Goal: Information Seeking & Learning: Compare options

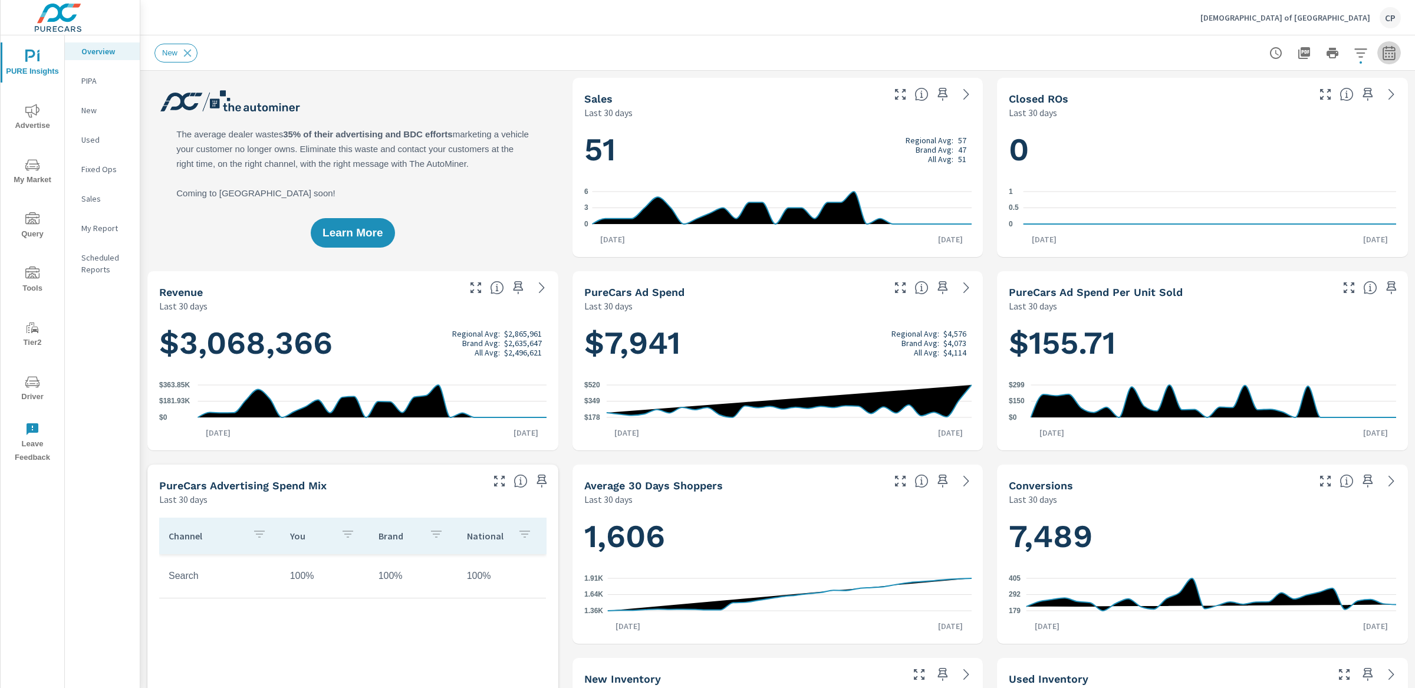
click at [1389, 57] on icon "button" at bounding box center [1389, 54] width 8 height 5
click at [1325, 116] on div "Custom Yesterday Last week Last 7 days Last 14 days Last 30 days Last 45 days L…" at bounding box center [1294, 102] width 127 height 33
click at [1305, 107] on select "Custom Yesterday Last week Last 7 days Last 14 days Last 30 days Last 45 days L…" at bounding box center [1295, 102] width 118 height 24
click at [1236, 90] on select "Custom Yesterday Last week Last 7 days Last 14 days Last 30 days Last 45 days L…" at bounding box center [1295, 102] width 118 height 24
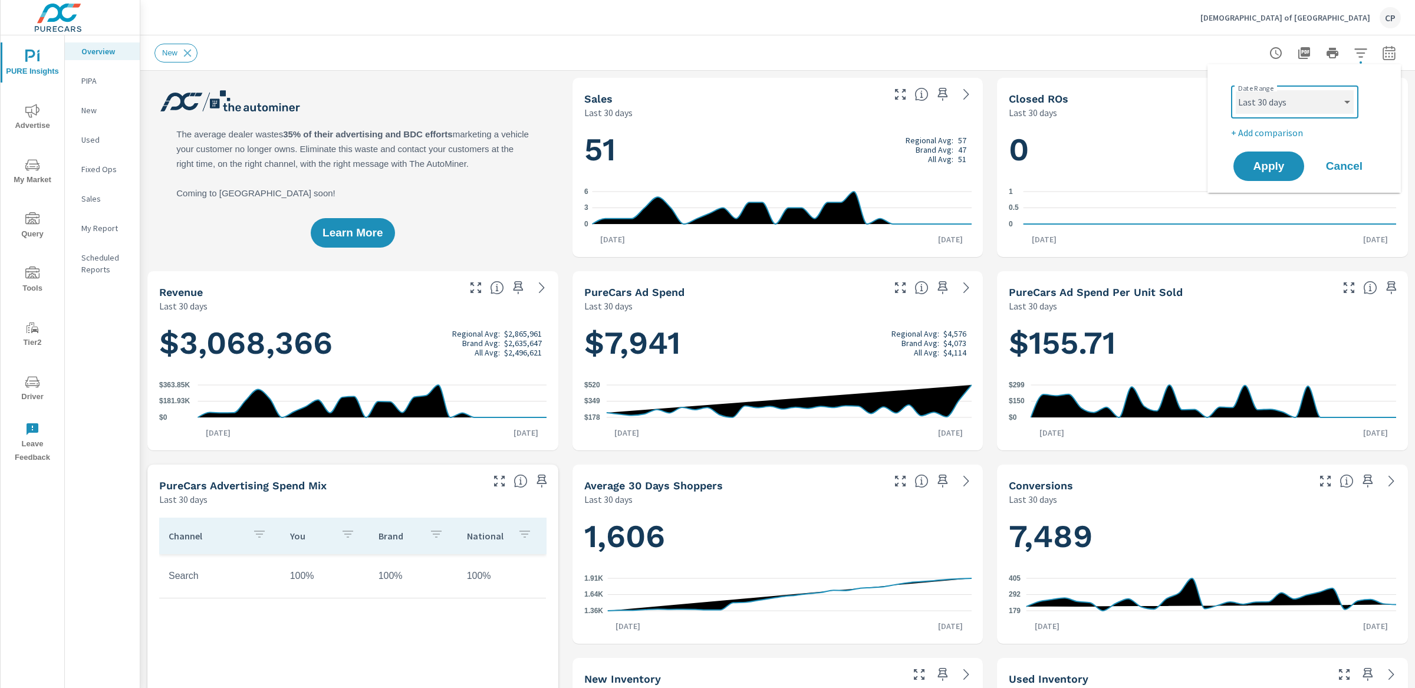
select select "Month to date"
drag, startPoint x: 1273, startPoint y: 165, endPoint x: 1256, endPoint y: 178, distance: 21.9
click at [1269, 170] on span "Apply" at bounding box center [1269, 166] width 48 height 11
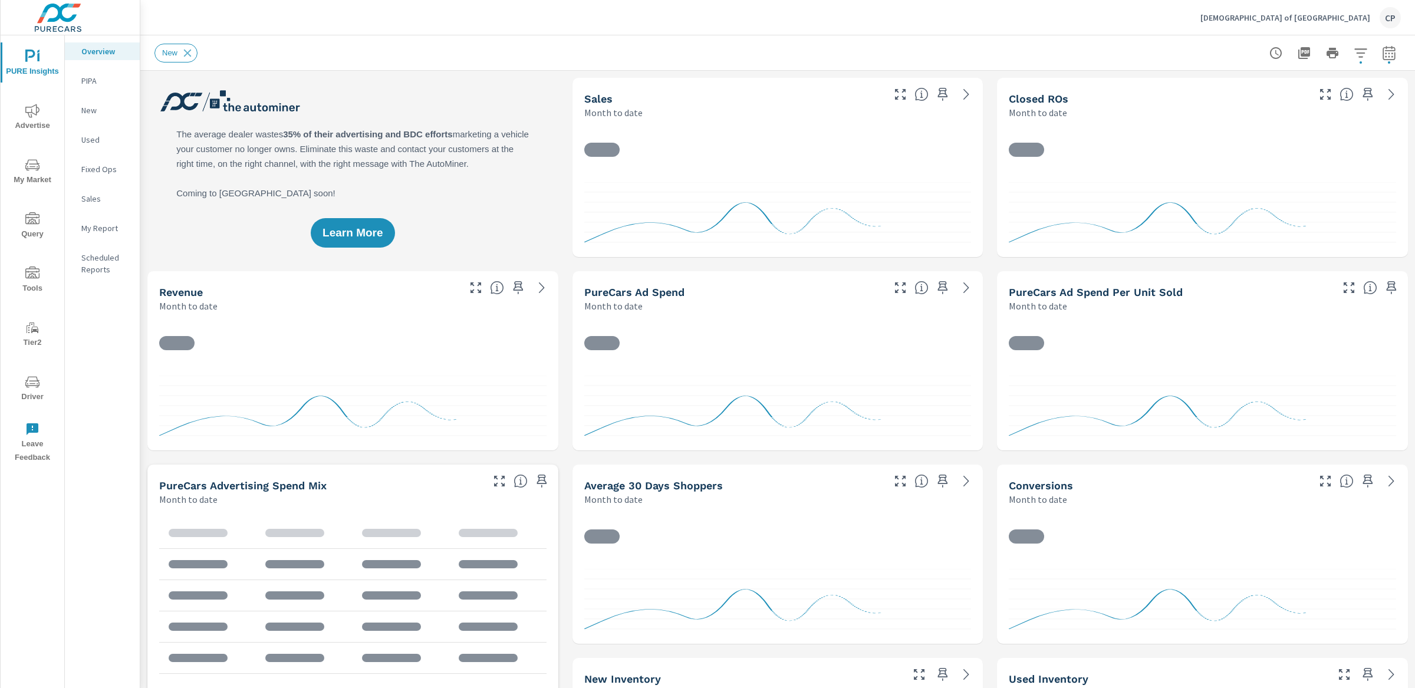
scroll to position [1, 0]
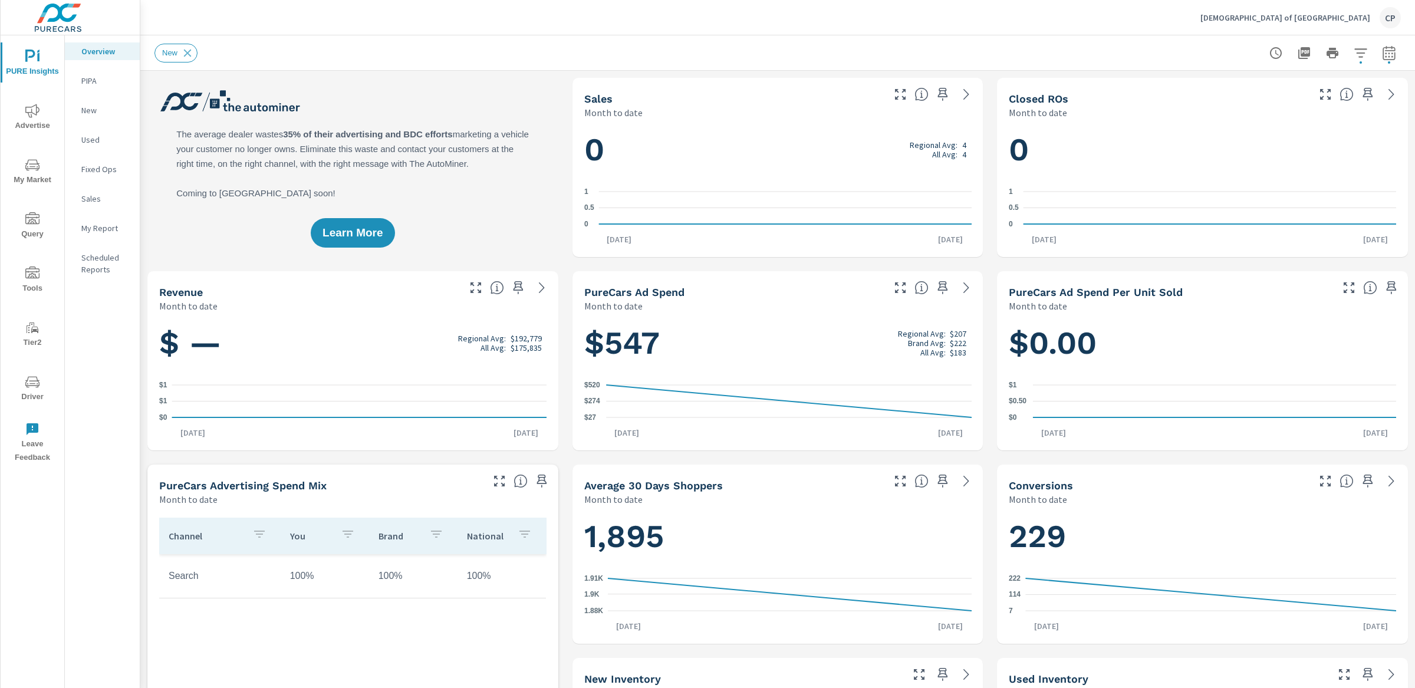
click at [1399, 51] on button "button" at bounding box center [1390, 53] width 24 height 24
click at [1326, 102] on select "Custom Yesterday Last week Last 7 days Last 14 days Last 30 days Last 45 days L…" at bounding box center [1295, 102] width 118 height 24
click at [1236, 90] on select "Custom Yesterday Last week Last 7 days Last 14 days Last 30 days Last 45 days L…" at bounding box center [1295, 102] width 118 height 24
select select "Last month"
drag, startPoint x: 1276, startPoint y: 169, endPoint x: 1284, endPoint y: 165, distance: 9.0
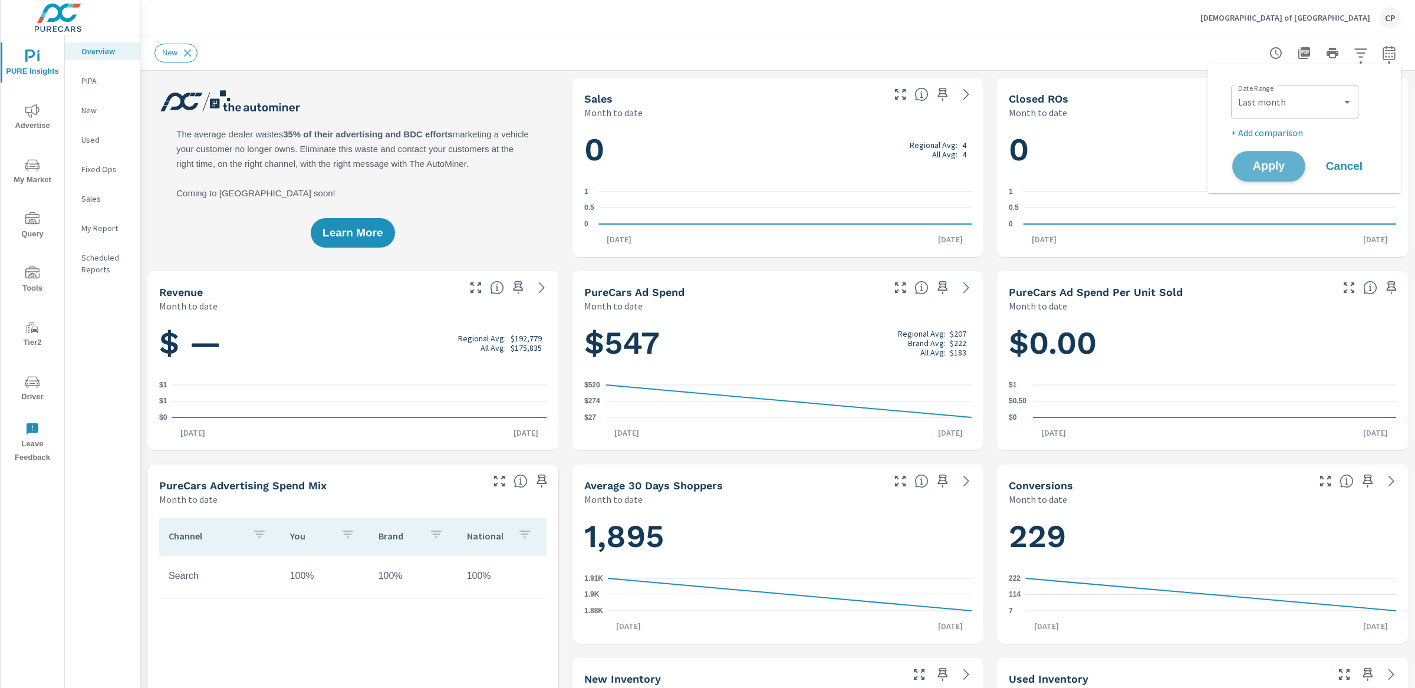
click at [1276, 169] on span "Apply" at bounding box center [1269, 166] width 48 height 11
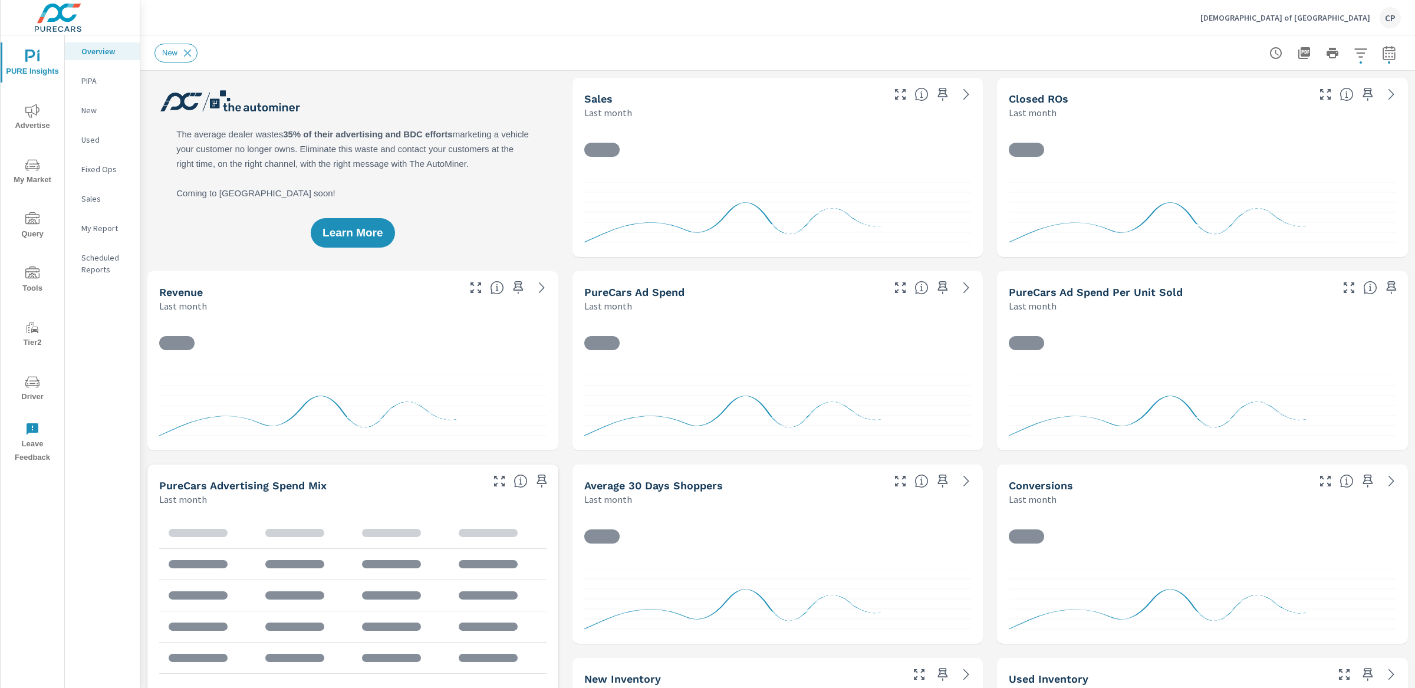
scroll to position [1, 0]
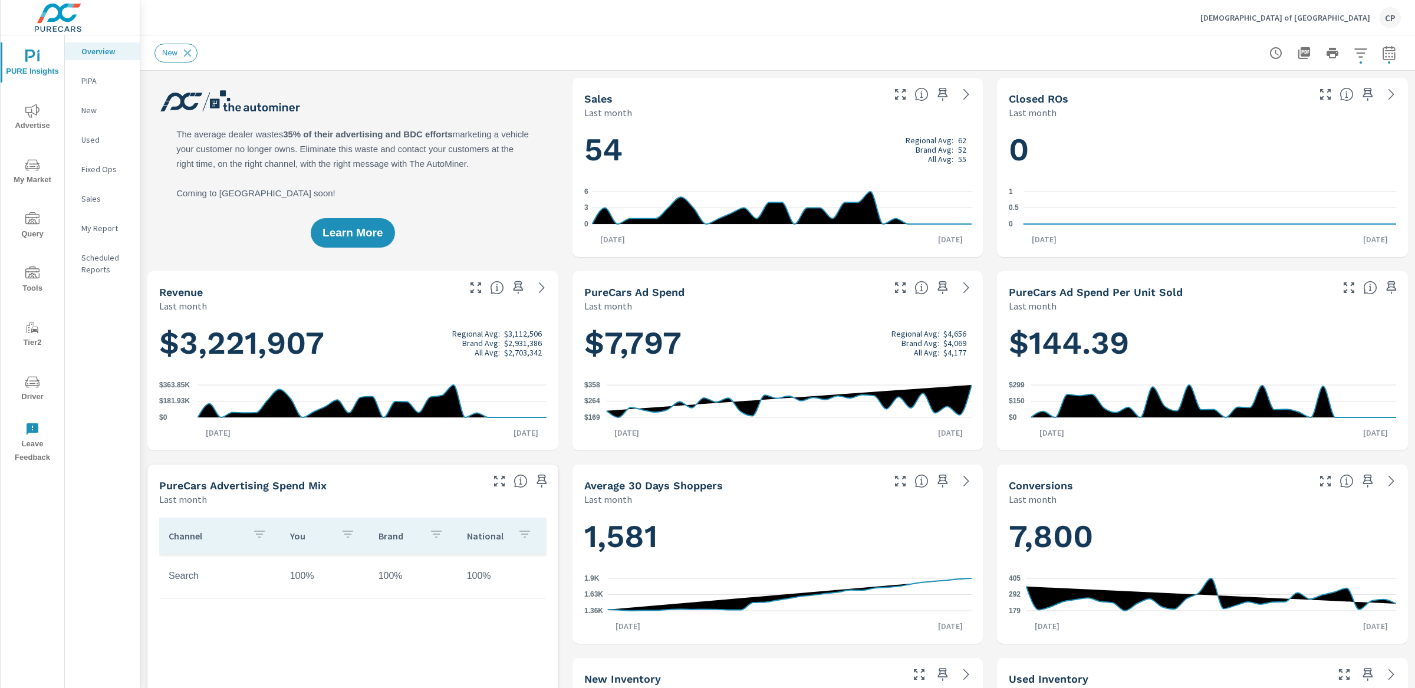
click at [1387, 60] on button "button" at bounding box center [1390, 53] width 24 height 24
select select "Last month"
click at [1295, 106] on select "Custom Yesterday Last week Last 7 days Last 14 days Last 30 days Last 45 days L…" at bounding box center [1295, 102] width 118 height 24
click at [1273, 136] on p "+ Add comparison" at bounding box center [1306, 133] width 151 height 14
click at [1273, 148] on select "Custom Previous period Previous month Previous year" at bounding box center [1295, 154] width 118 height 24
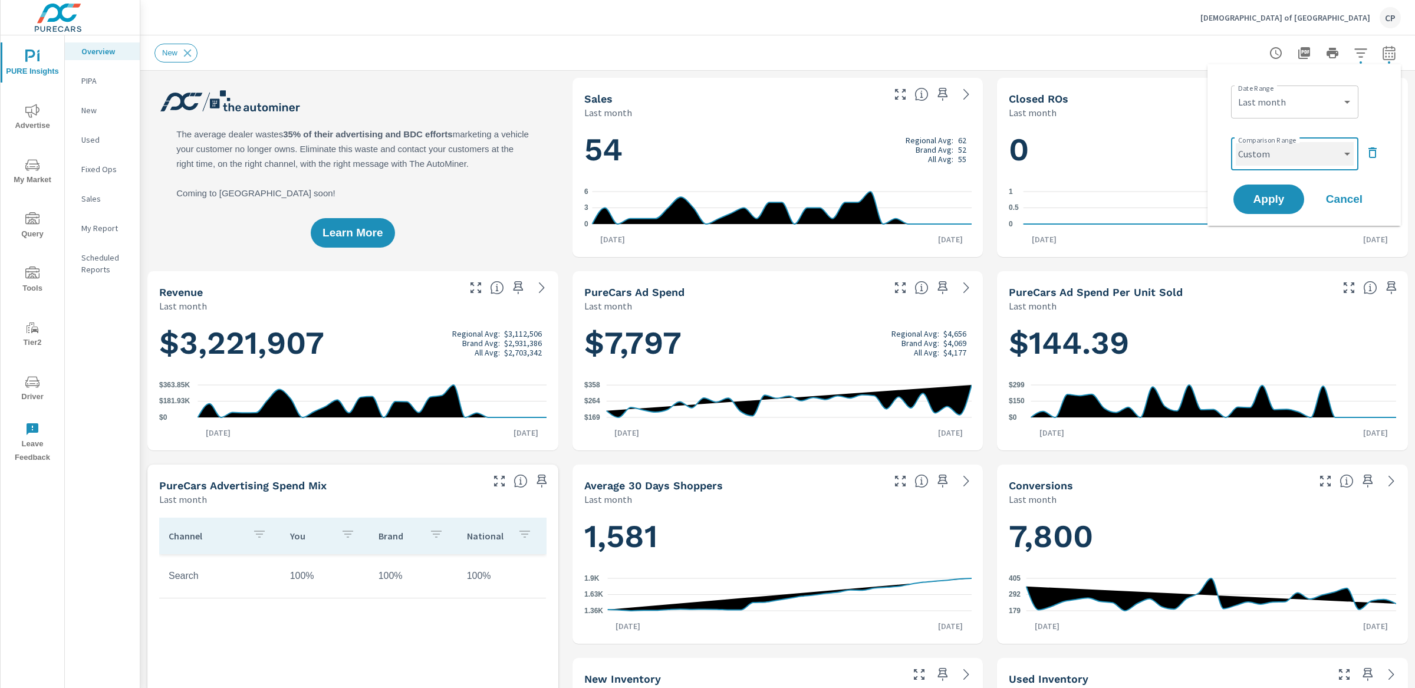
click at [1236, 142] on select "Custom Previous period Previous month Previous year" at bounding box center [1295, 154] width 118 height 24
select select "custom"
click at [1375, 150] on icon "button" at bounding box center [1378, 152] width 8 height 11
click at [1311, 107] on select "Custom Yesterday Last week Last 7 days Last 14 days Last 30 days Last 45 days L…" at bounding box center [1295, 102] width 118 height 24
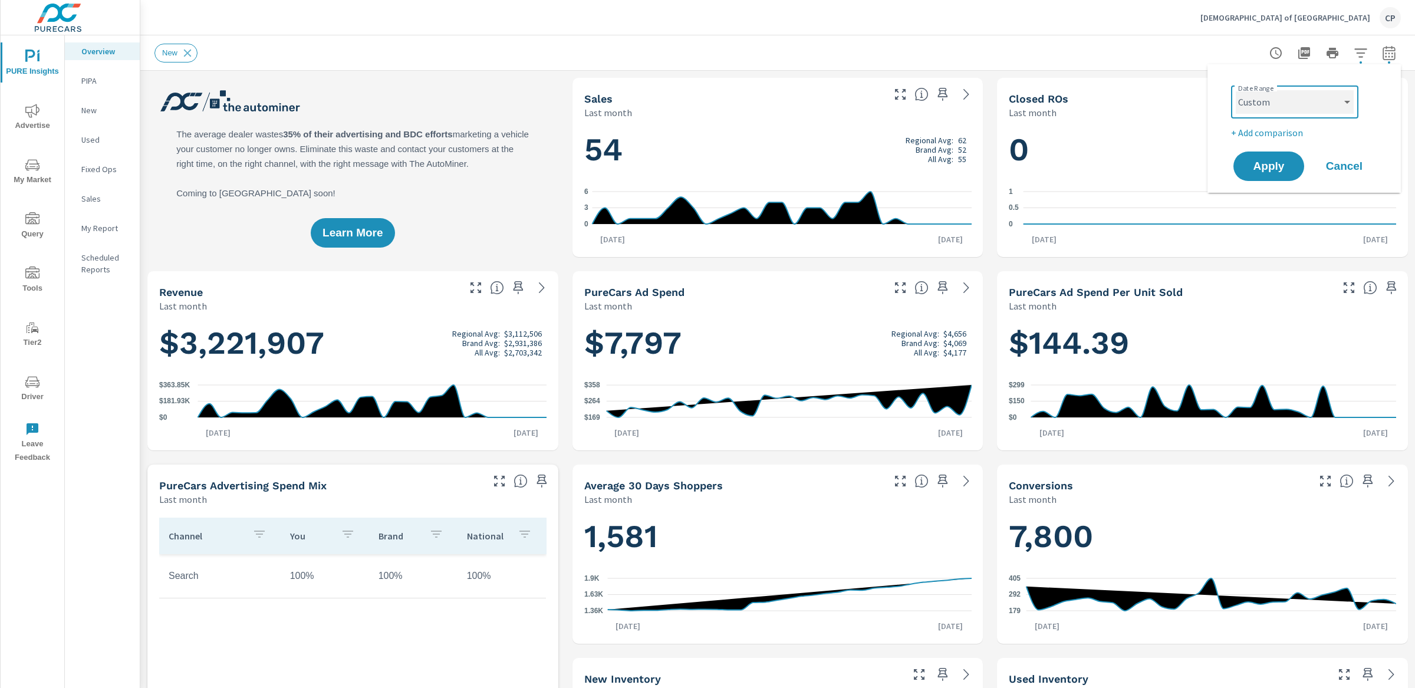
click at [1236, 90] on select "Custom Yesterday Last week Last 7 days Last 14 days Last 30 days Last 45 days L…" at bounding box center [1295, 102] width 118 height 24
select select "custom"
click at [1275, 93] on select "Custom Yesterday Last week Last 7 days Last 14 days Last 30 days Last 45 days L…" at bounding box center [1294, 102] width 127 height 24
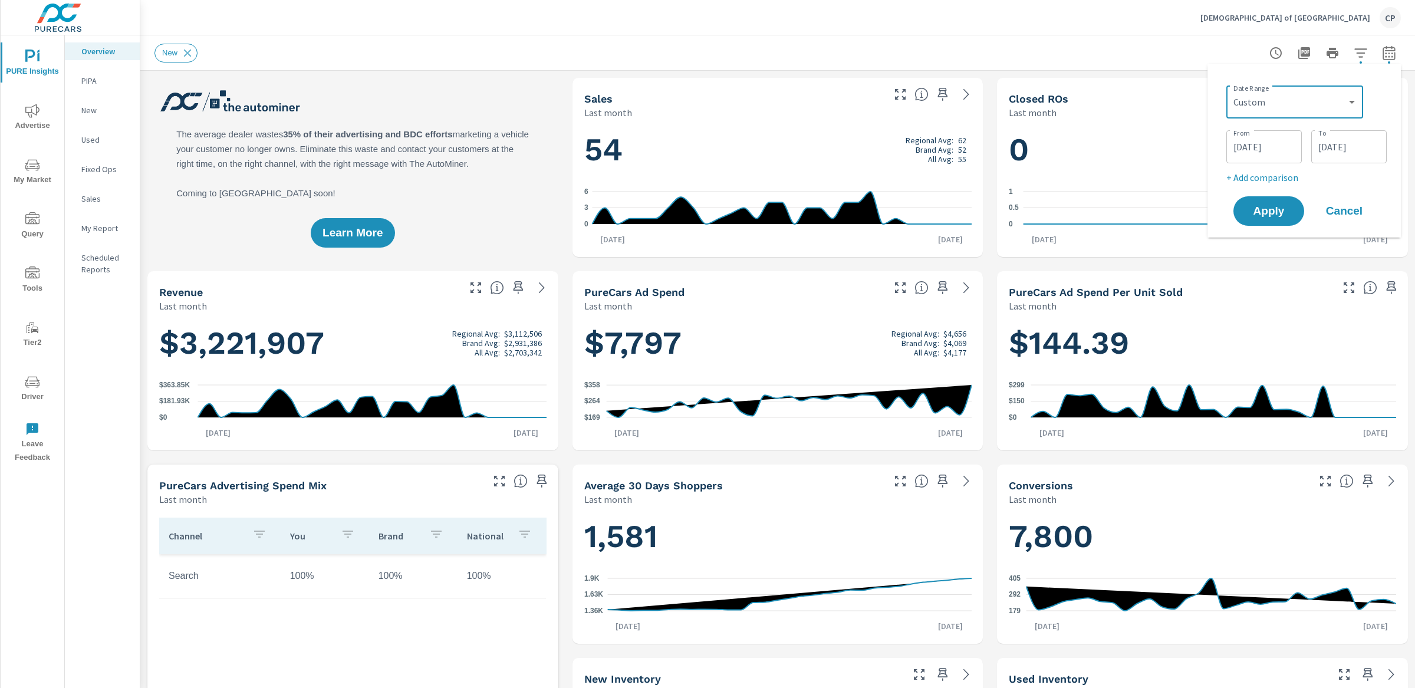
click at [1267, 140] on input "08/01/2025" at bounding box center [1264, 147] width 66 height 24
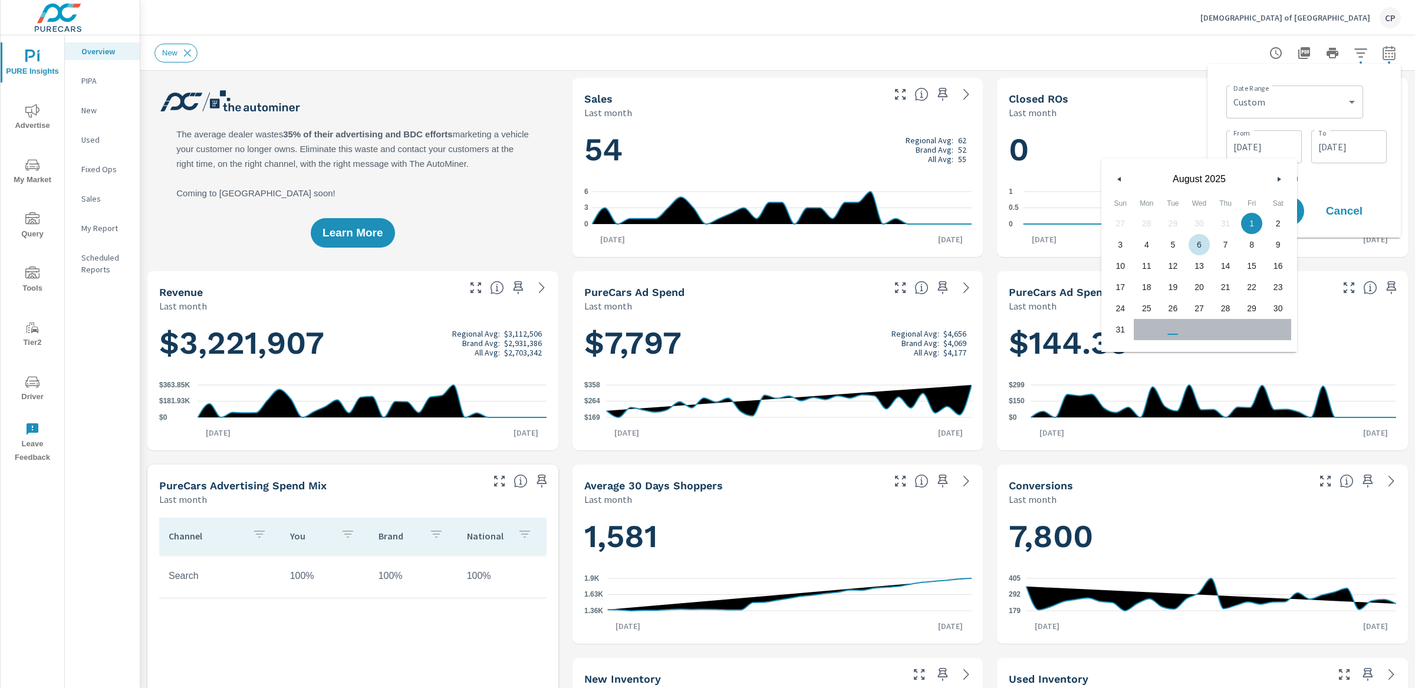
click at [1127, 183] on div "August 2025" at bounding box center [1200, 176] width 196 height 35
click at [1121, 178] on button "button" at bounding box center [1120, 179] width 14 height 14
click at [1174, 222] on span "1" at bounding box center [1173, 223] width 27 height 15
type input "07/01/2025"
drag, startPoint x: 1354, startPoint y: 140, endPoint x: 1355, endPoint y: 148, distance: 8.3
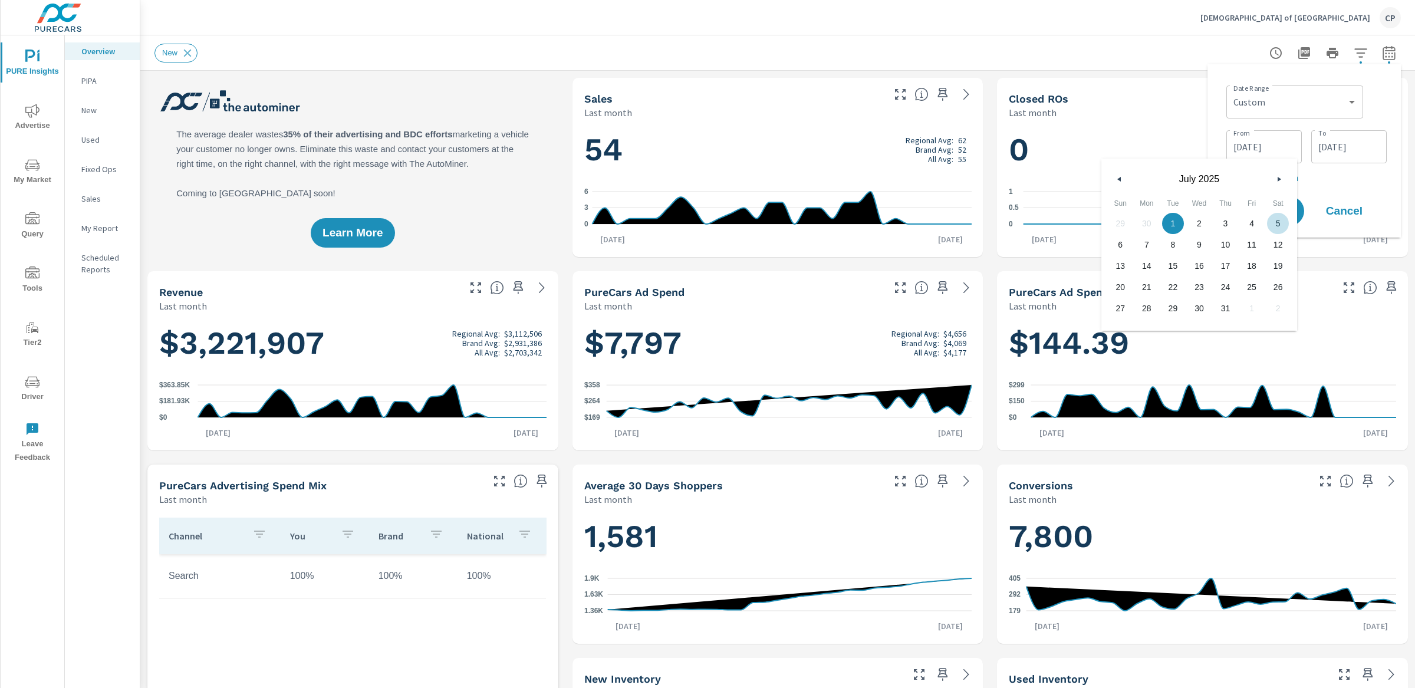
click at [1354, 140] on input "08/31/2025" at bounding box center [1349, 147] width 66 height 24
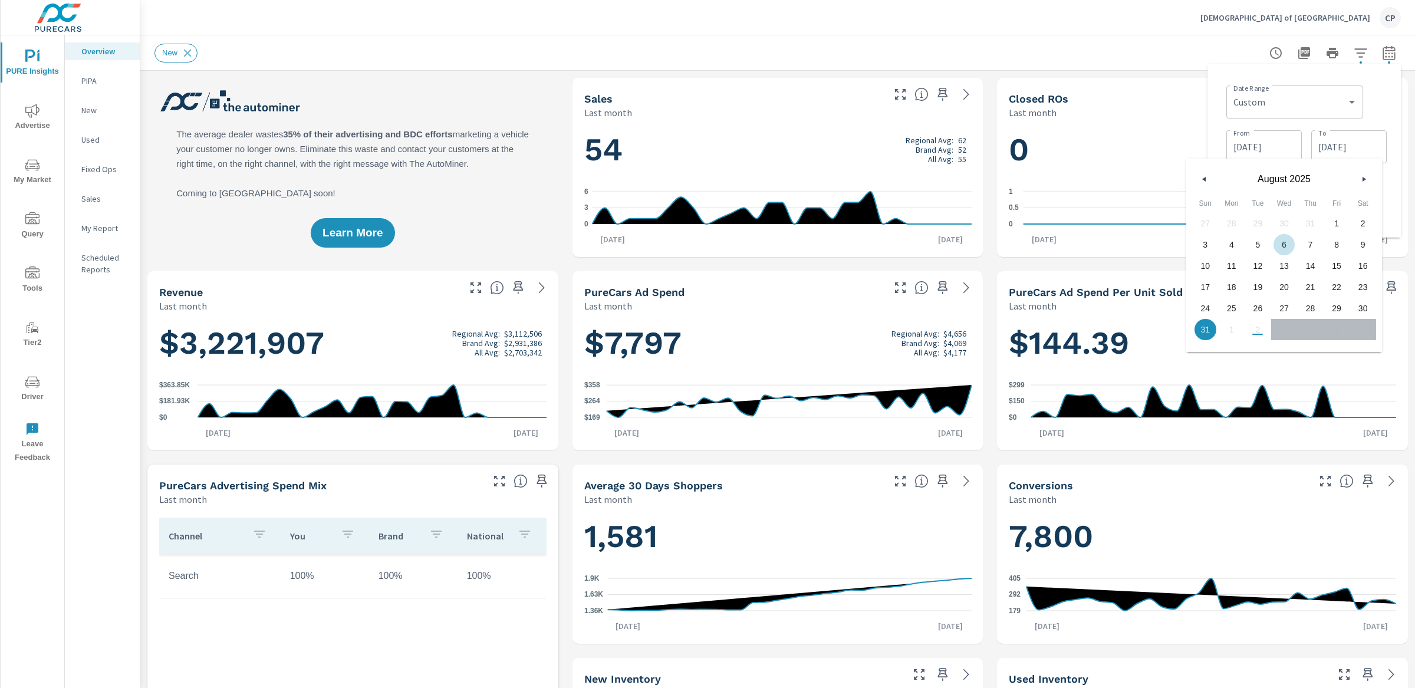
click at [1204, 175] on button "button" at bounding box center [1205, 179] width 14 height 14
click at [1308, 307] on span "31" at bounding box center [1310, 308] width 27 height 15
type input "07/31/2025"
drag, startPoint x: 1389, startPoint y: 169, endPoint x: 1384, endPoint y: 180, distance: 12.9
click at [1389, 169] on div "Date Range Custom Yesterday Last week Last 7 days Last 14 days Last 30 days Las…" at bounding box center [1304, 151] width 175 height 155
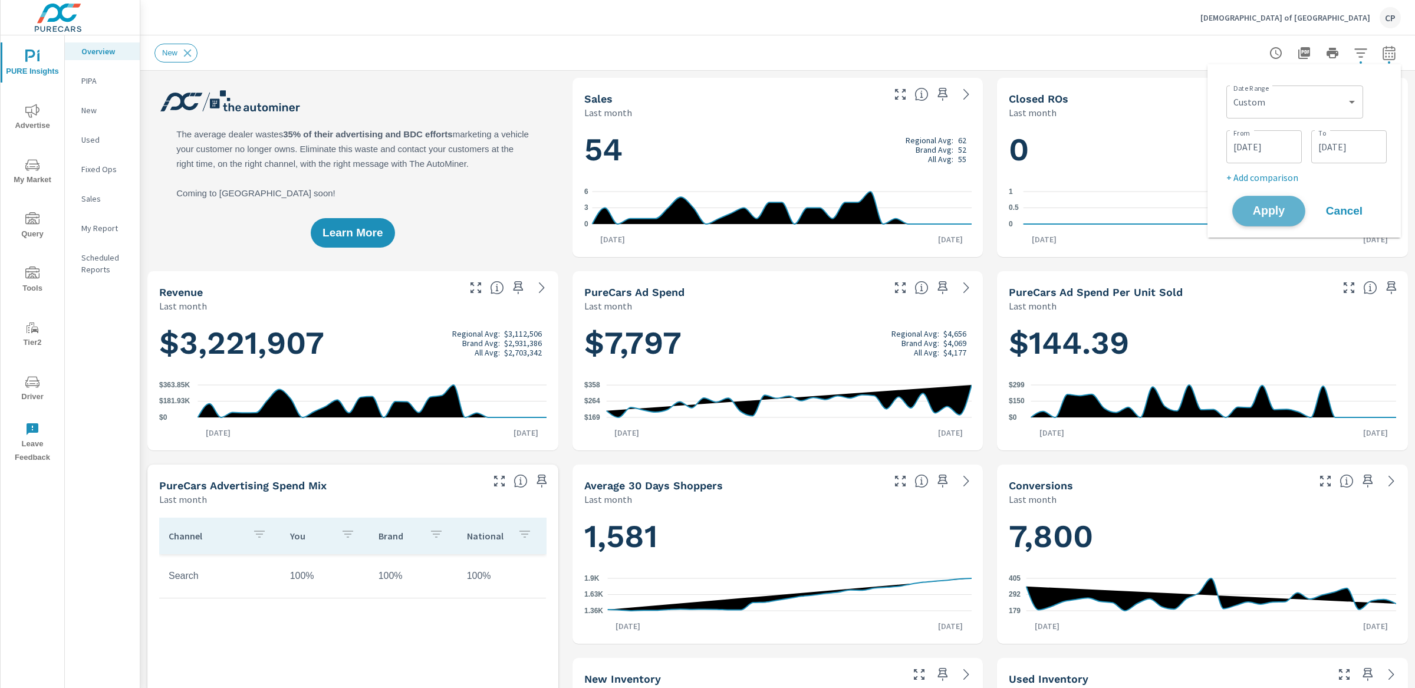
click at [1274, 213] on span "Apply" at bounding box center [1269, 211] width 48 height 11
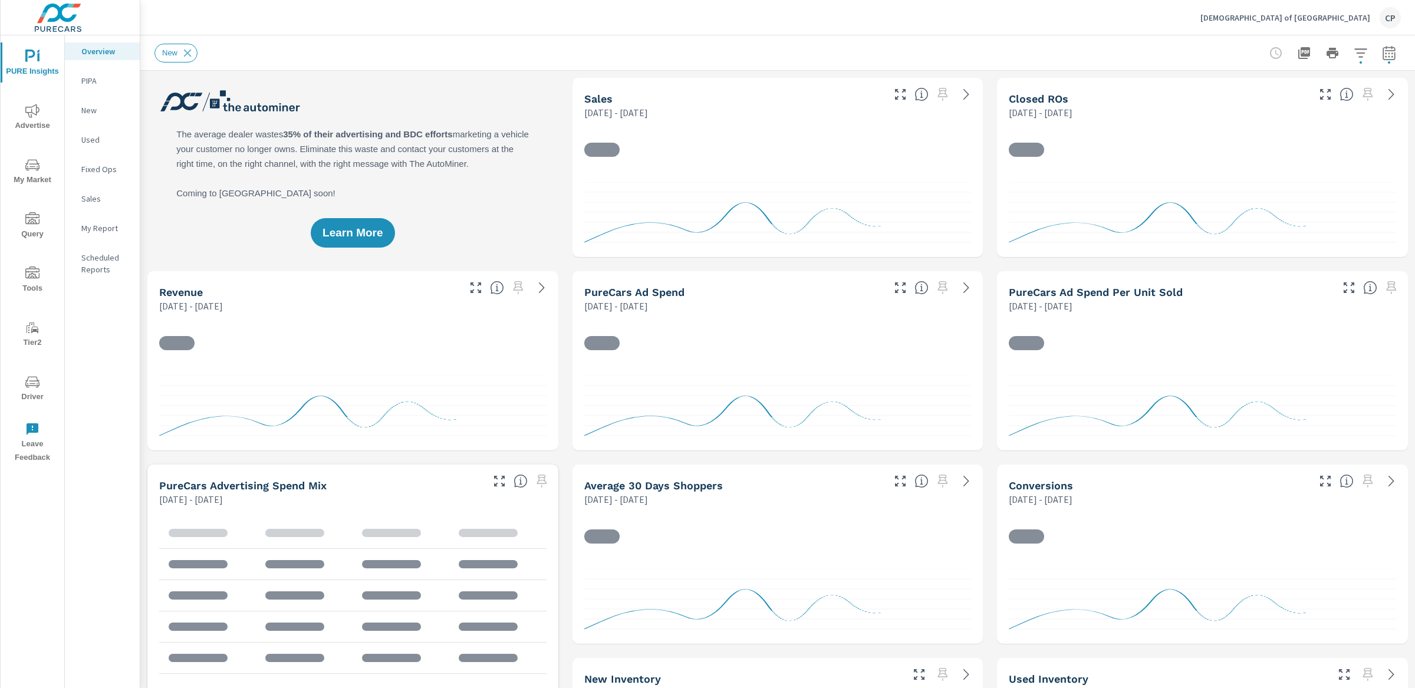
scroll to position [1, 0]
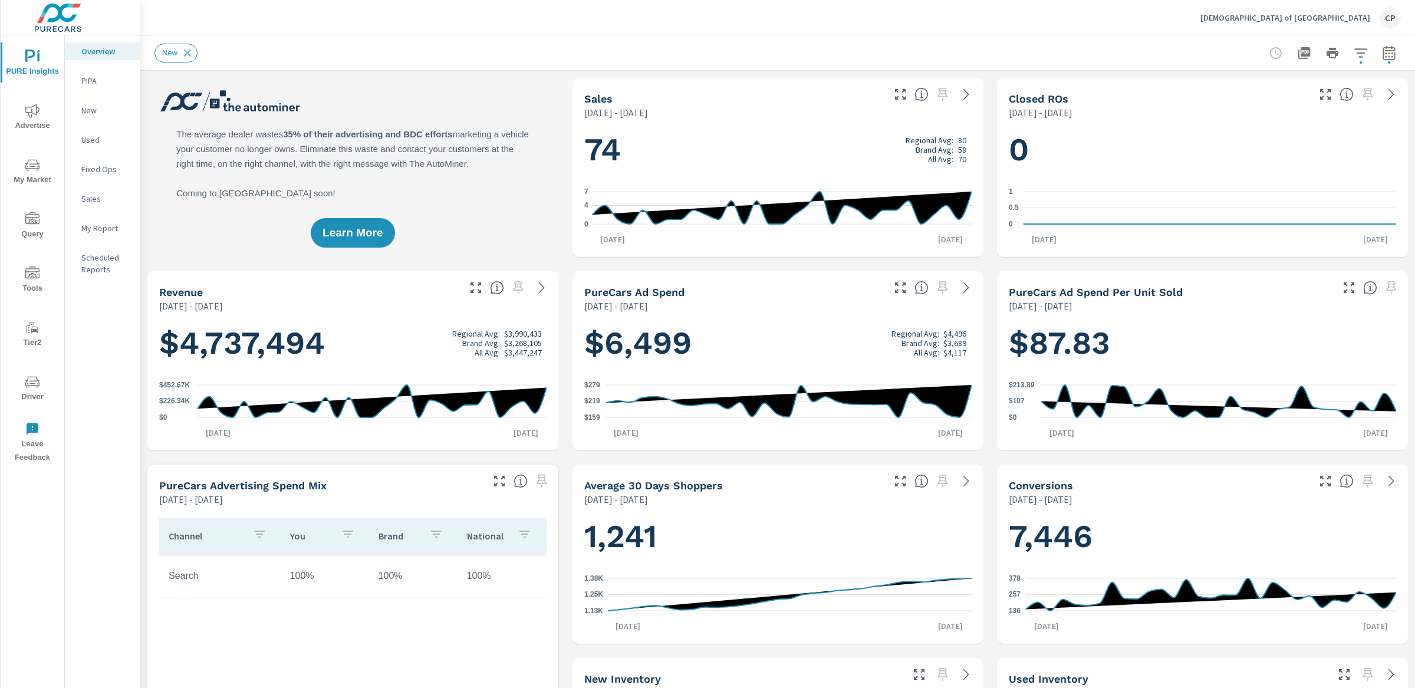
click at [1389, 55] on icon "button" at bounding box center [1389, 53] width 14 height 14
click at [1321, 203] on button "Cancel" at bounding box center [1344, 210] width 71 height 29
click at [188, 54] on icon at bounding box center [187, 53] width 13 height 13
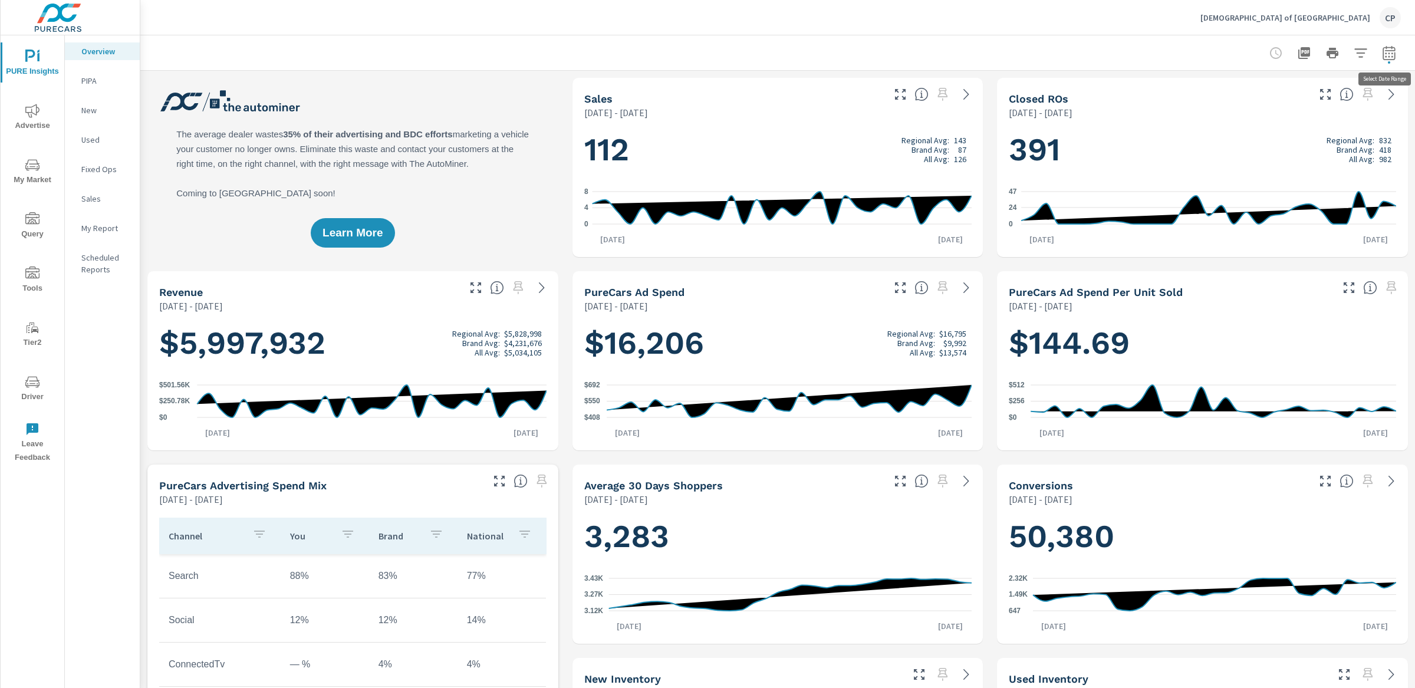
click at [1390, 57] on icon "button" at bounding box center [1389, 53] width 14 height 14
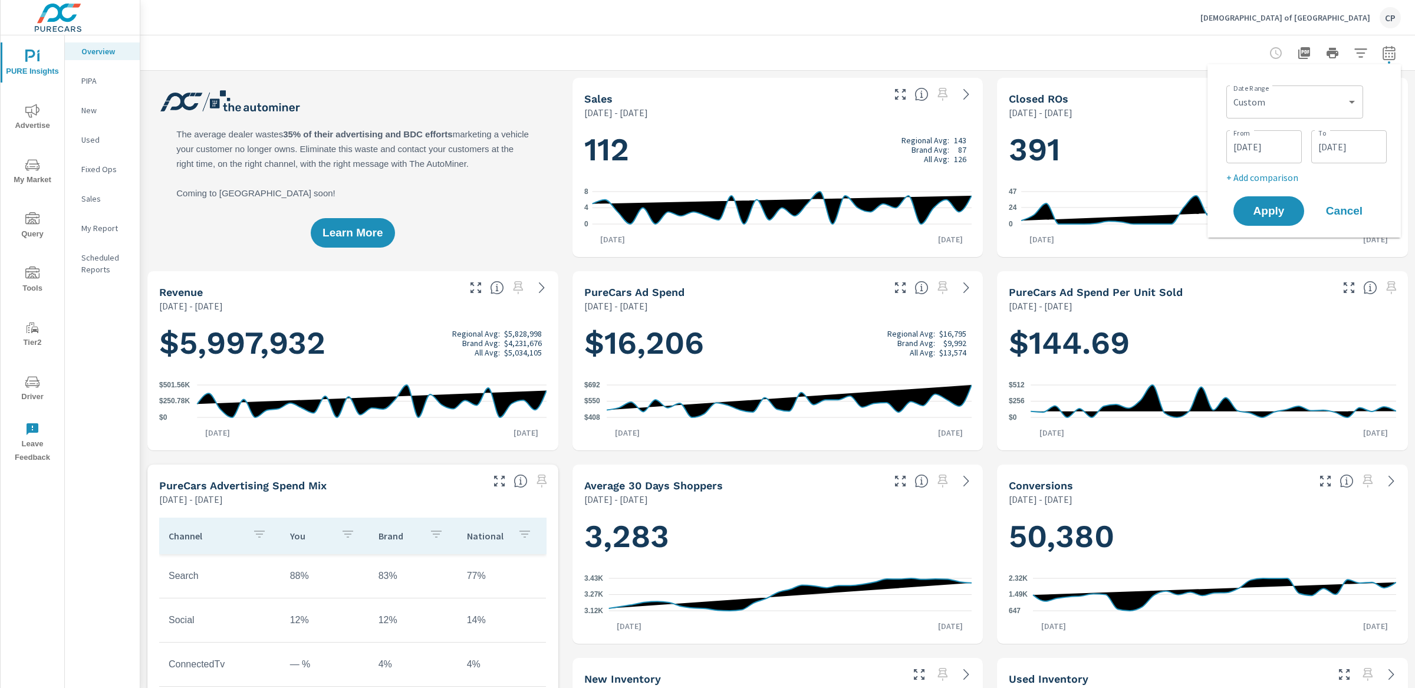
scroll to position [1, 0]
click at [1341, 117] on div "Custom Yesterday Last week Last 7 days Last 14 days Last 30 days Last 45 days L…" at bounding box center [1295, 102] width 137 height 33
click at [1341, 107] on select "Custom Yesterday Last week Last 7 days Last 14 days Last 30 days Last 45 days L…" at bounding box center [1294, 102] width 127 height 24
click at [1231, 90] on select "Custom Yesterday Last week Last 7 days Last 14 days Last 30 days Last 45 days L…" at bounding box center [1294, 102] width 127 height 24
select select "Last month"
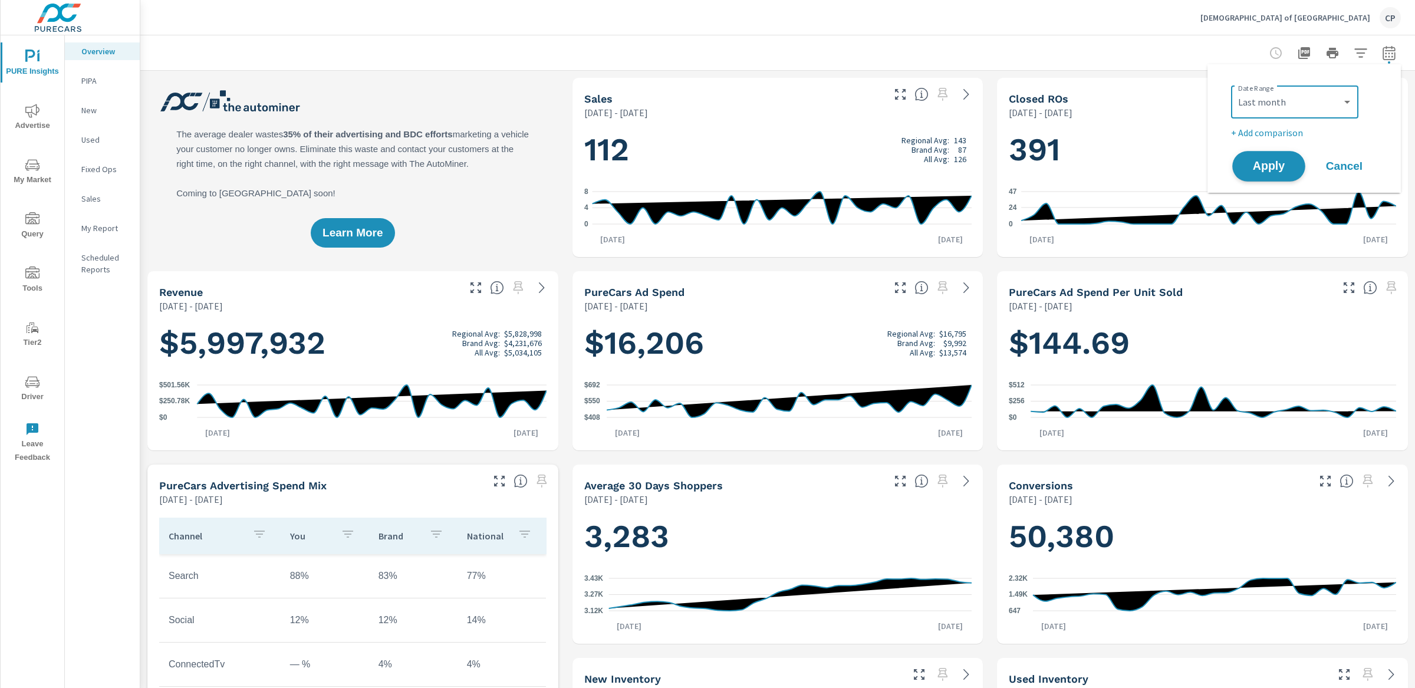
click at [1269, 179] on button "Apply" at bounding box center [1269, 166] width 73 height 31
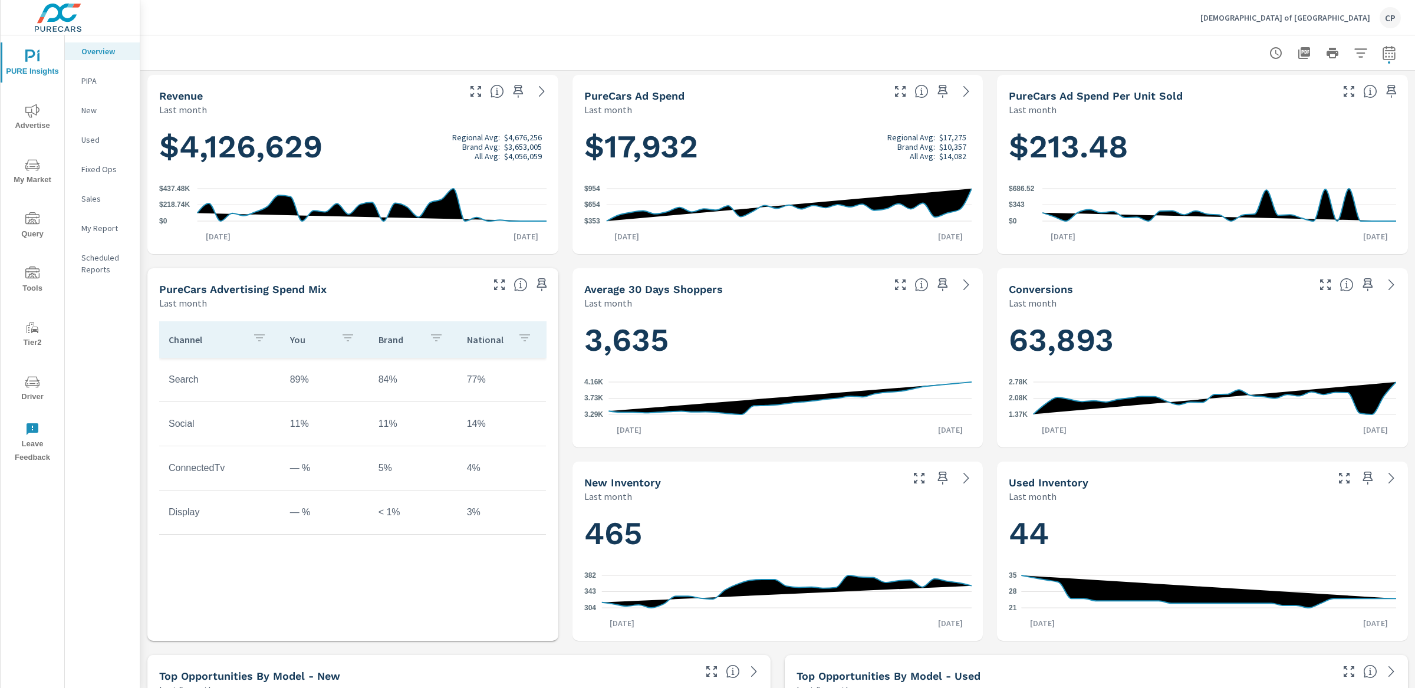
scroll to position [198, 0]
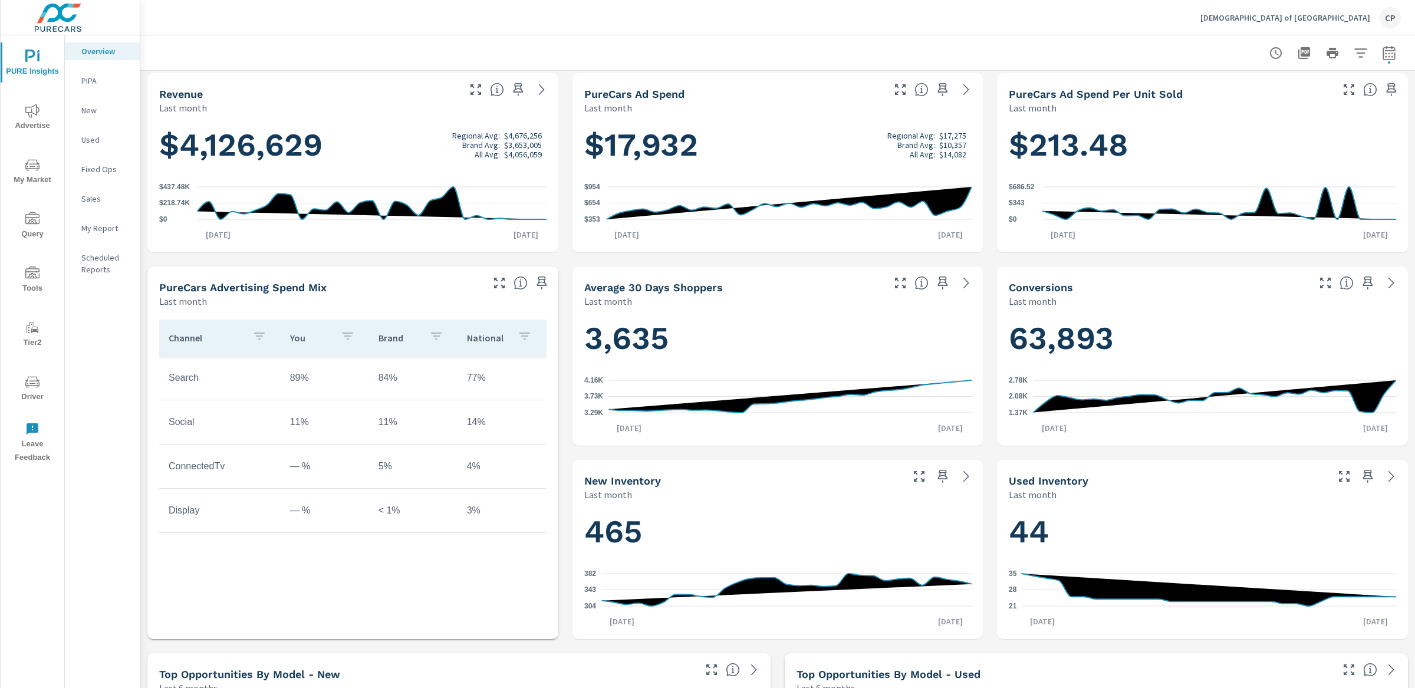
click at [25, 174] on span "My Market" at bounding box center [32, 172] width 57 height 29
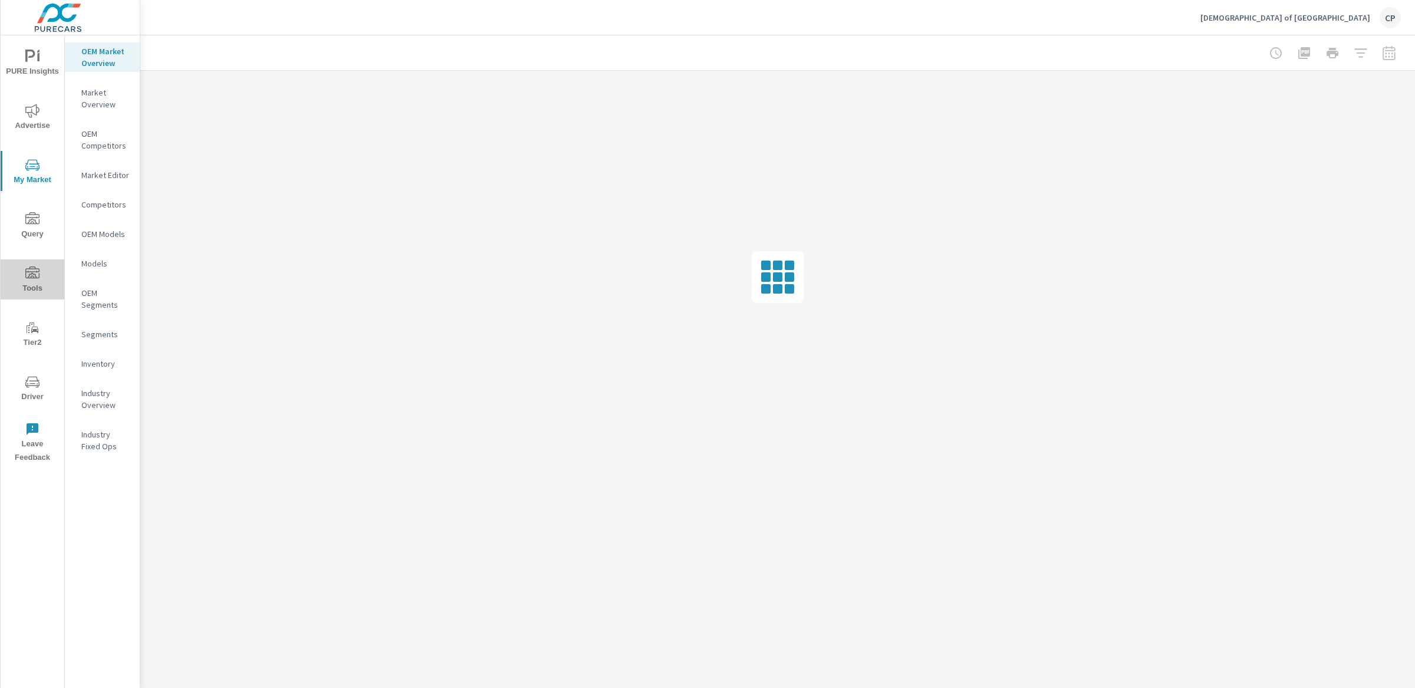
drag, startPoint x: 37, startPoint y: 268, endPoint x: 37, endPoint y: 254, distance: 14.8
click at [37, 259] on button "Tools" at bounding box center [33, 279] width 64 height 40
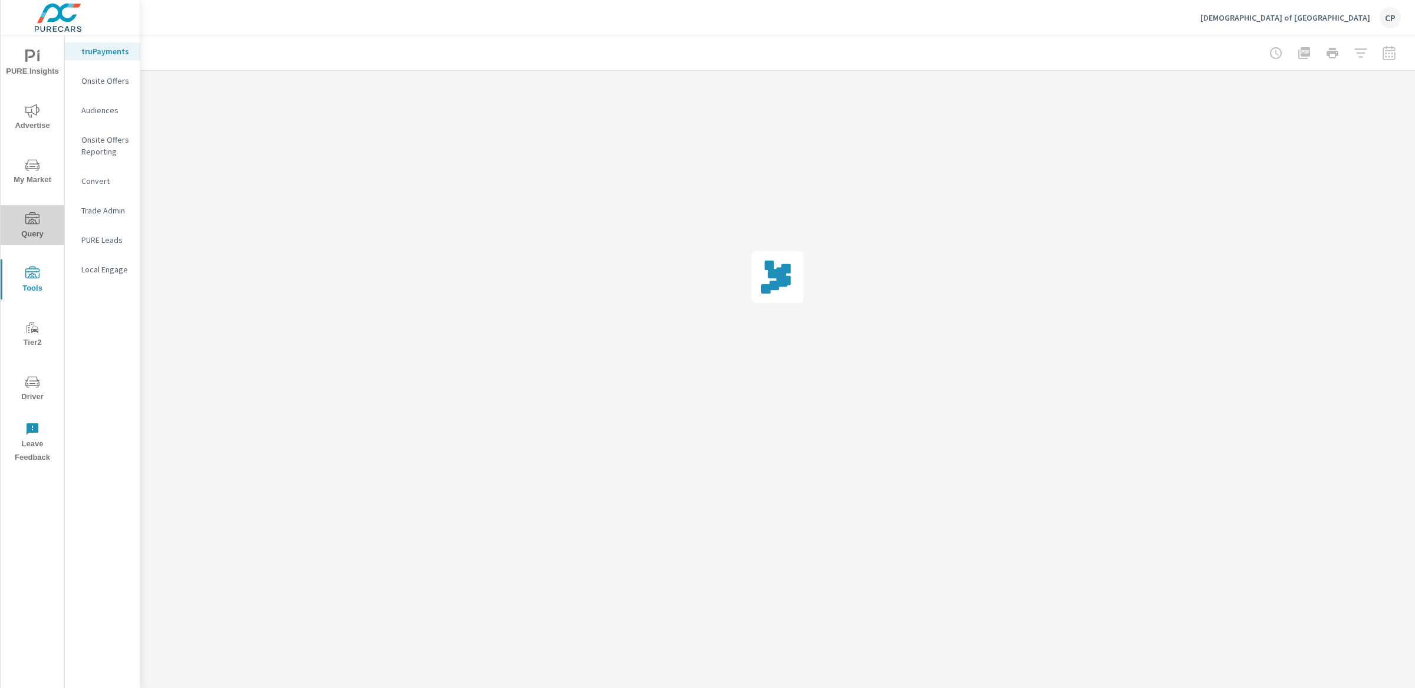
click at [36, 209] on button "Query" at bounding box center [33, 225] width 64 height 40
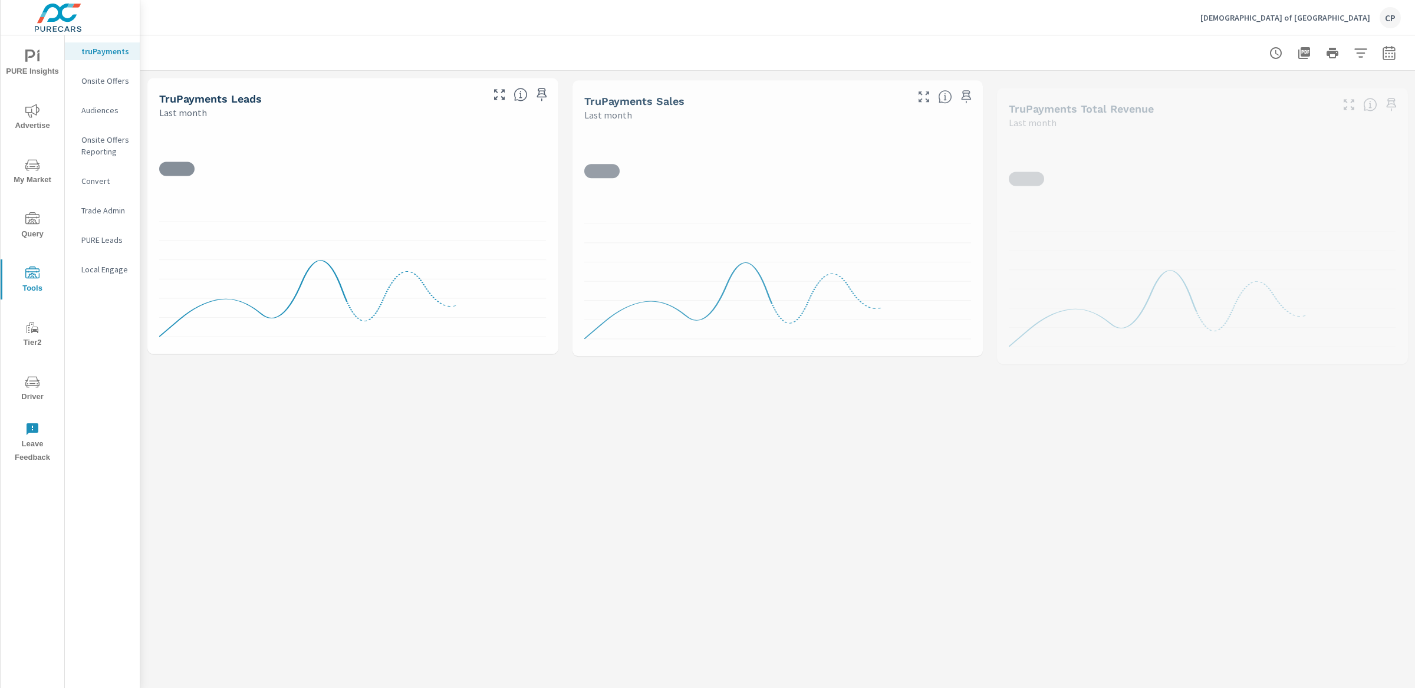
drag, startPoint x: 34, startPoint y: 137, endPoint x: 35, endPoint y: 123, distance: 14.2
click at [35, 132] on div "PURE Insights Advertise My Market Query Tools Tier2 Driver Leave Feedback" at bounding box center [33, 252] width 64 height 434
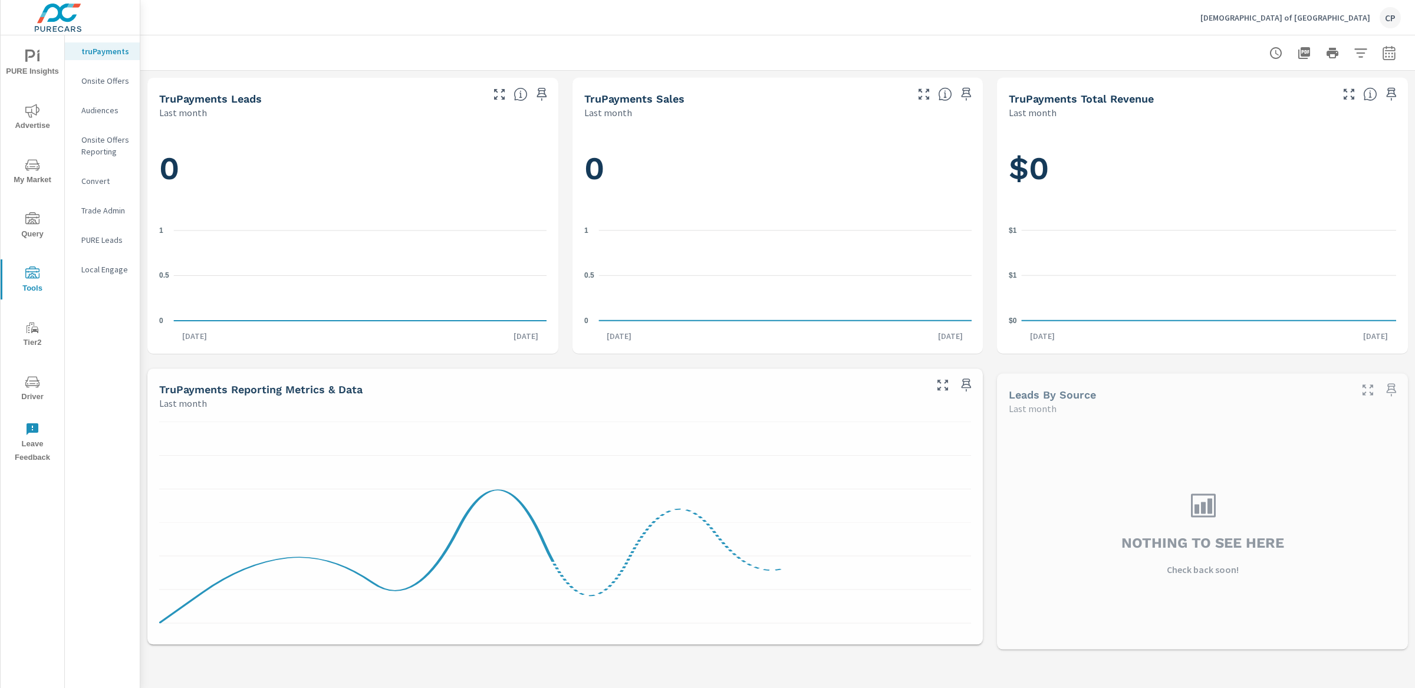
click at [35, 117] on span "Advertise" at bounding box center [32, 118] width 57 height 29
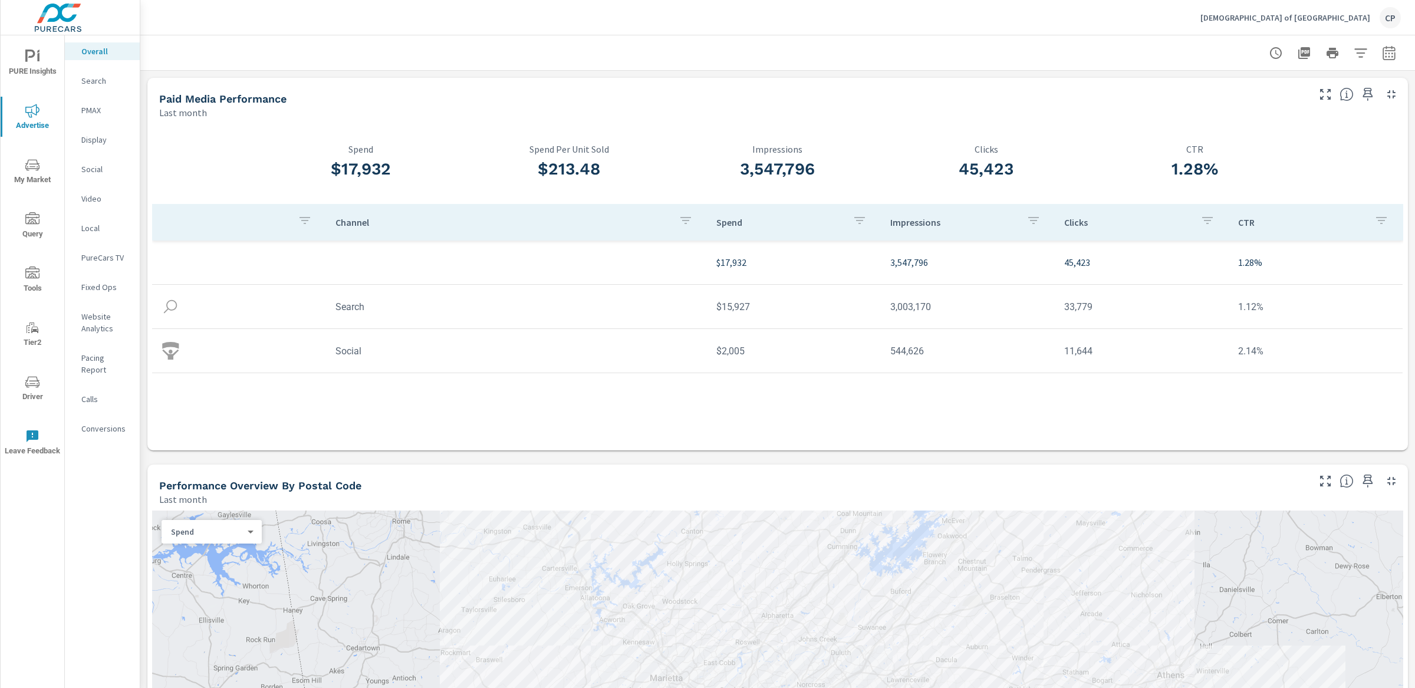
click at [30, 60] on icon "nav menu" at bounding box center [32, 57] width 14 height 14
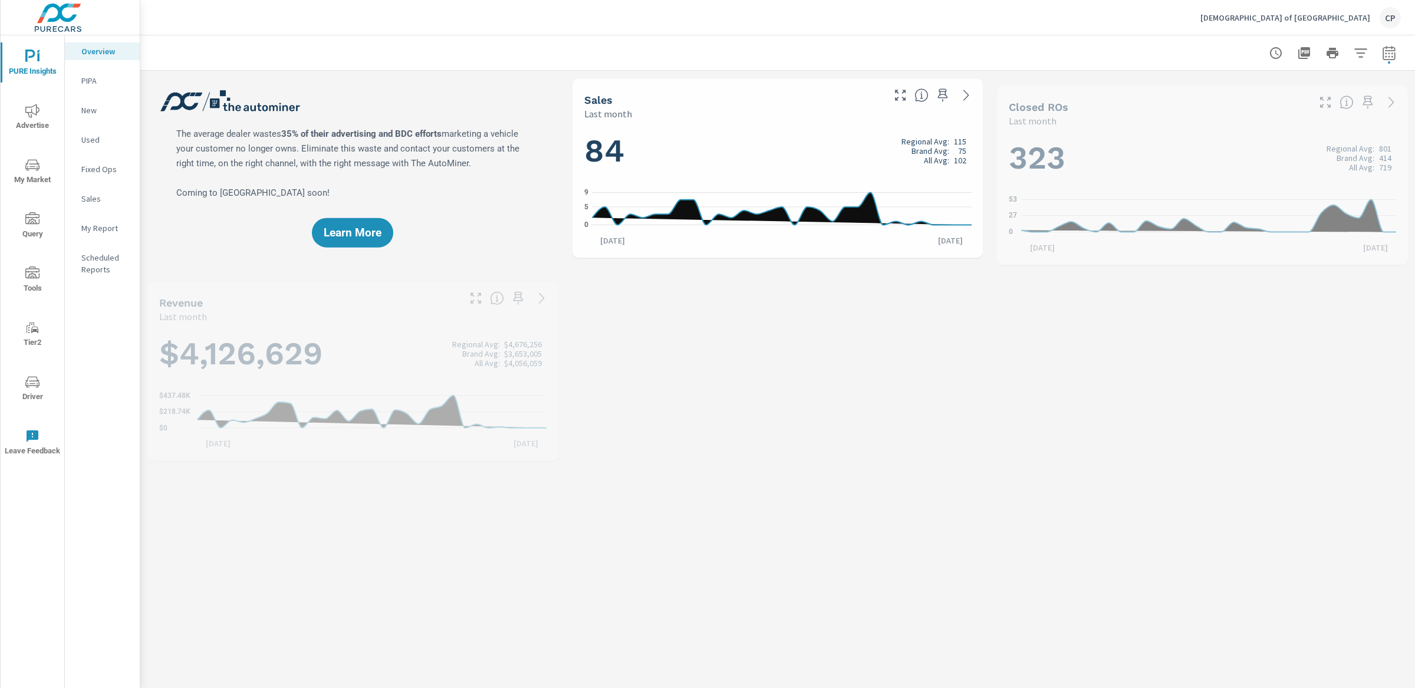
scroll to position [1, 0]
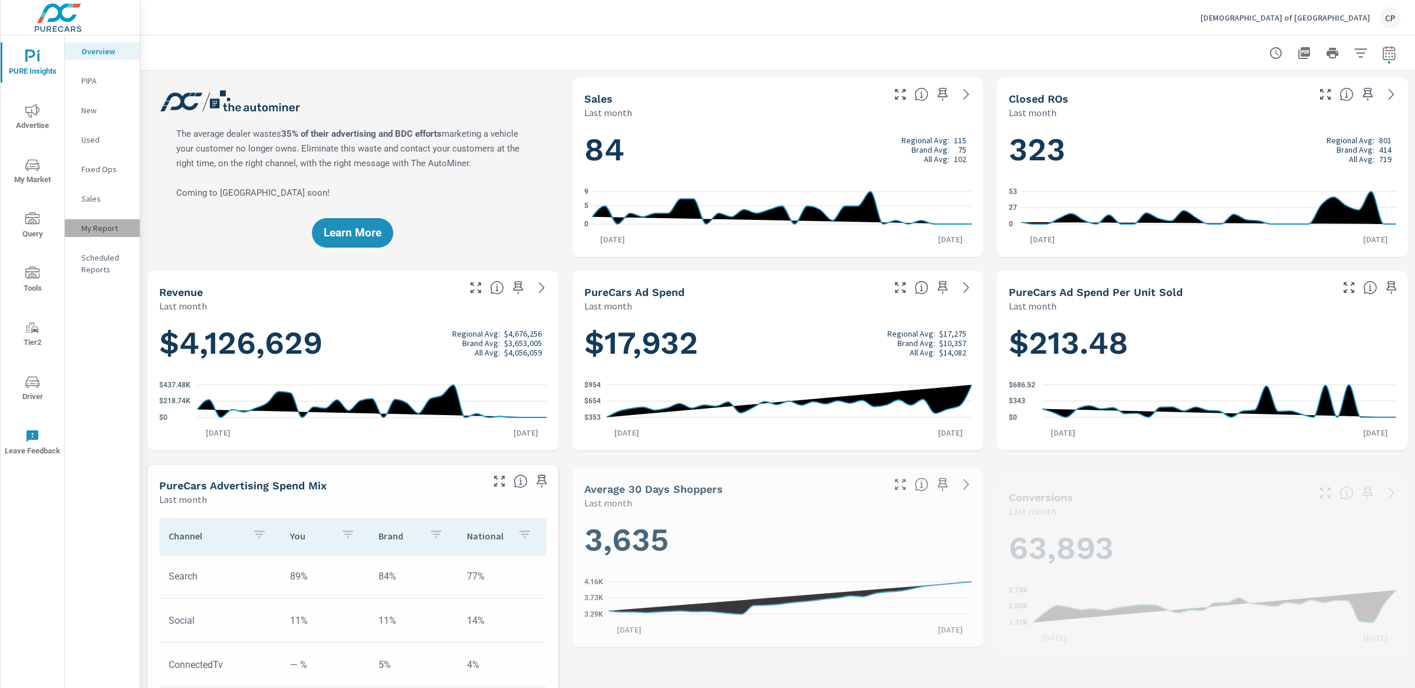
click at [101, 229] on p "My Report" at bounding box center [105, 228] width 49 height 12
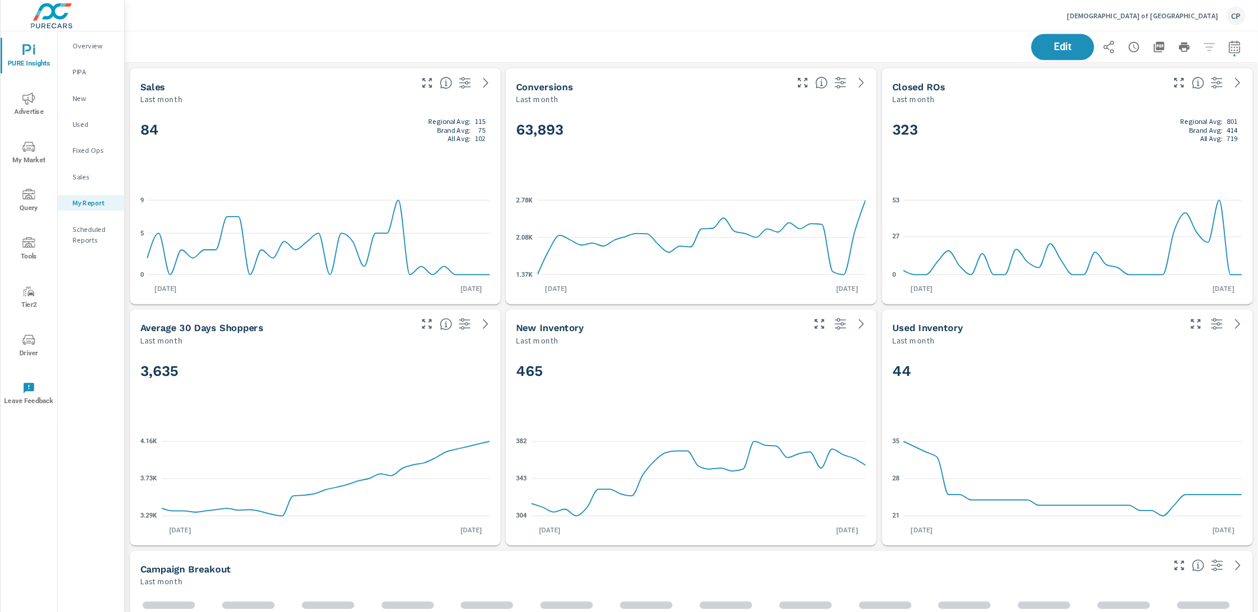
scroll to position [2177, 1276]
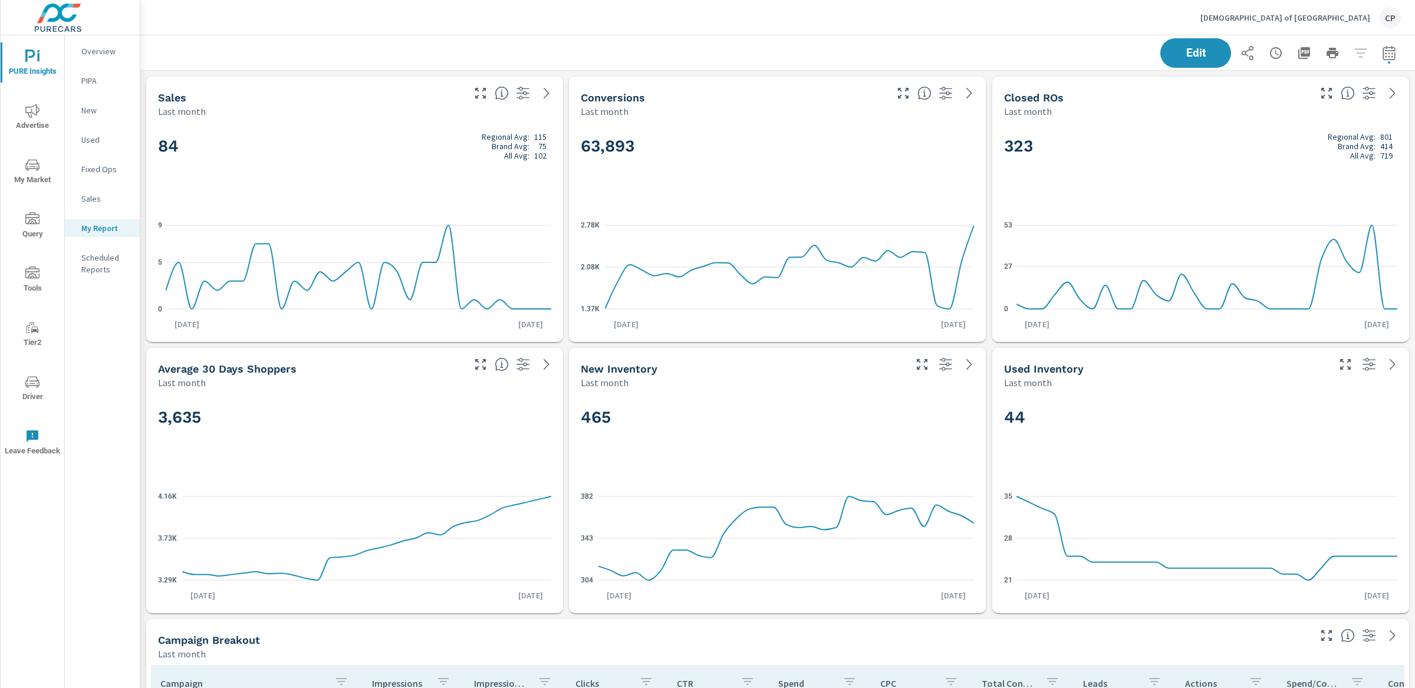
click at [1394, 50] on icon "button" at bounding box center [1389, 52] width 12 height 14
select select "Last month"
click at [1323, 93] on select "Custom Yesterday Last week Last 7 days Last 14 days Last 30 days Last 45 days L…" at bounding box center [1295, 102] width 118 height 24
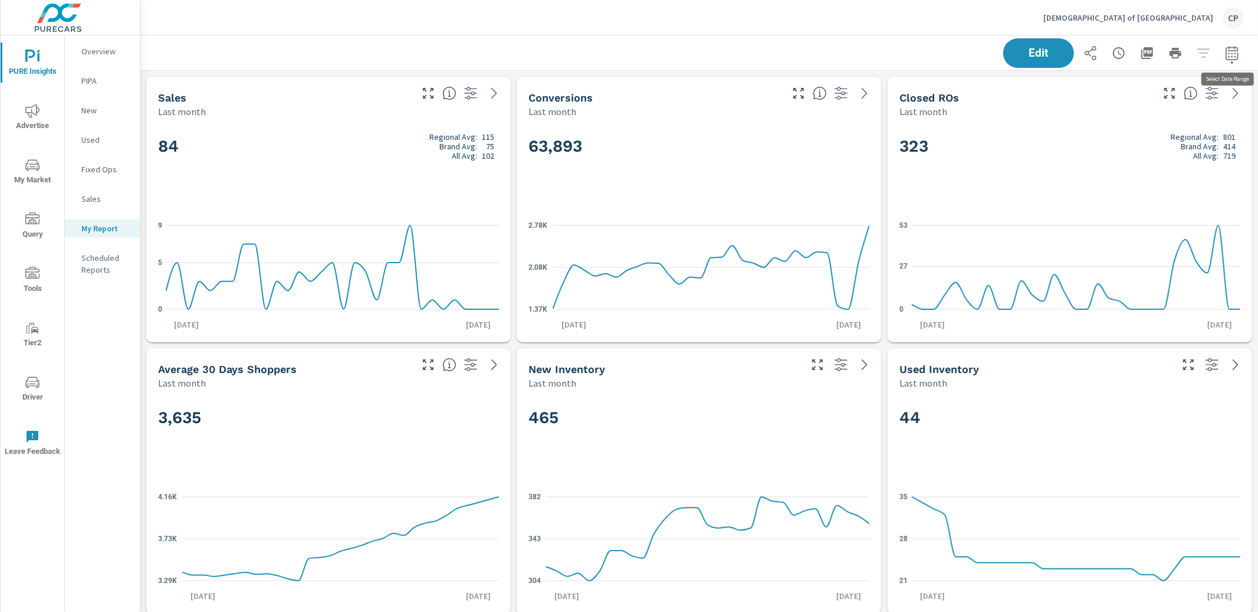
click at [1240, 56] on button "button" at bounding box center [1232, 53] width 24 height 24
select select "Last month"
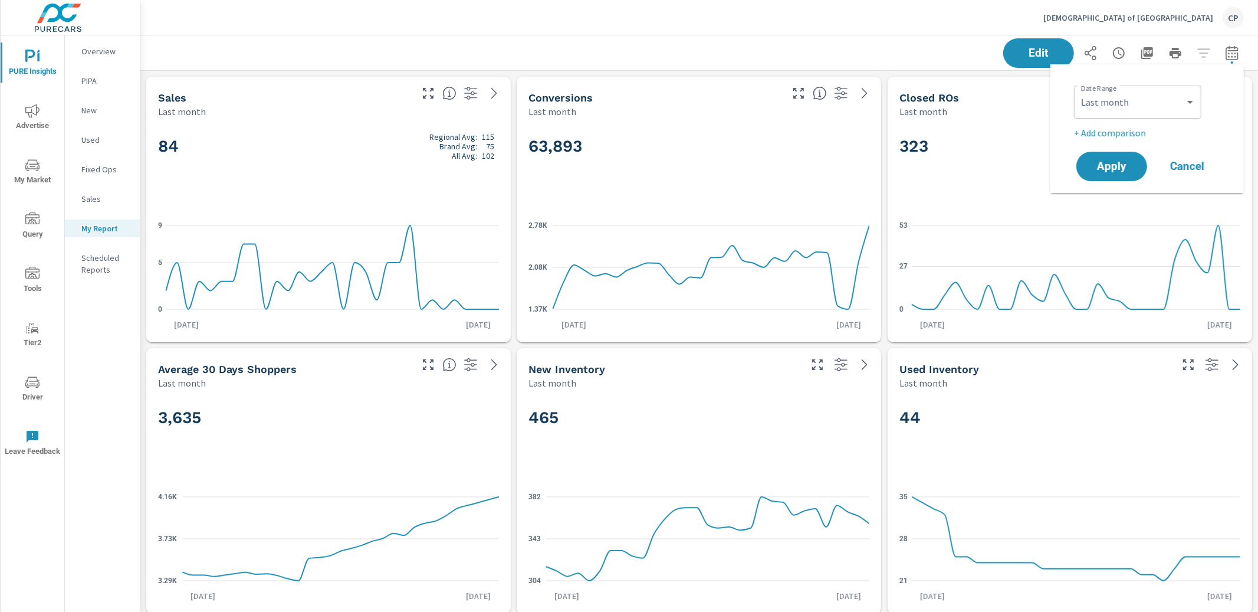
click at [1138, 130] on p "+ Add comparison" at bounding box center [1149, 133] width 151 height 14
select select "Previous period"
click at [1154, 107] on select "Custom Yesterday Last week Last 7 days Last 14 days Last 30 days Last 45 days L…" at bounding box center [1138, 102] width 118 height 24
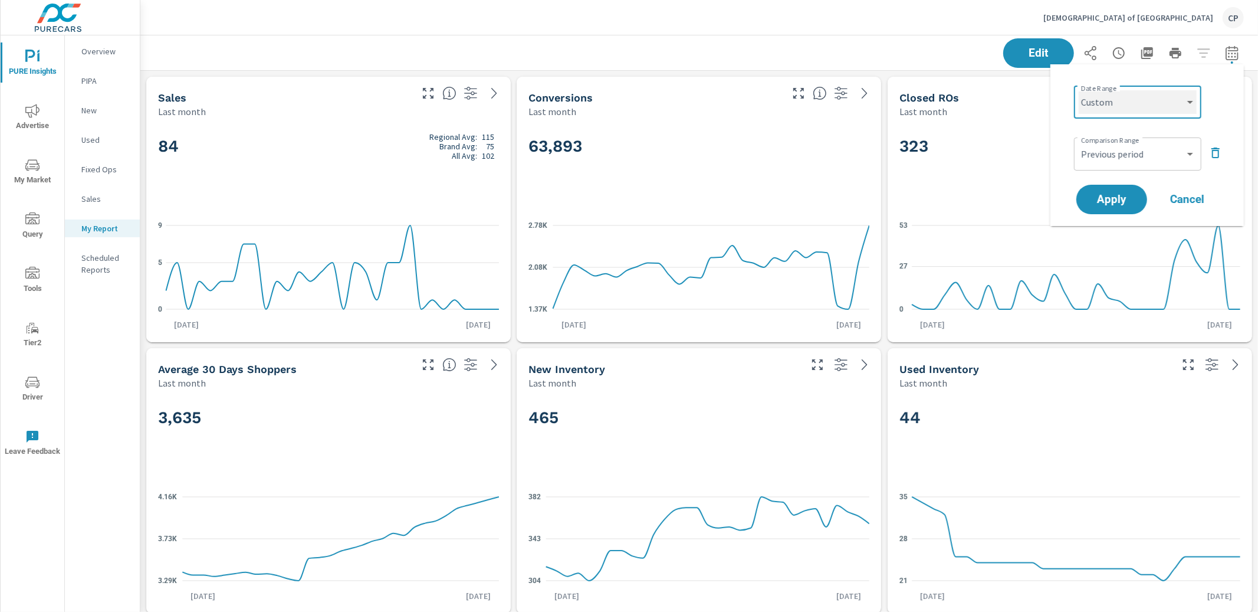
click at [1079, 90] on select "Custom Yesterday Last week Last 7 days Last 14 days Last 30 days Last 45 days L…" at bounding box center [1138, 102] width 118 height 24
select select "custom"
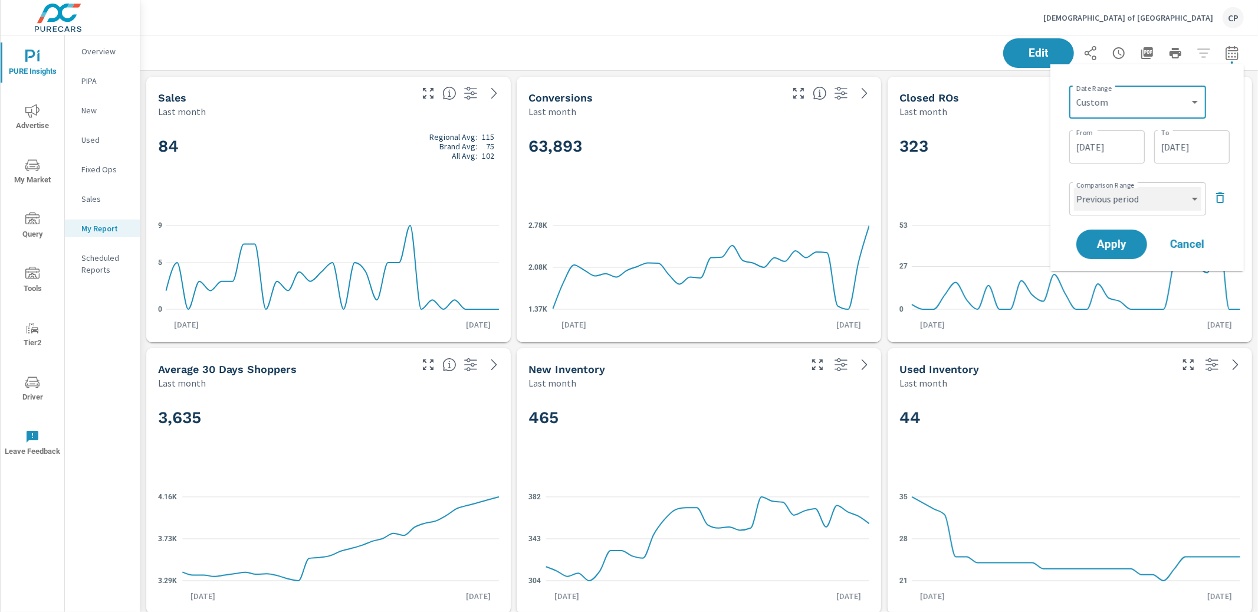
click at [1182, 201] on select "Custom Previous period Previous month Previous year" at bounding box center [1137, 199] width 127 height 24
click at [1074, 187] on select "Custom Previous period Previous month Previous year" at bounding box center [1137, 199] width 127 height 24
select select "custom"
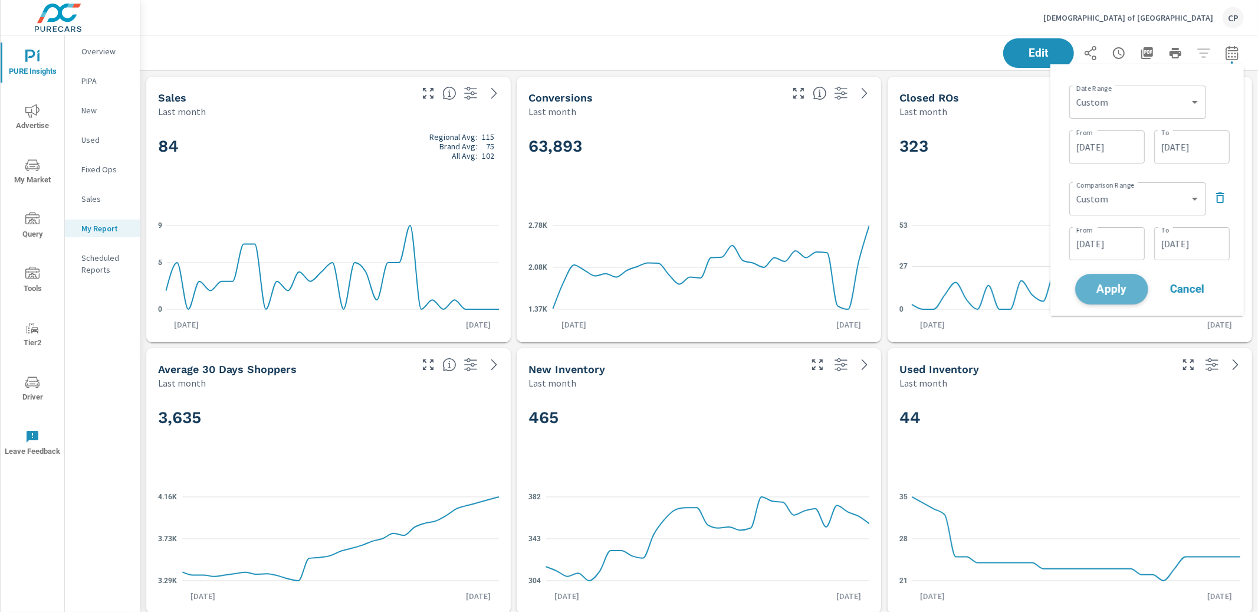
click at [1119, 284] on span "Apply" at bounding box center [1112, 289] width 48 height 11
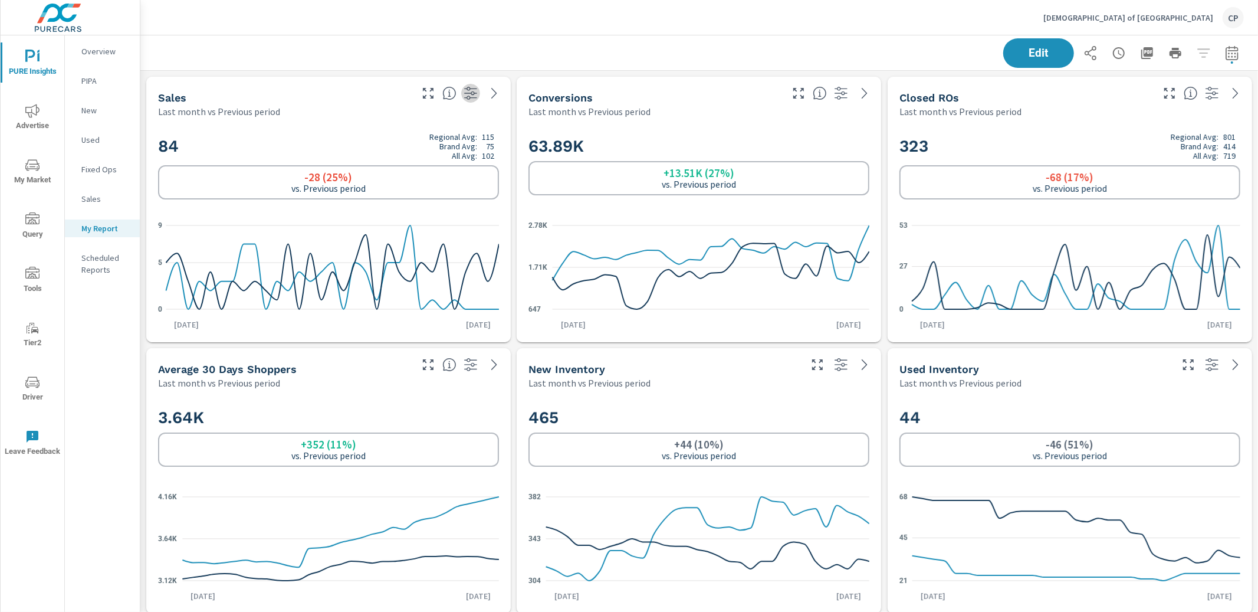
click at [475, 94] on icon "button" at bounding box center [471, 93] width 14 height 14
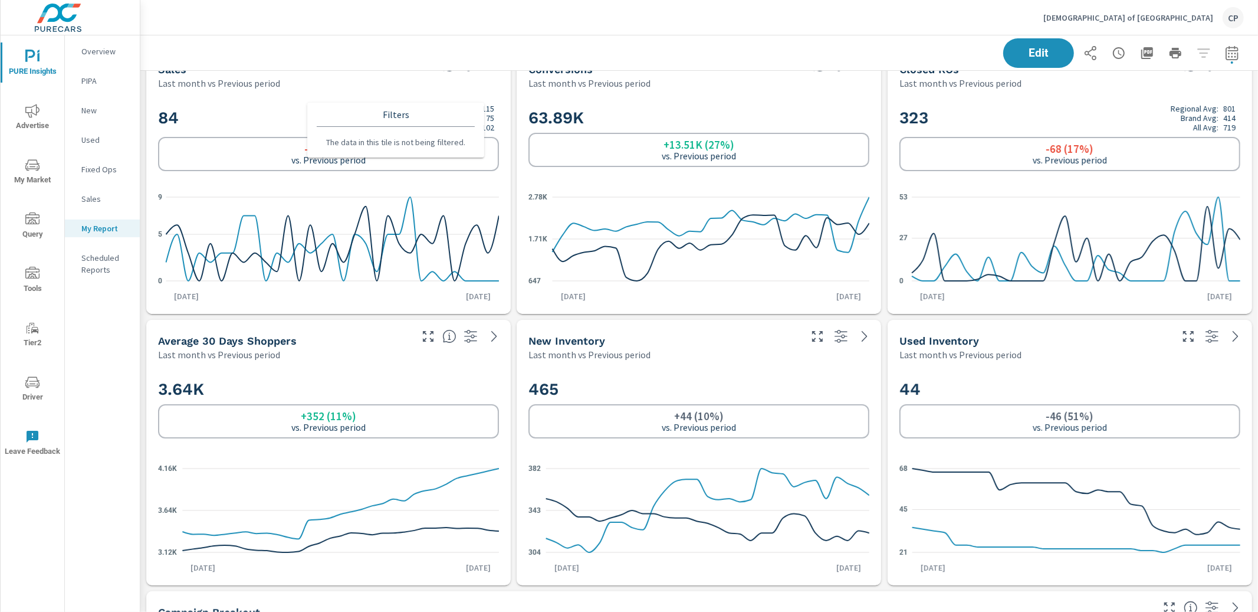
scroll to position [30, 0]
click at [1027, 54] on span "Edit" at bounding box center [1038, 52] width 48 height 11
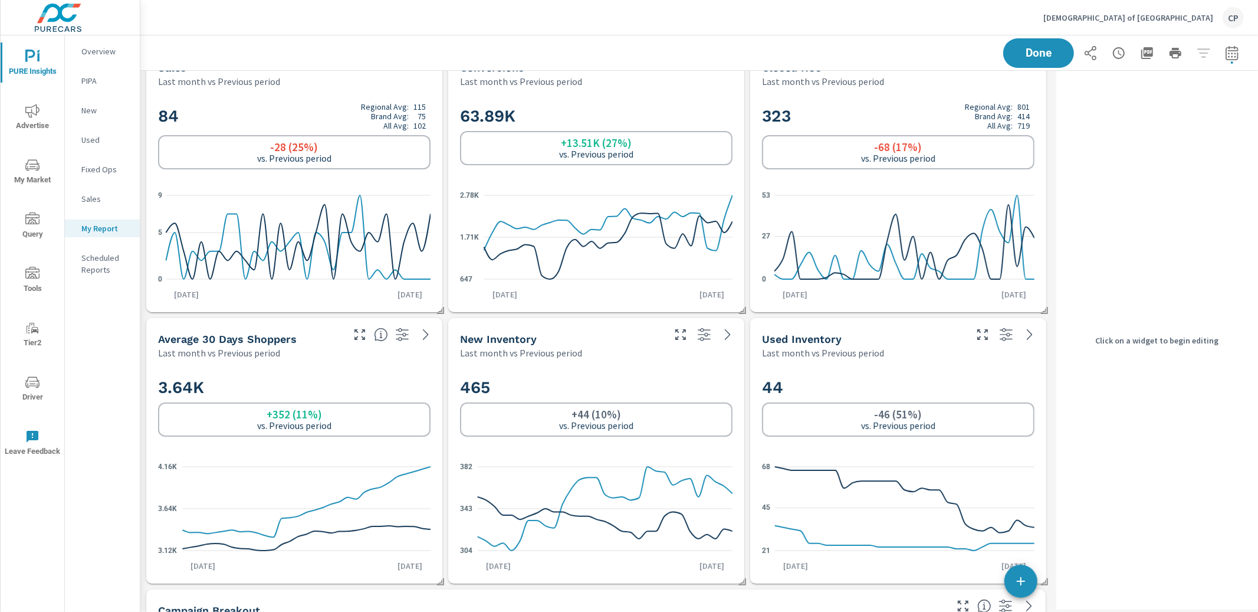
drag, startPoint x: 297, startPoint y: 230, endPoint x: 311, endPoint y: 229, distance: 14.2
click at [297, 229] on icon at bounding box center [298, 241] width 265 height 74
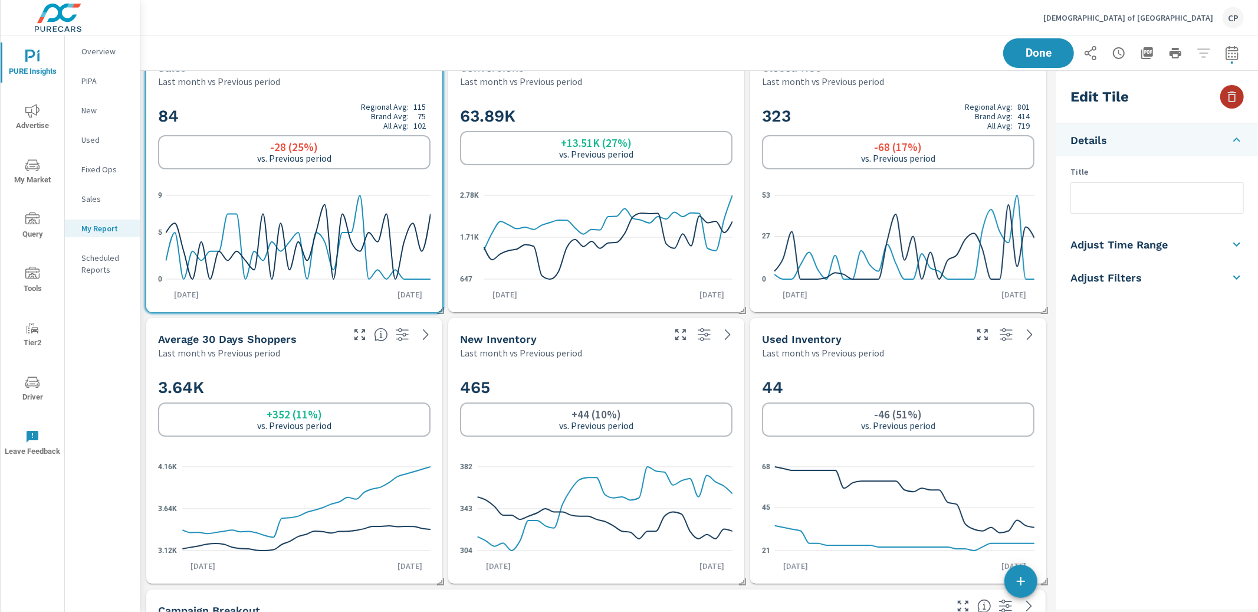
click at [1233, 94] on icon "button" at bounding box center [1232, 96] width 8 height 11
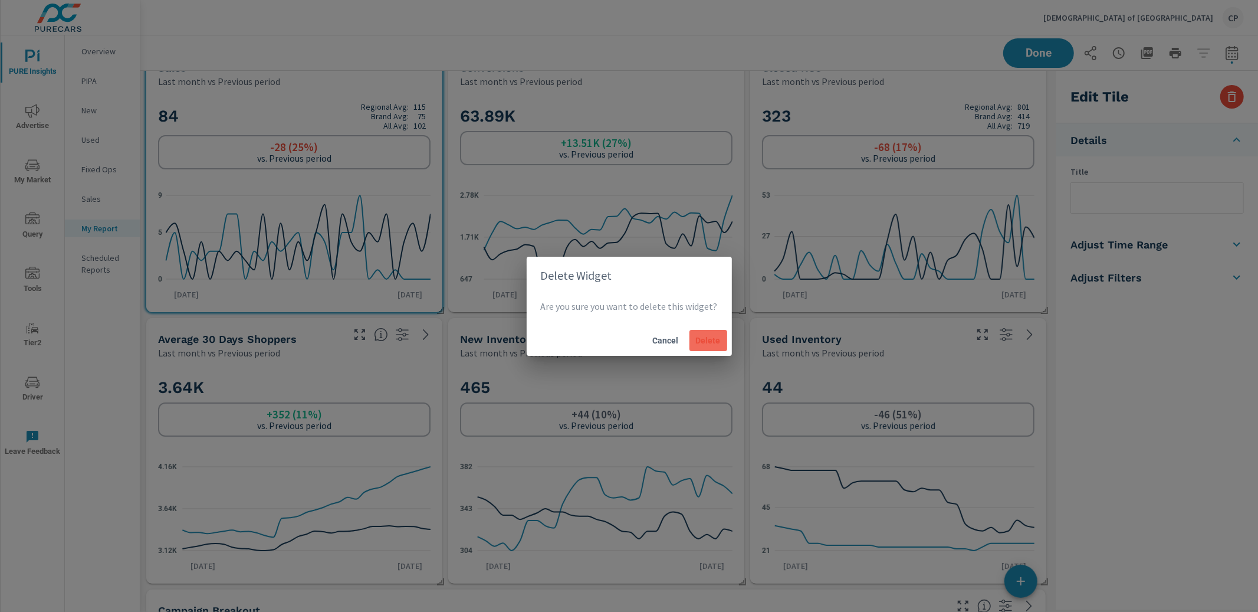
drag, startPoint x: 699, startPoint y: 344, endPoint x: 714, endPoint y: 336, distance: 16.9
click at [699, 344] on span "Delete" at bounding box center [708, 340] width 28 height 11
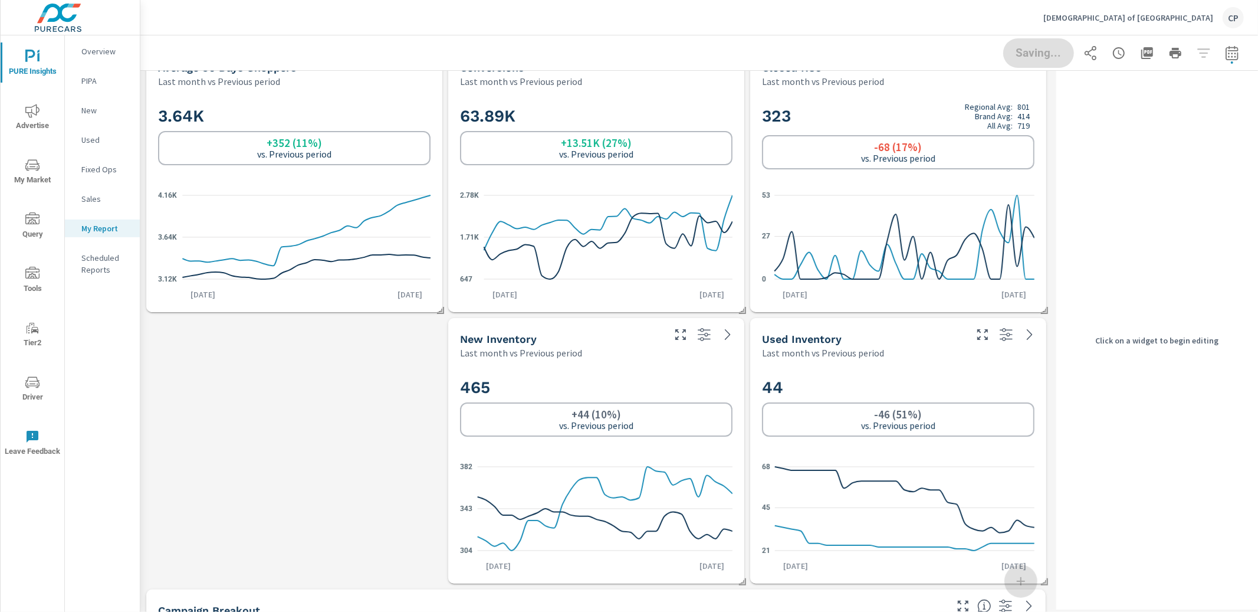
drag, startPoint x: 802, startPoint y: 206, endPoint x: 796, endPoint y: 207, distance: 5.9
click at [801, 206] on icon "0 27 53" at bounding box center [898, 237] width 272 height 103
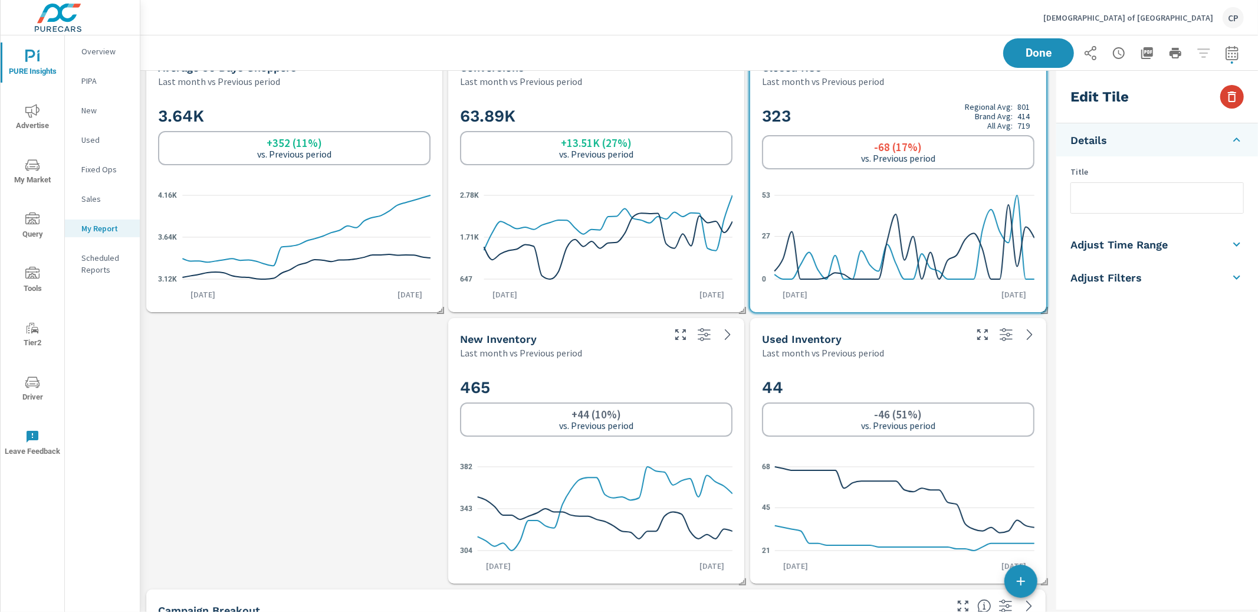
click at [1237, 95] on icon "button" at bounding box center [1232, 97] width 14 height 14
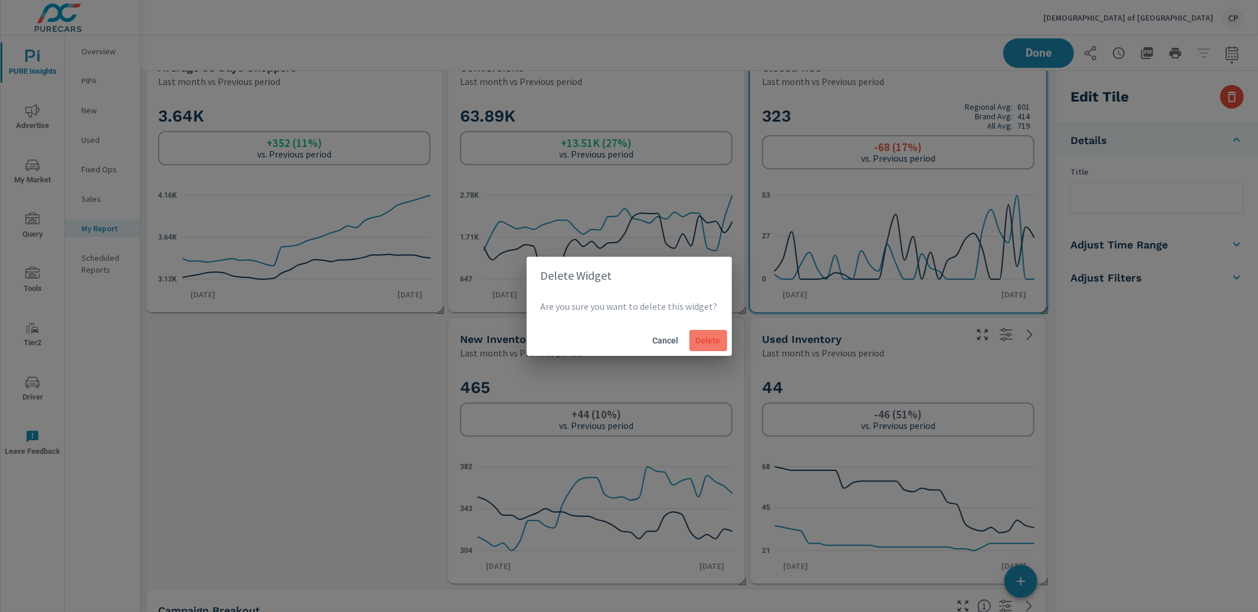
click at [699, 335] on span "Delete" at bounding box center [708, 340] width 28 height 11
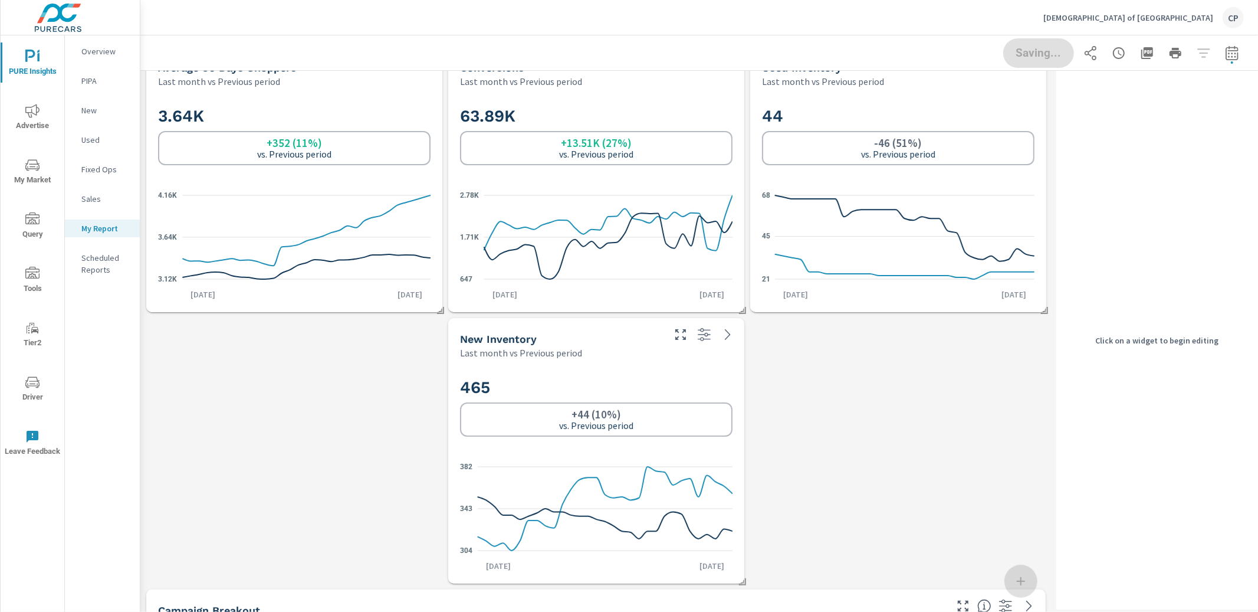
scroll to position [0, 0]
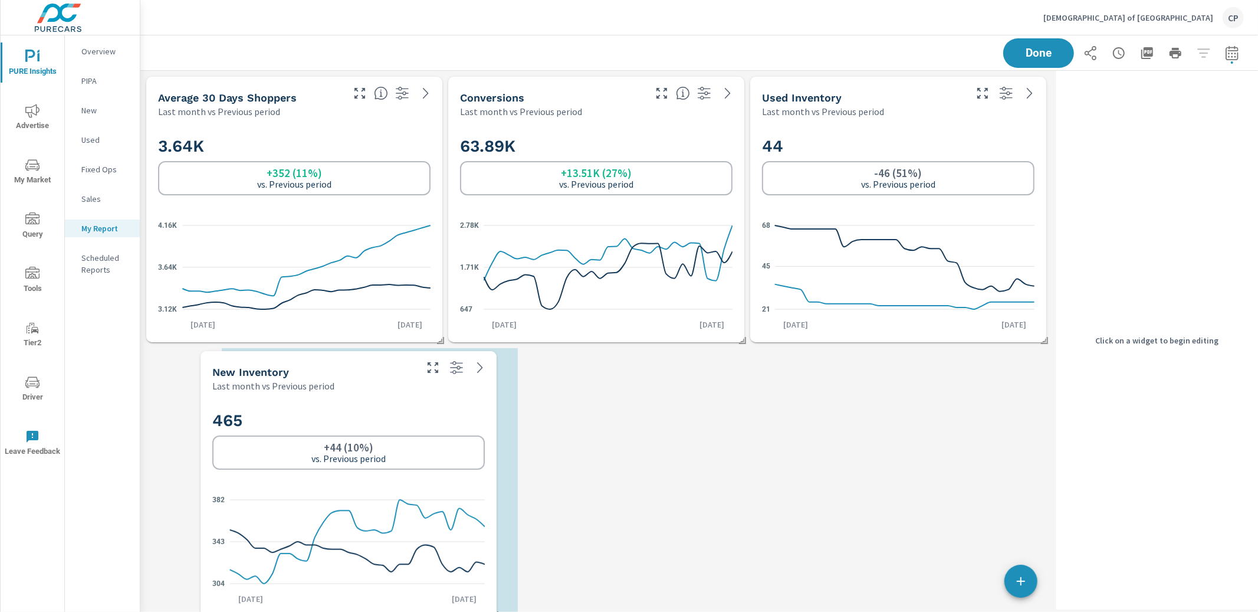
drag, startPoint x: 657, startPoint y: 419, endPoint x: 384, endPoint y: 418, distance: 273.1
click at [384, 418] on h2 "465" at bounding box center [348, 420] width 272 height 21
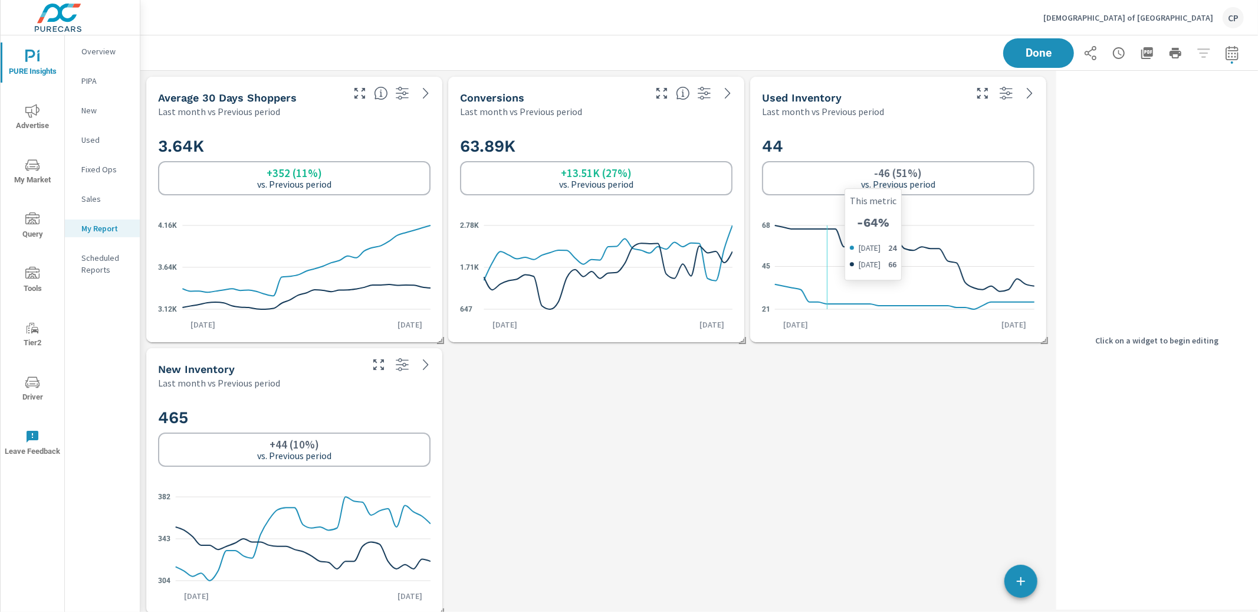
scroll to position [2, 0]
click at [824, 300] on icon at bounding box center [904, 294] width 259 height 25
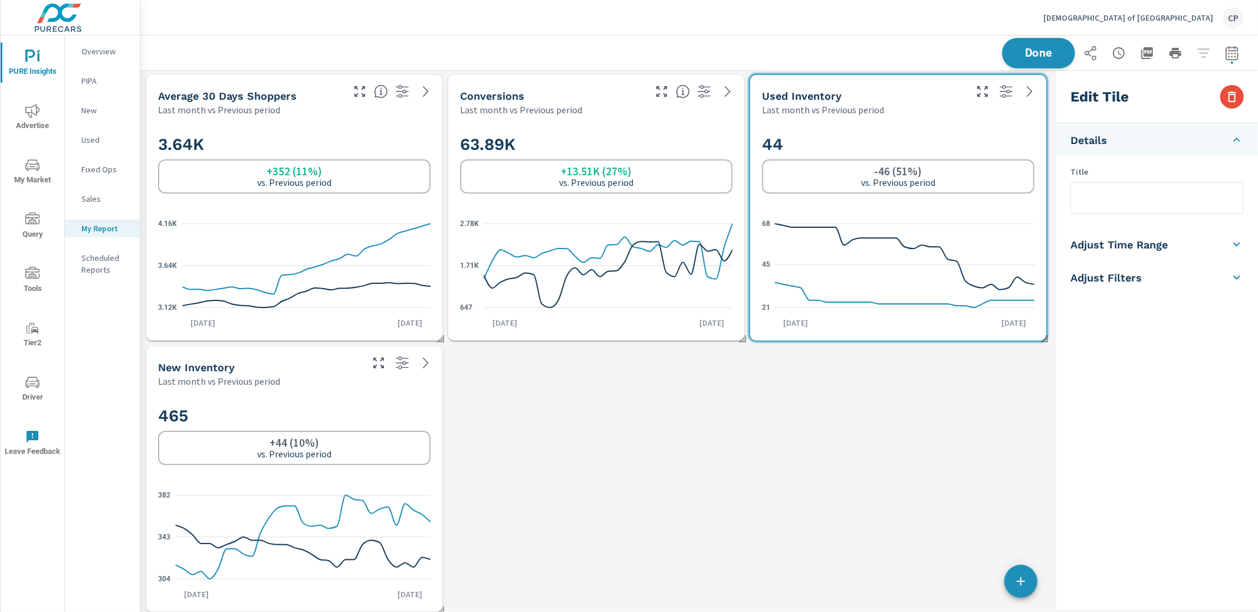
click at [1046, 60] on button "Done" at bounding box center [1038, 53] width 73 height 31
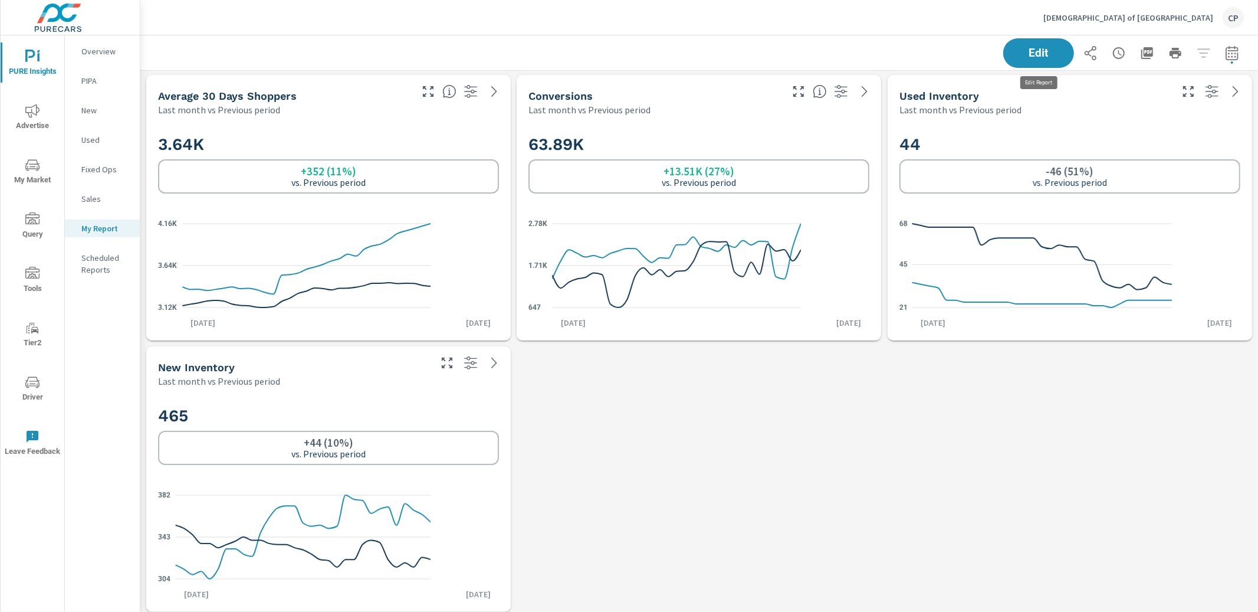
scroll to position [2177, 1118]
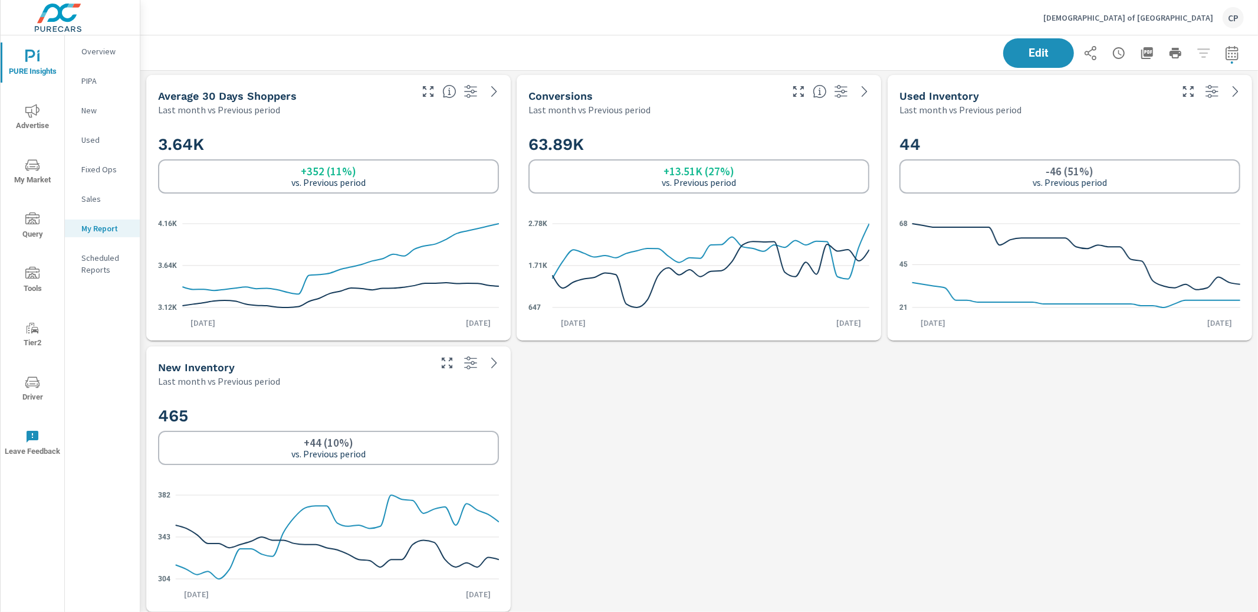
click at [1017, 121] on div "44 -46 (51%) vs. Previous period 21 45 68 Aug 1st Aug 31st" at bounding box center [1069, 228] width 355 height 215
drag, startPoint x: 1055, startPoint y: 53, endPoint x: 1049, endPoint y: 64, distance: 12.4
click at [1055, 53] on span "Edit" at bounding box center [1038, 52] width 48 height 11
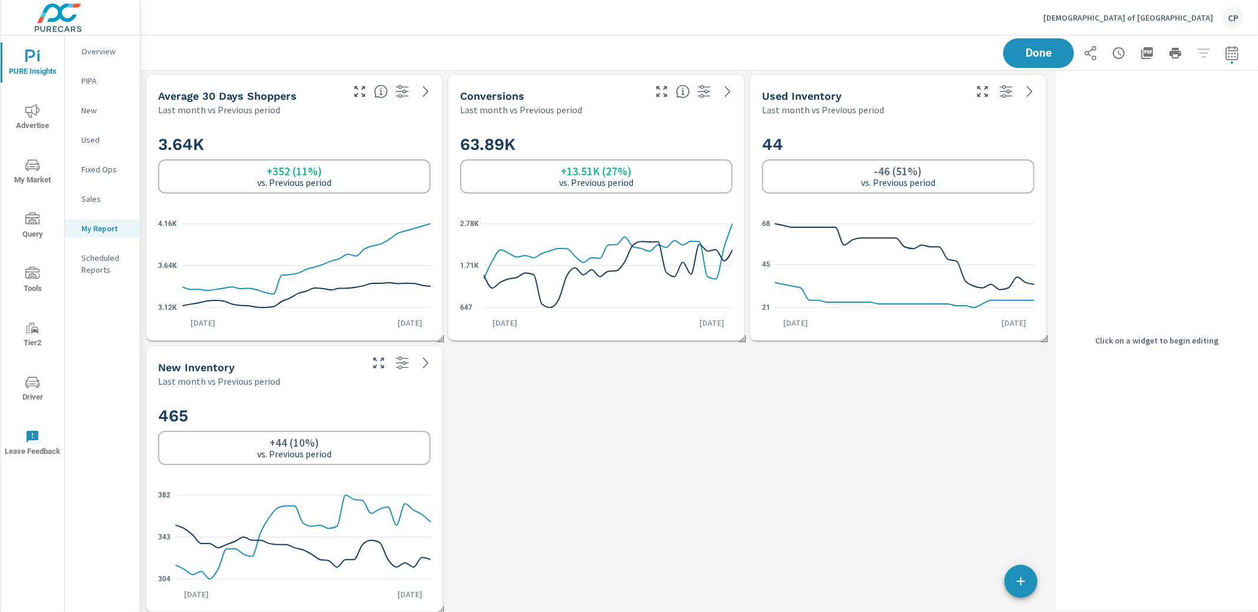
click at [961, 147] on h2 "44" at bounding box center [898, 144] width 272 height 21
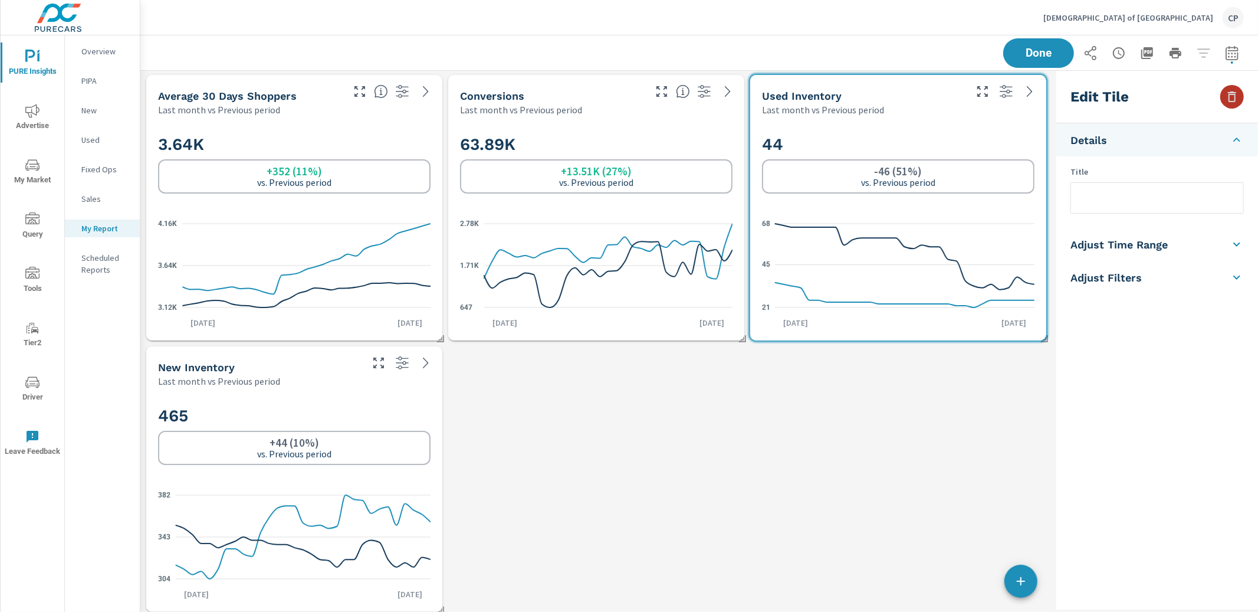
click at [1227, 93] on icon "button" at bounding box center [1232, 97] width 14 height 14
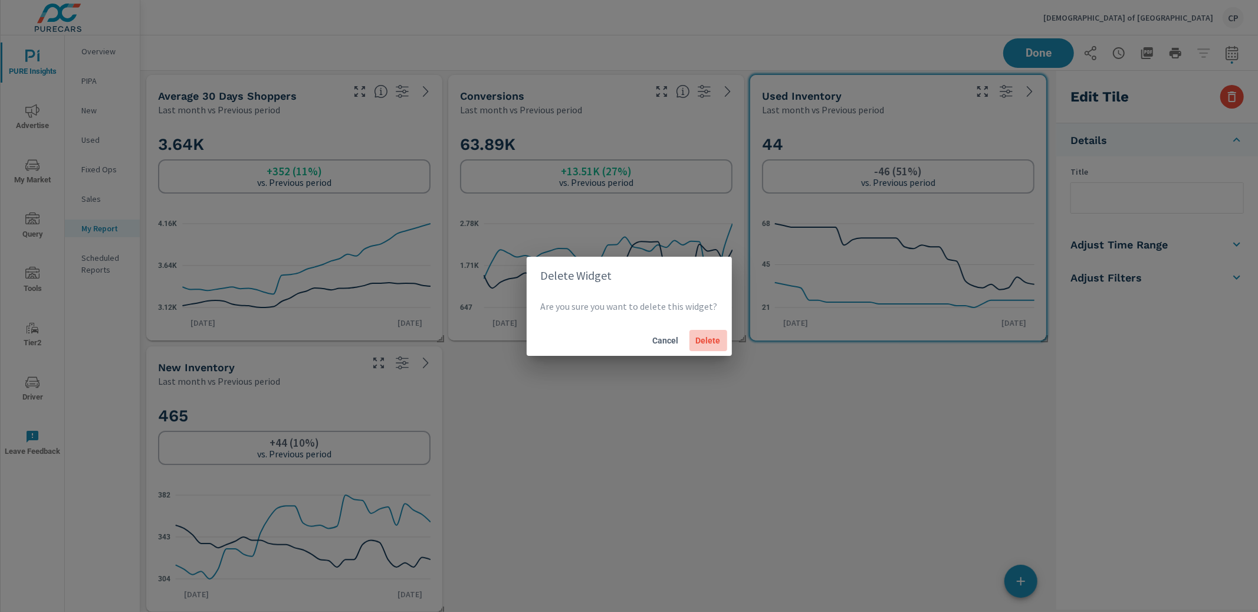
drag, startPoint x: 721, startPoint y: 346, endPoint x: 727, endPoint y: 341, distance: 8.0
click at [720, 344] on button "Delete" at bounding box center [708, 340] width 38 height 21
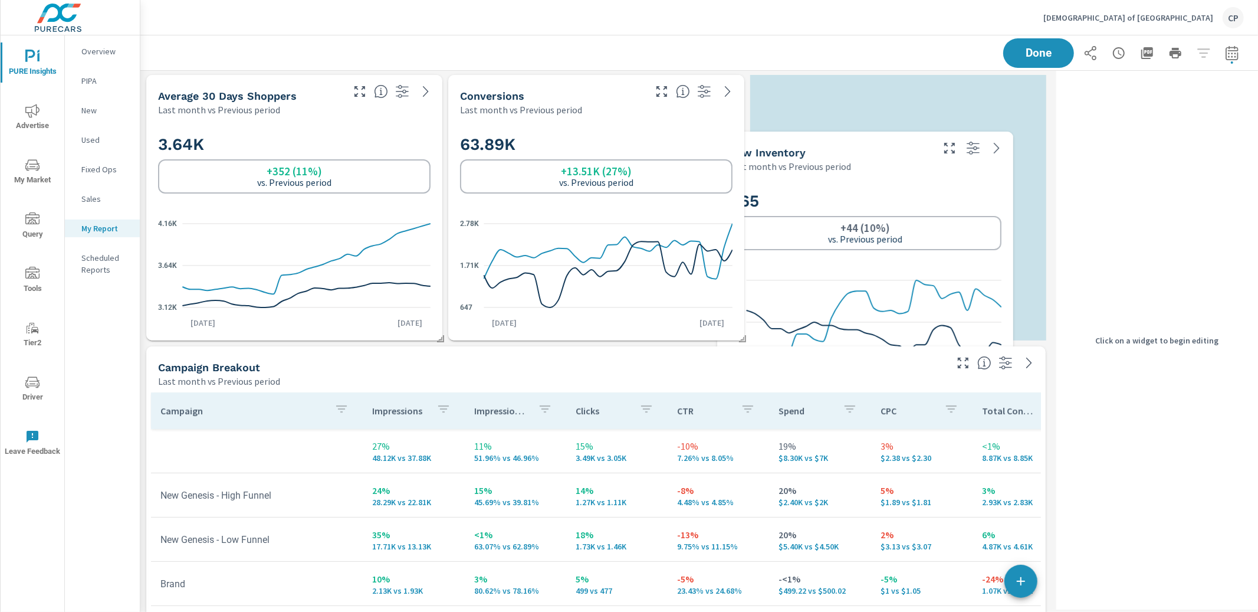
scroll to position [1906, 911]
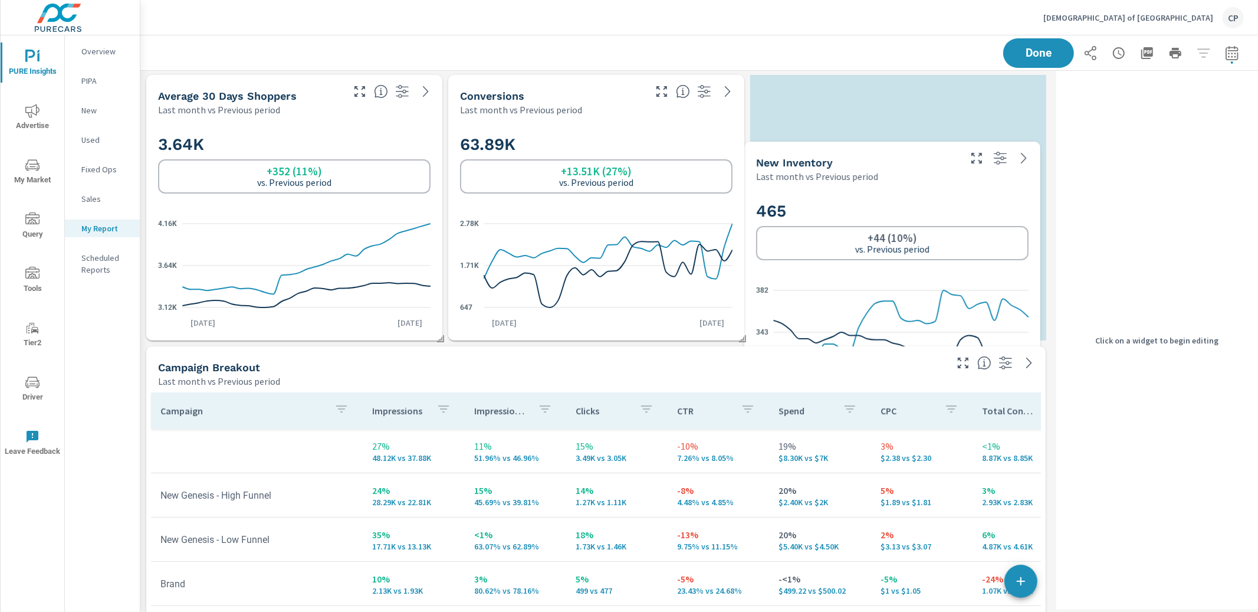
drag, startPoint x: 435, startPoint y: 410, endPoint x: 1016, endPoint y: 208, distance: 614.8
click at [1023, 206] on h2 "465" at bounding box center [892, 211] width 272 height 21
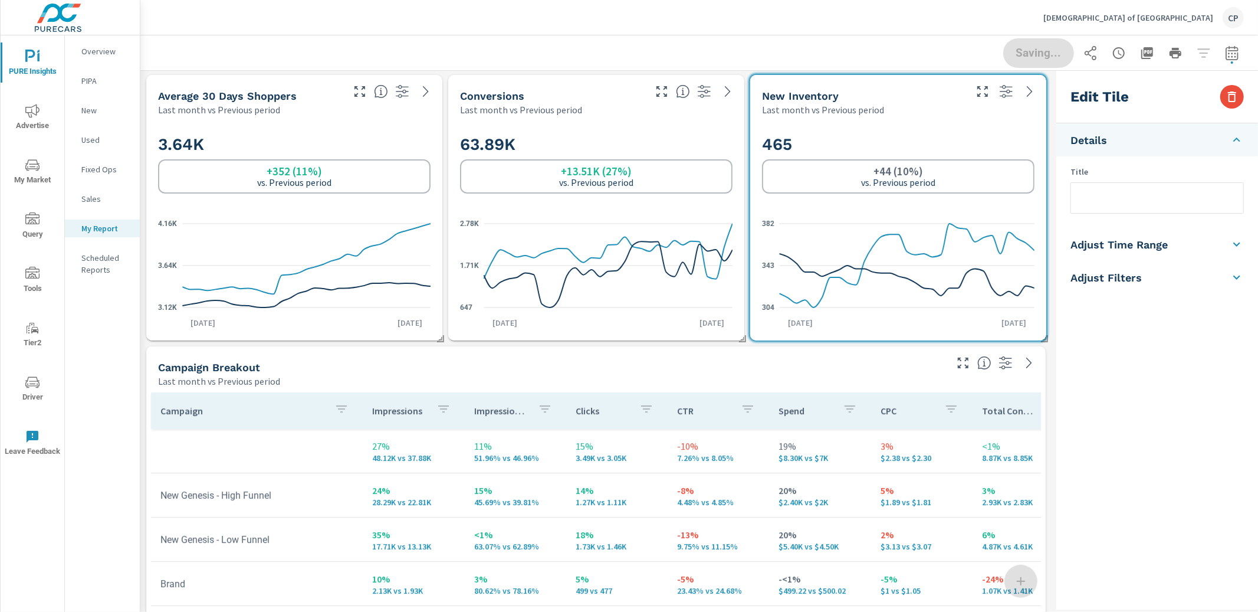
click at [694, 44] on div "Saving..." at bounding box center [699, 52] width 1089 height 35
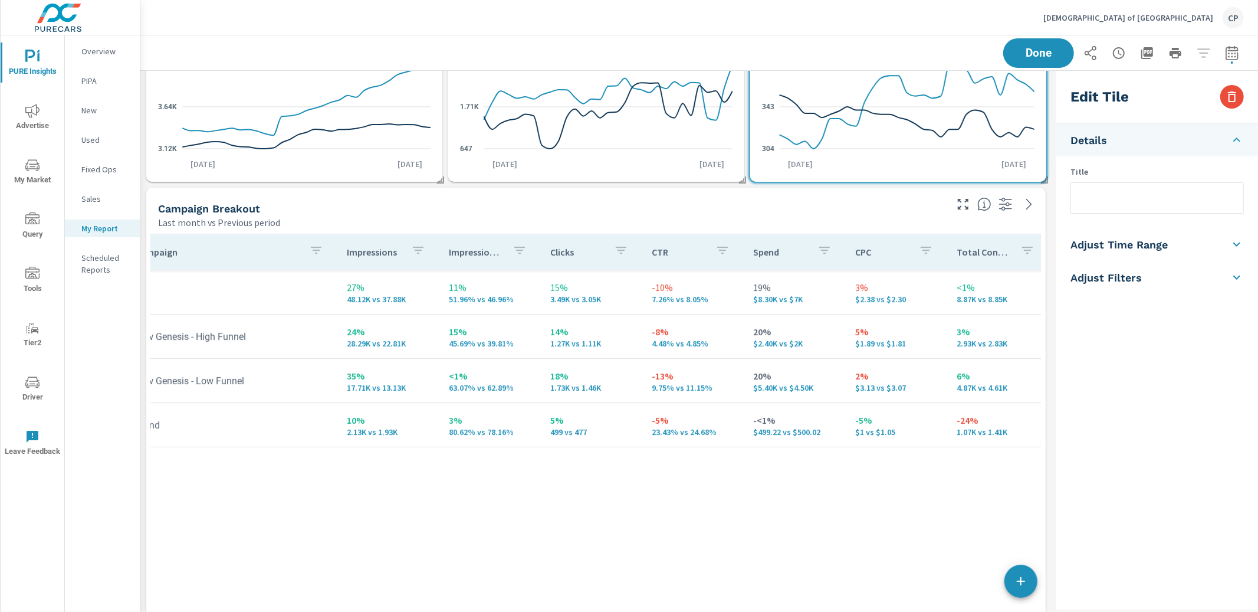
scroll to position [0, 25]
click at [1034, 45] on button "Done" at bounding box center [1038, 53] width 73 height 31
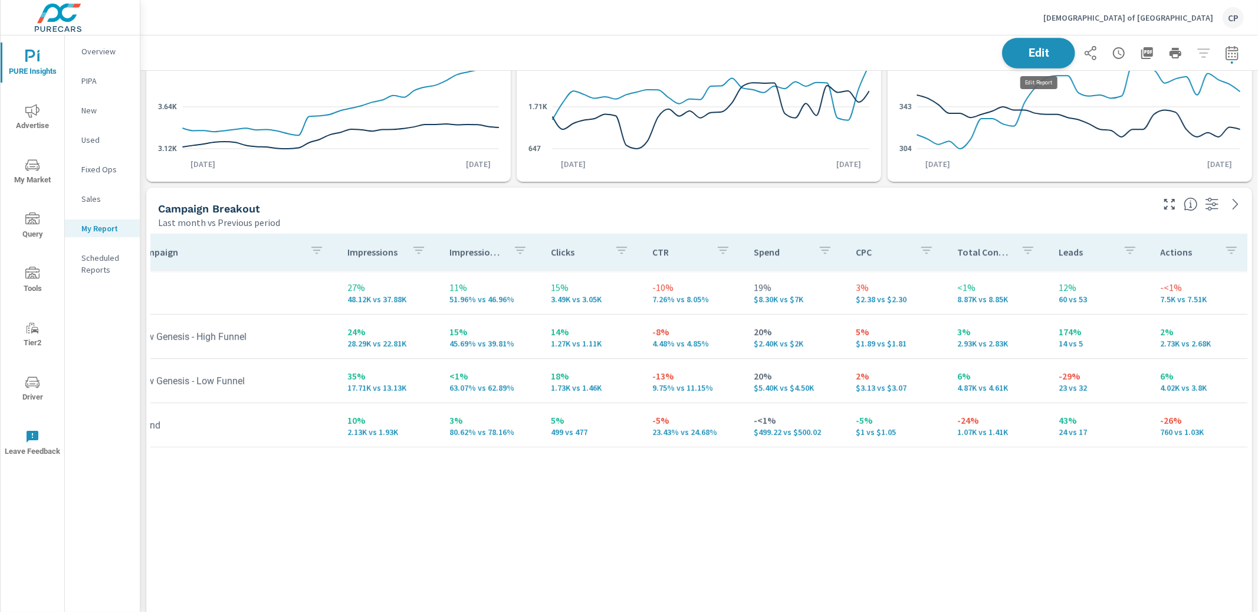
scroll to position [1906, 1118]
click at [1039, 54] on span "Edit" at bounding box center [1038, 52] width 48 height 11
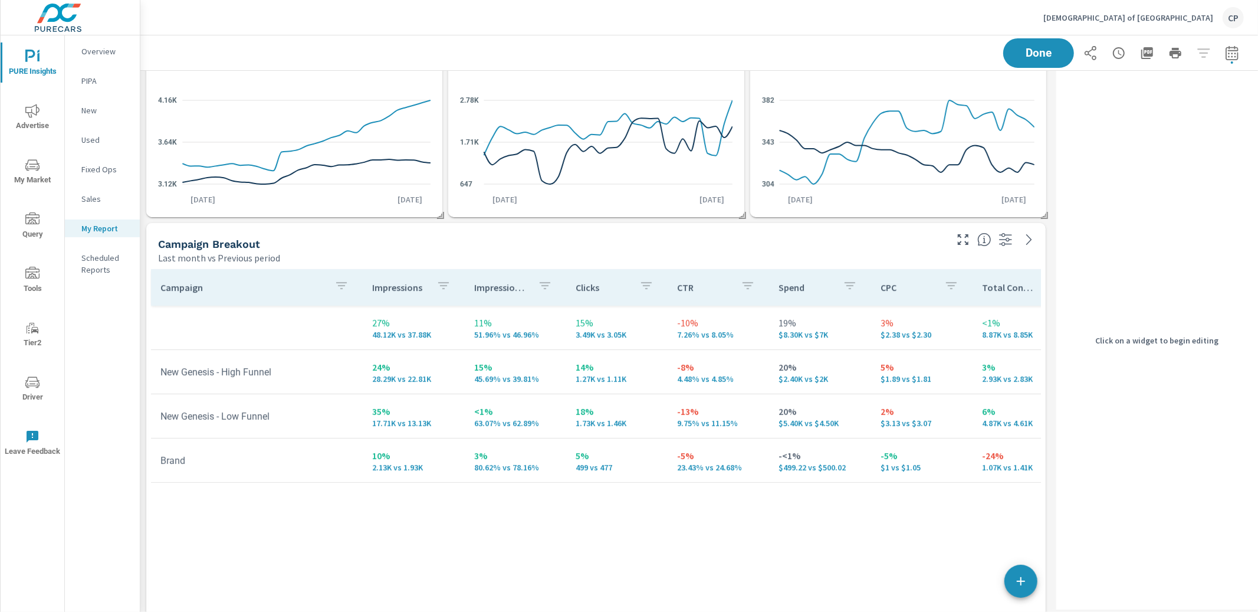
scroll to position [136, 0]
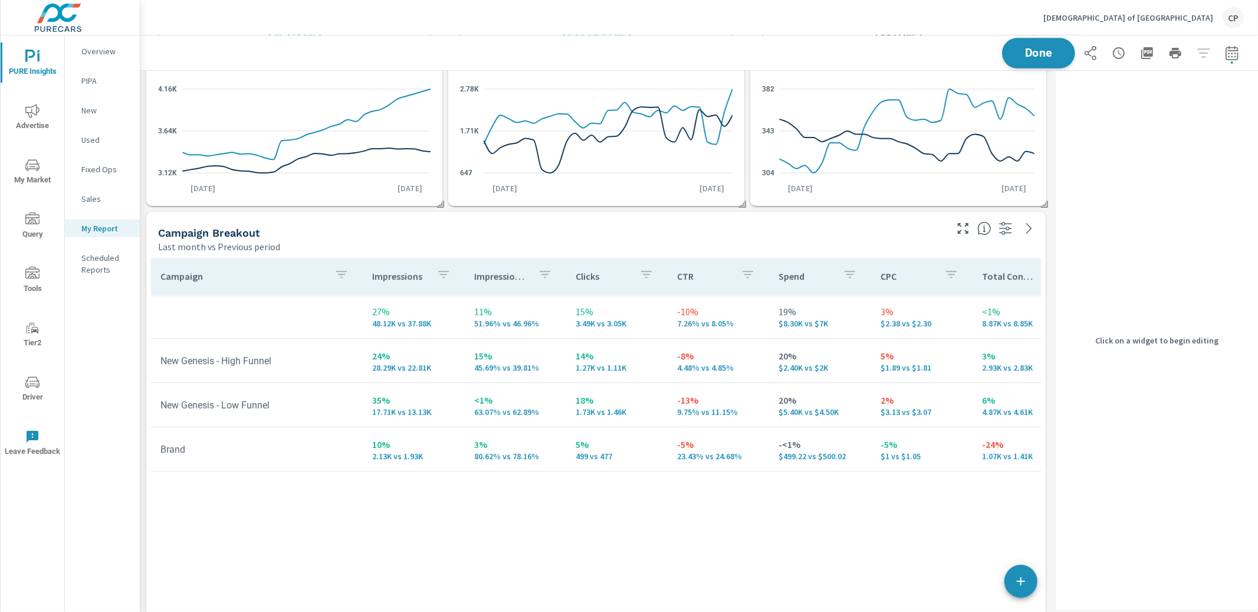
click at [1023, 58] on button "Done" at bounding box center [1038, 53] width 73 height 31
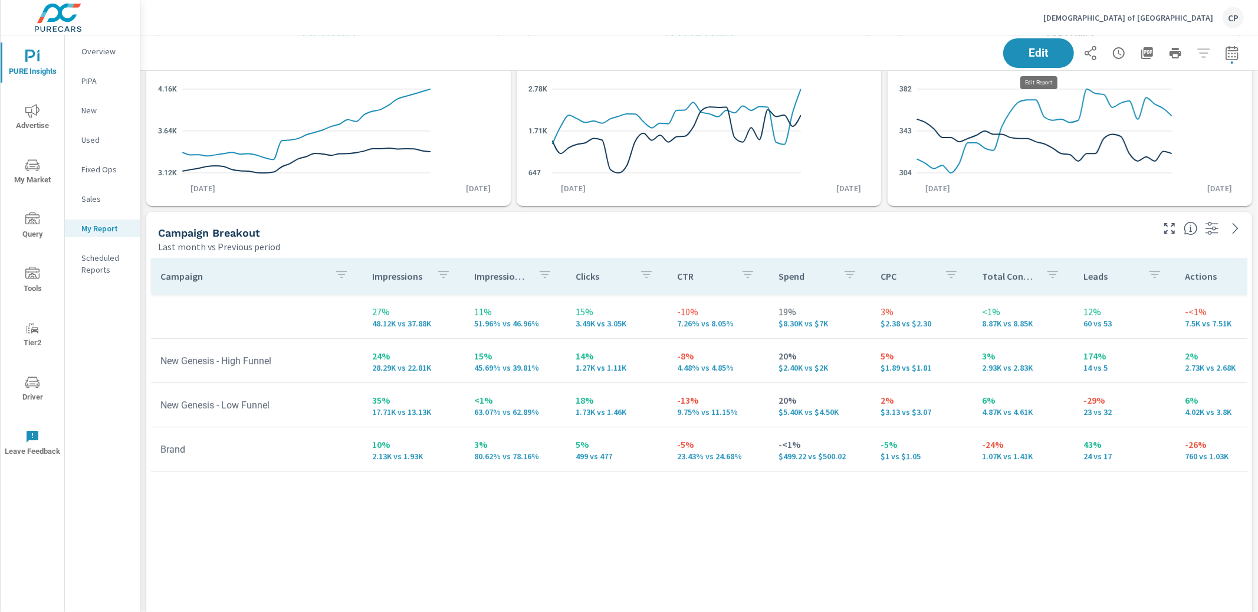
scroll to position [1906, 1118]
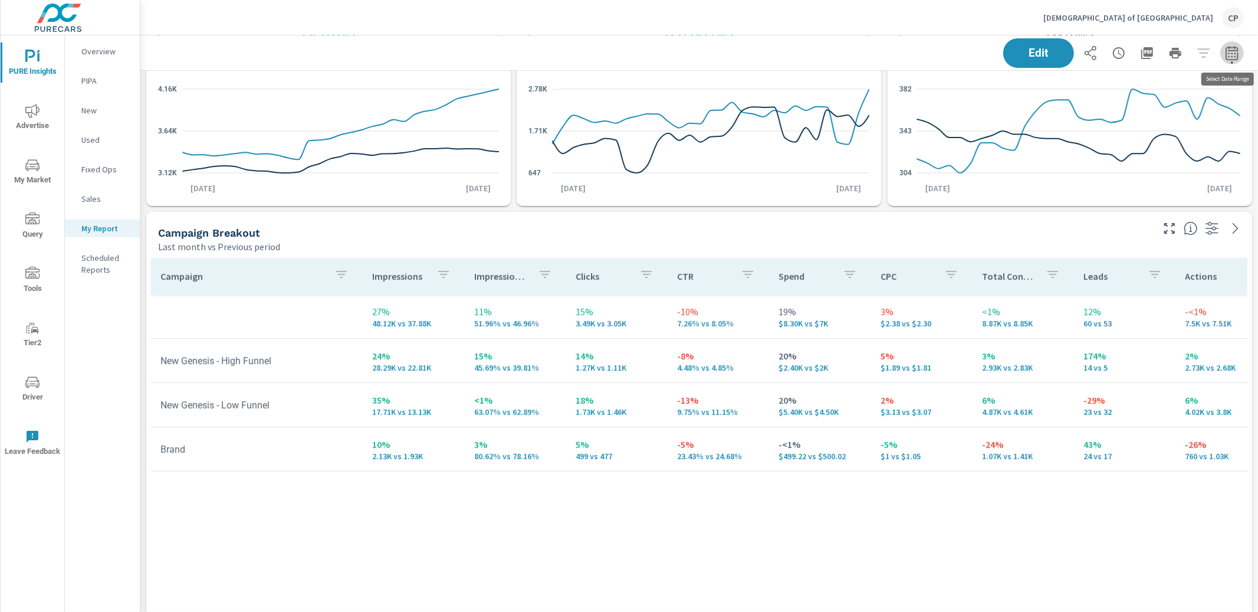
click at [1241, 59] on button "button" at bounding box center [1232, 53] width 24 height 24
select select "Last month"
select select "Previous period"
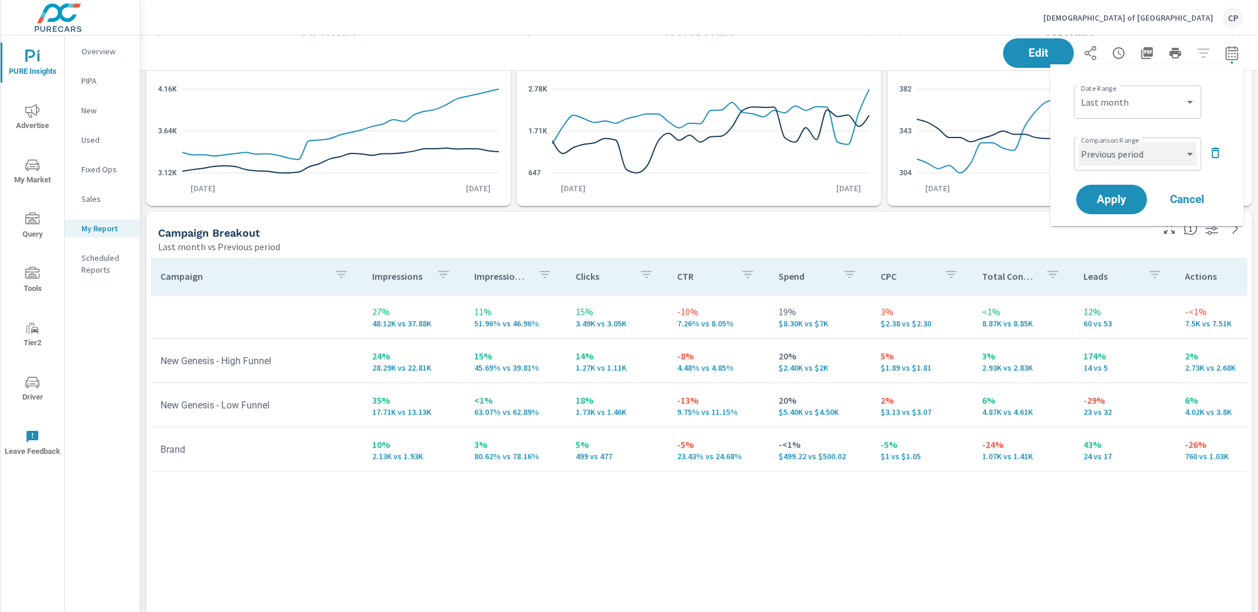
click at [1178, 150] on select "Custom Previous period Previous month Previous year" at bounding box center [1138, 154] width 118 height 24
click at [1209, 146] on icon "button" at bounding box center [1215, 153] width 14 height 14
drag, startPoint x: 1130, startPoint y: 167, endPoint x: 1116, endPoint y: 166, distance: 13.7
click at [1129, 167] on span "Apply" at bounding box center [1112, 166] width 48 height 11
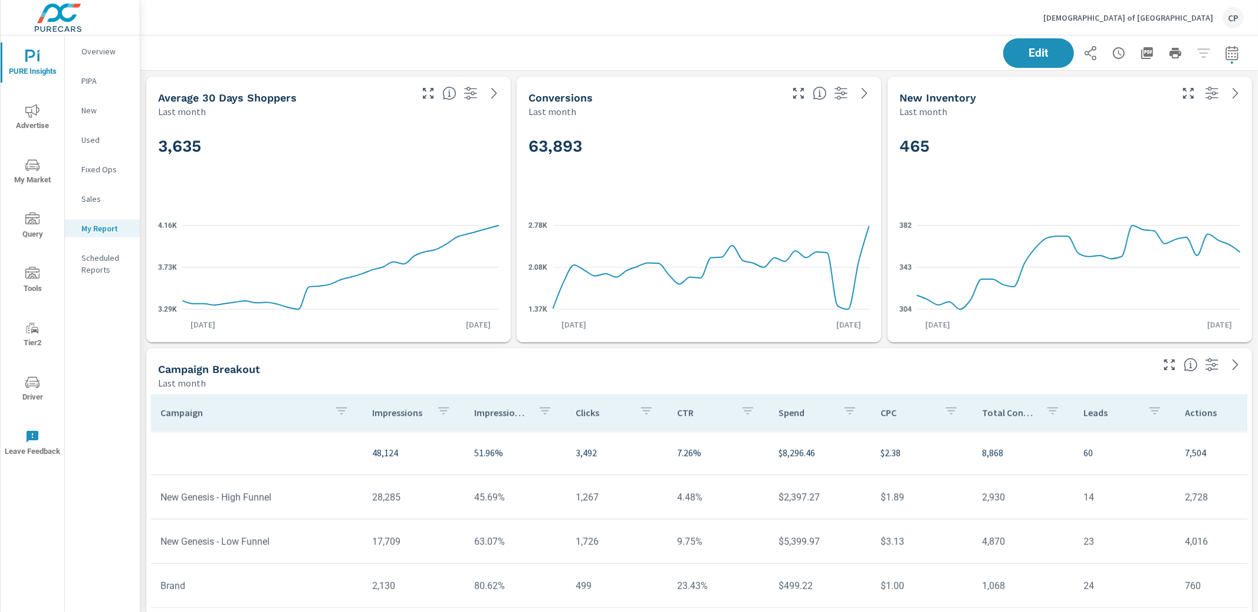
click at [35, 117] on icon "nav menu" at bounding box center [32, 111] width 14 height 14
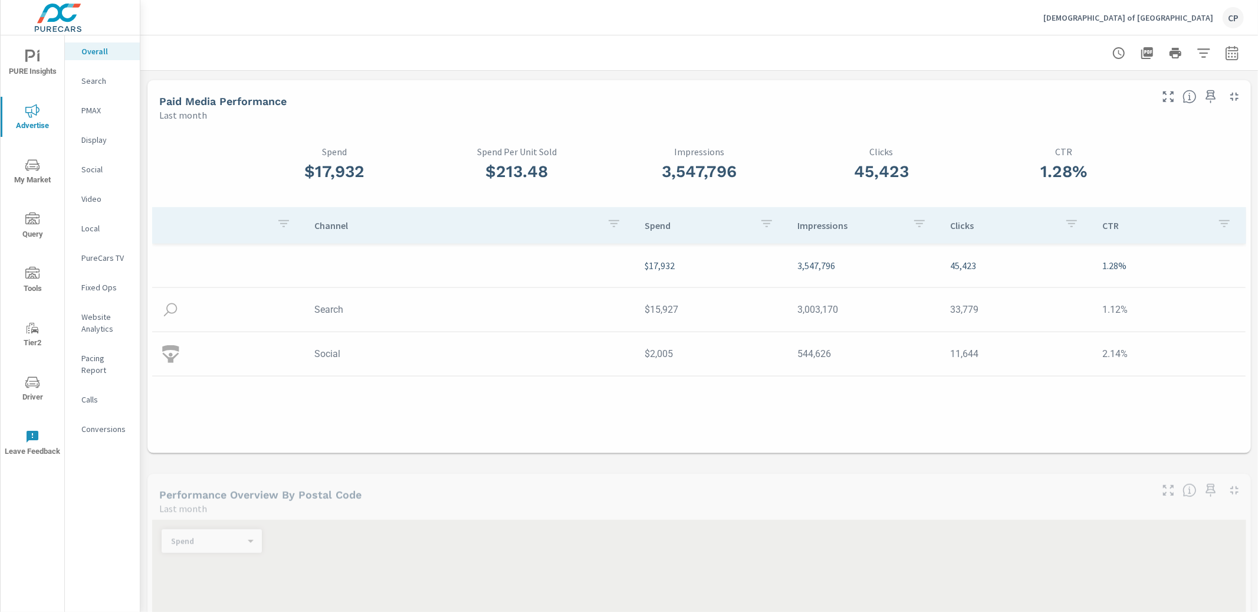
click at [100, 169] on p "Social" at bounding box center [105, 169] width 49 height 12
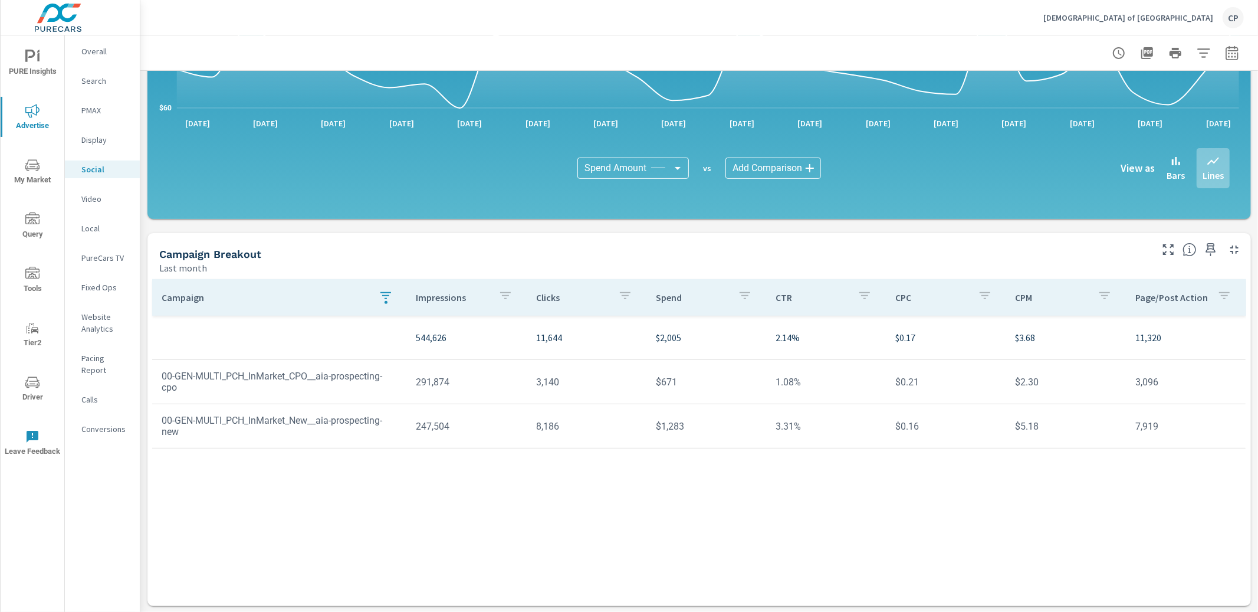
scroll to position [232, 0]
click at [1204, 247] on icon "button" at bounding box center [1211, 249] width 14 height 14
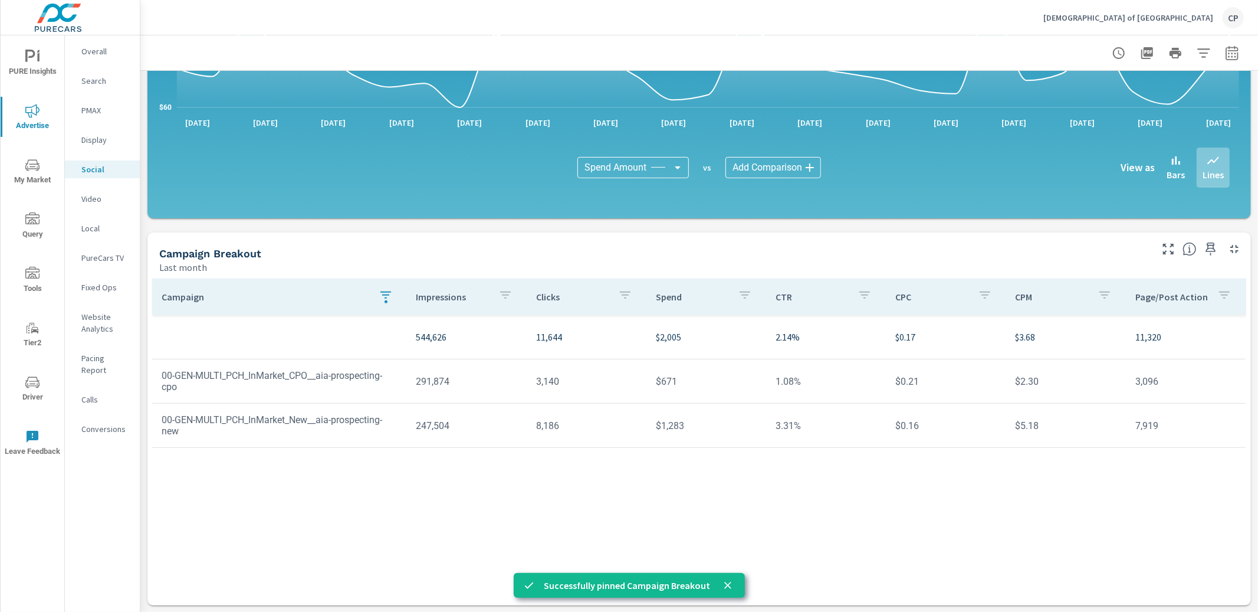
drag, startPoint x: 43, startPoint y: 64, endPoint x: 48, endPoint y: 78, distance: 15.1
click at [44, 68] on span "PURE Insights" at bounding box center [32, 64] width 57 height 29
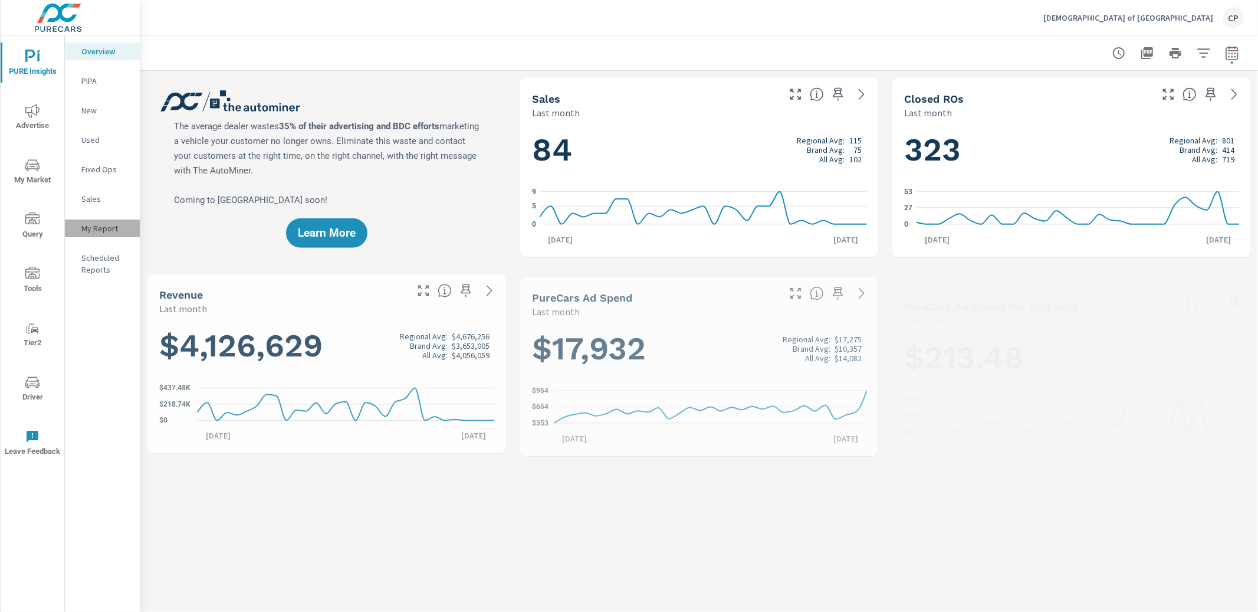
scroll to position [1, 0]
click at [91, 227] on p "My Report" at bounding box center [105, 228] width 49 height 12
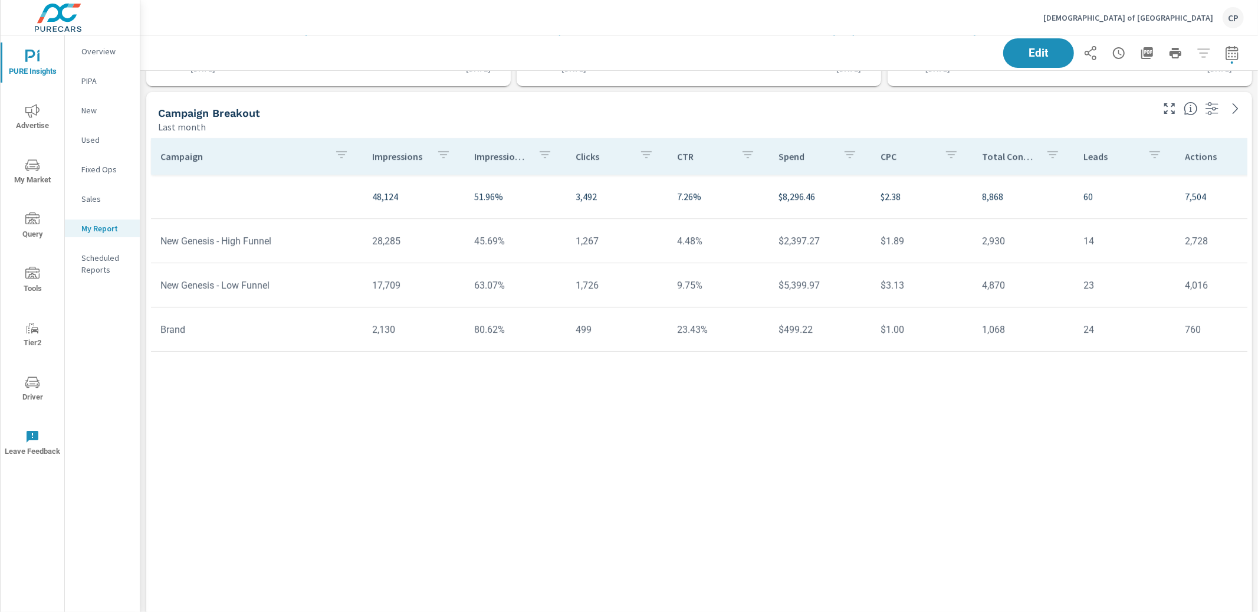
scroll to position [261, 0]
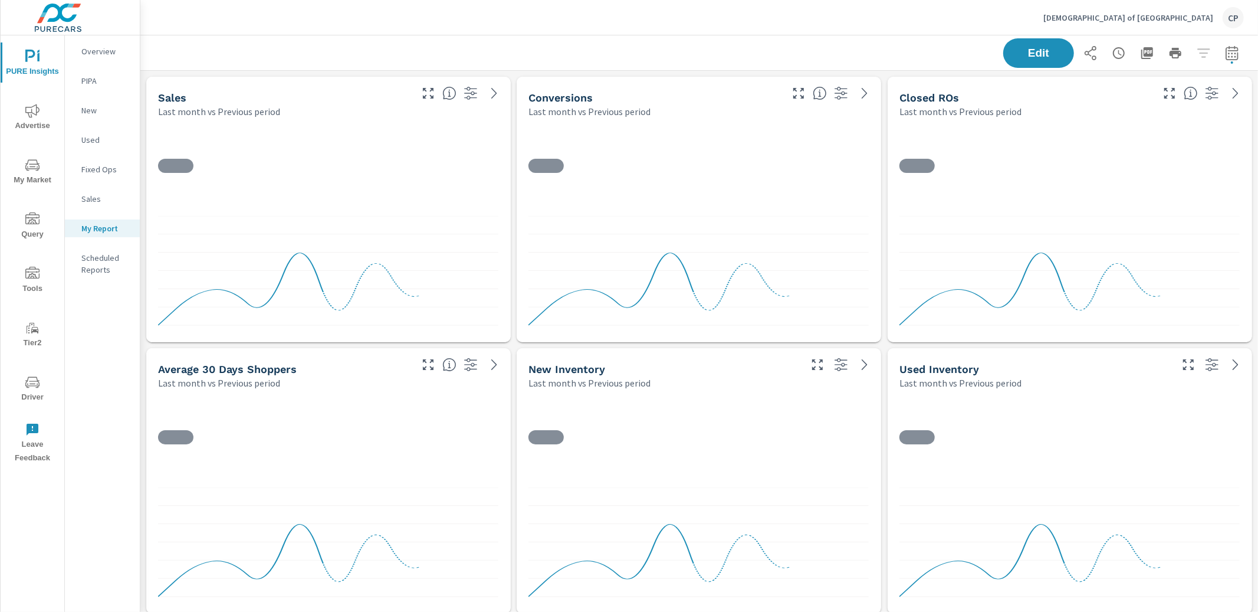
scroll to position [2177, 1118]
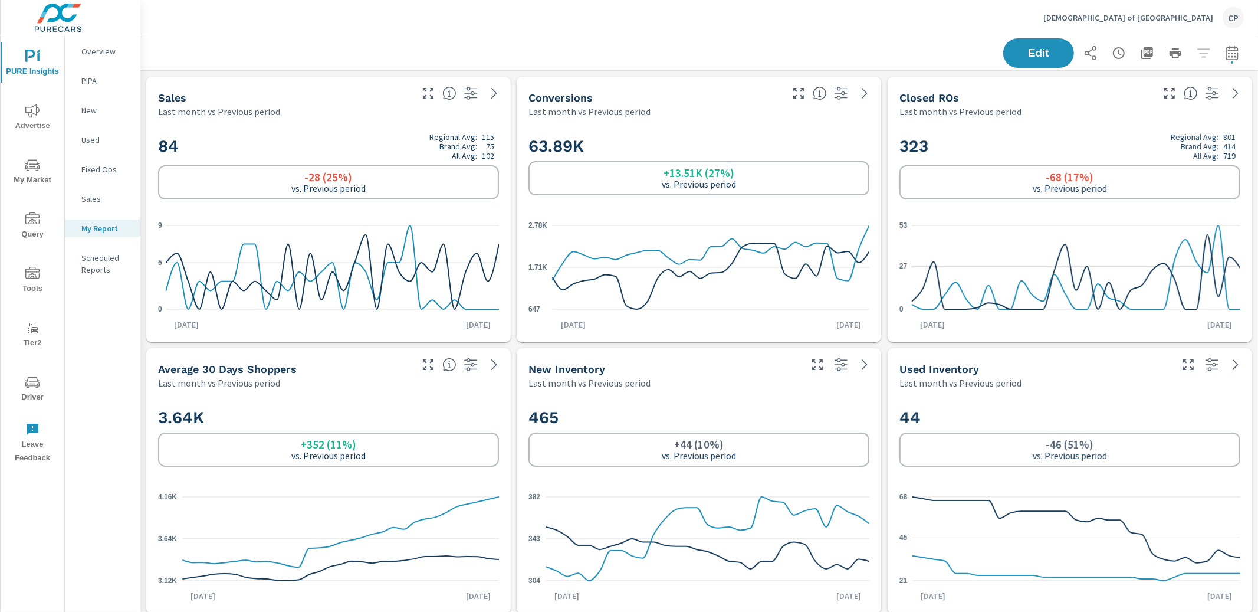
click at [28, 113] on icon "nav menu" at bounding box center [32, 111] width 14 height 14
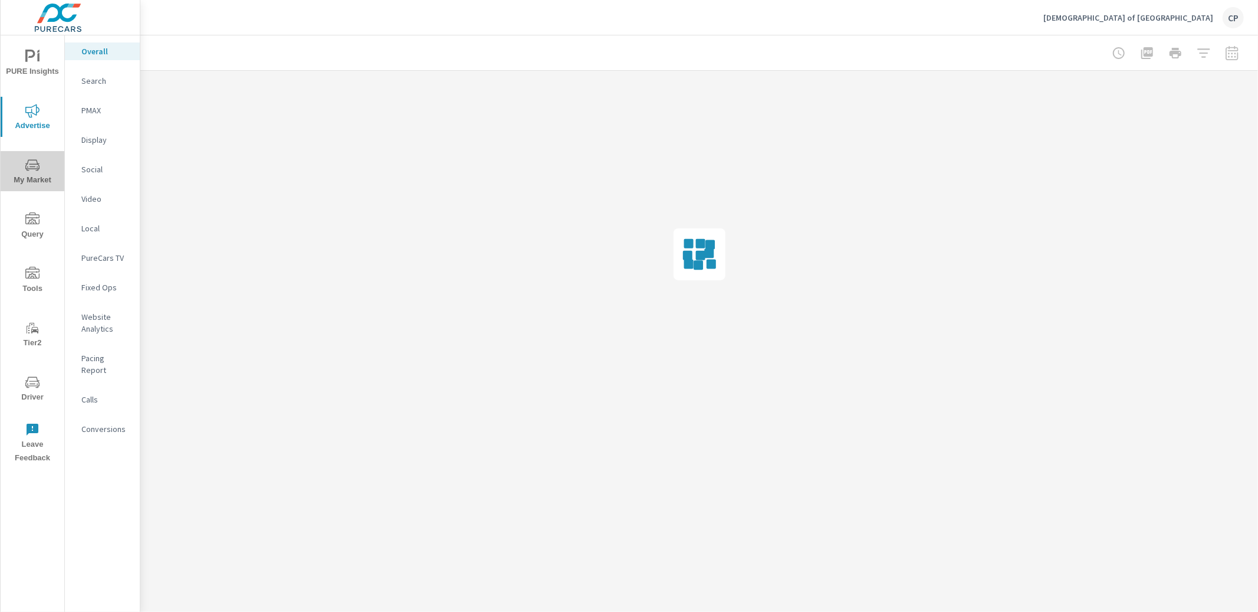
click at [35, 165] on icon "nav menu" at bounding box center [32, 165] width 14 height 14
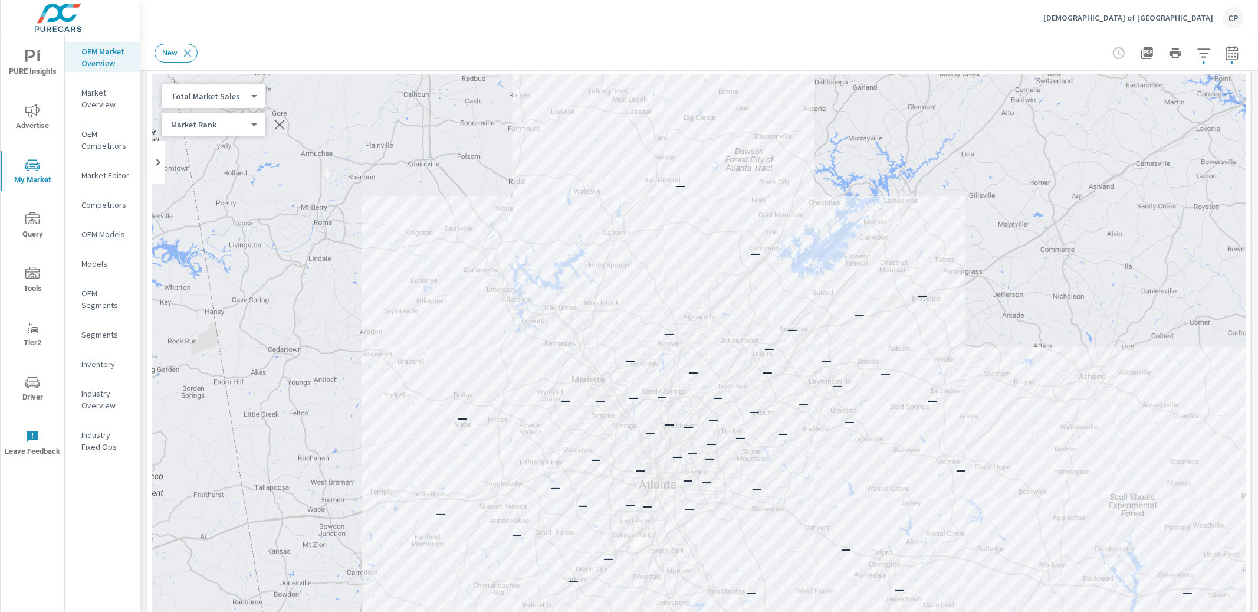
scroll to position [50, 0]
click at [1241, 57] on button "button" at bounding box center [1232, 53] width 24 height 24
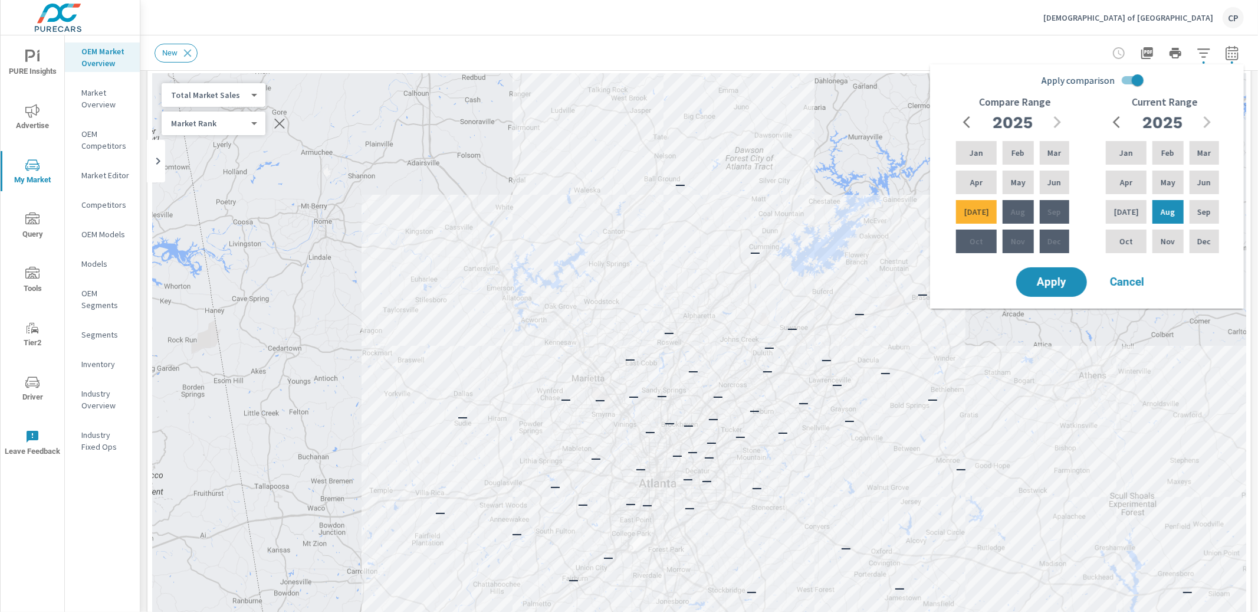
drag, startPoint x: 1141, startPoint y: 78, endPoint x: 1127, endPoint y: 83, distance: 14.9
click at [1141, 78] on input "Apply comparison" at bounding box center [1137, 80] width 67 height 22
checkbox input "false"
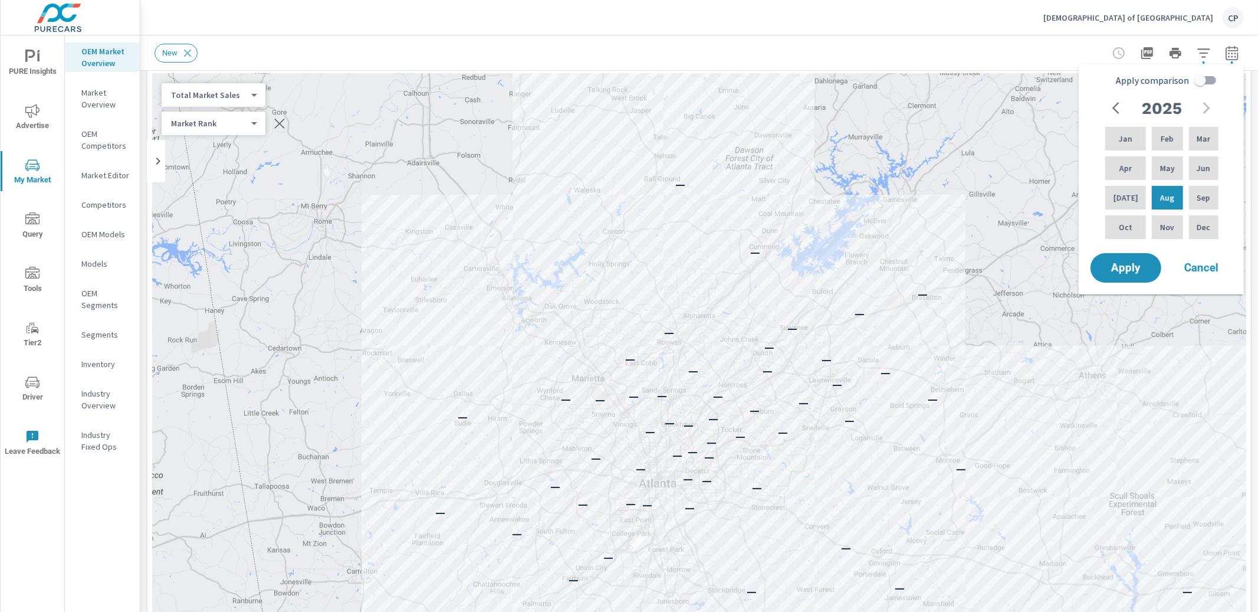
click at [1120, 110] on icon "button" at bounding box center [1119, 108] width 14 height 14
click at [1151, 145] on div "Feb" at bounding box center [1166, 138] width 35 height 28
click at [1149, 196] on div "Aug" at bounding box center [1166, 197] width 35 height 28
click at [1139, 269] on span "Apply" at bounding box center [1126, 267] width 48 height 11
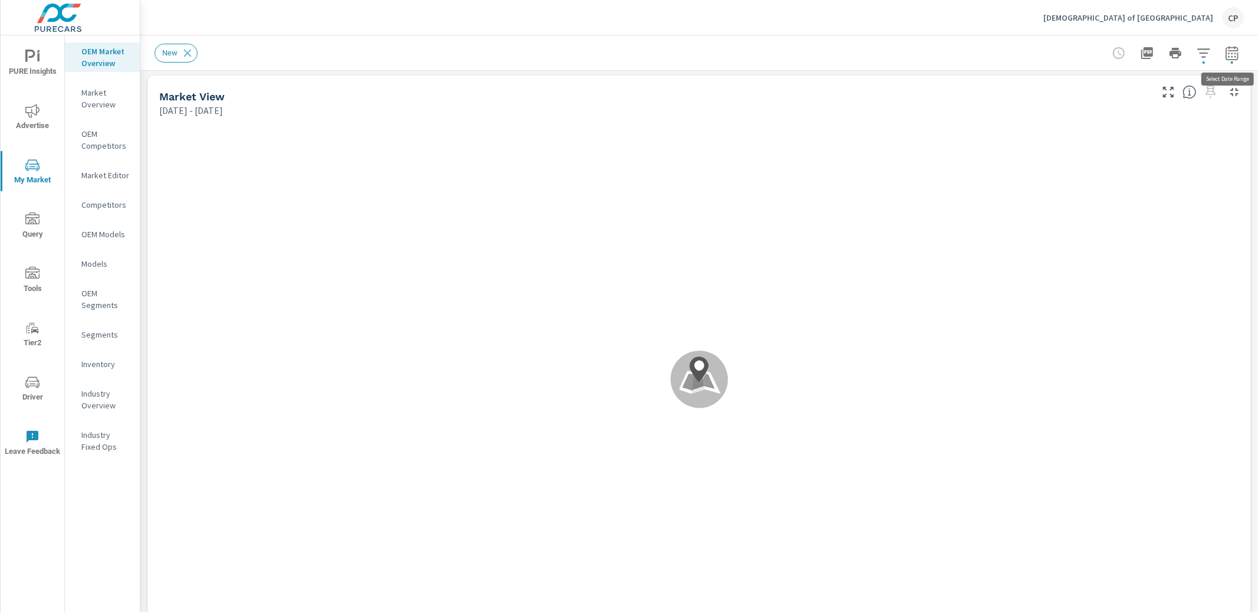
scroll to position [1, 0]
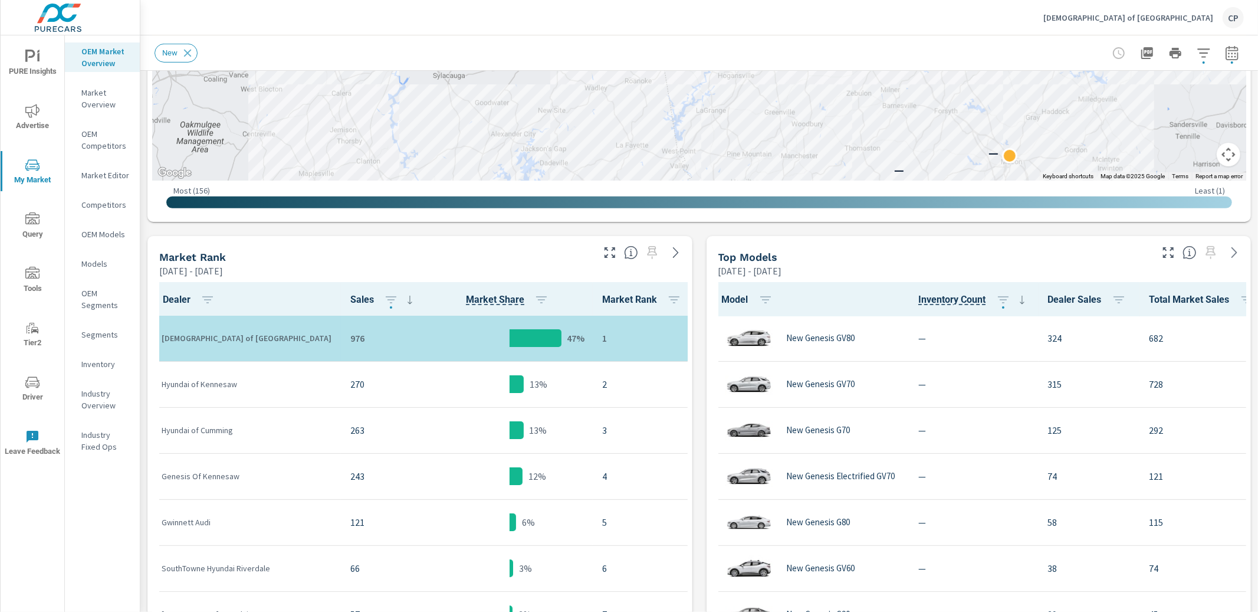
scroll to position [419, 0]
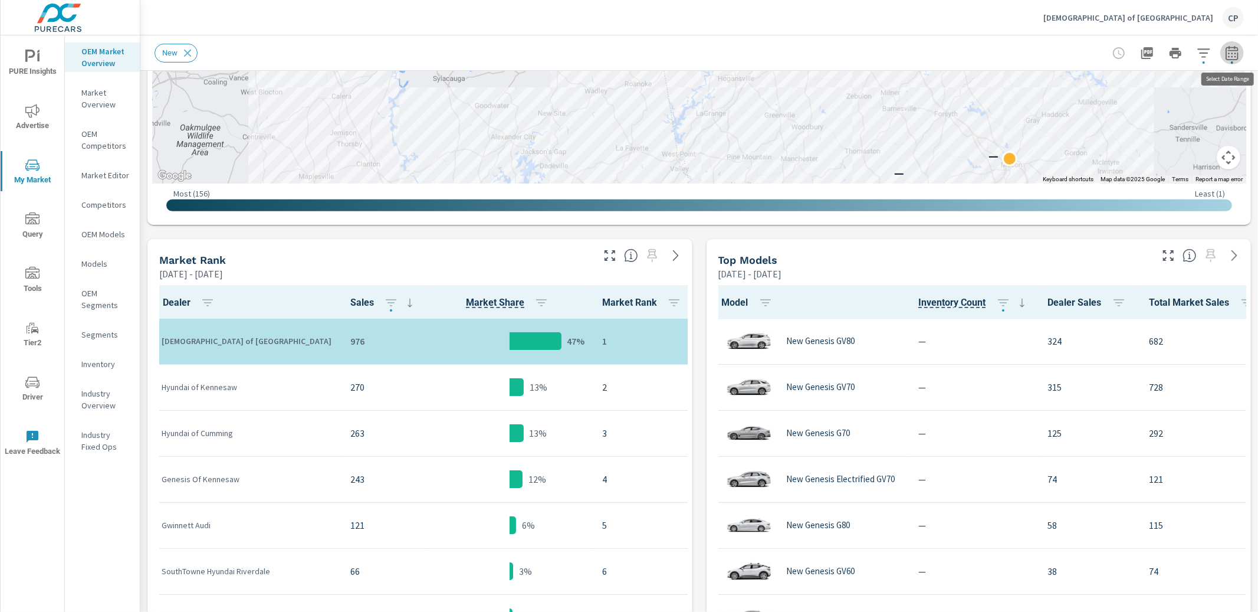
click at [1228, 59] on icon "button" at bounding box center [1232, 53] width 14 height 14
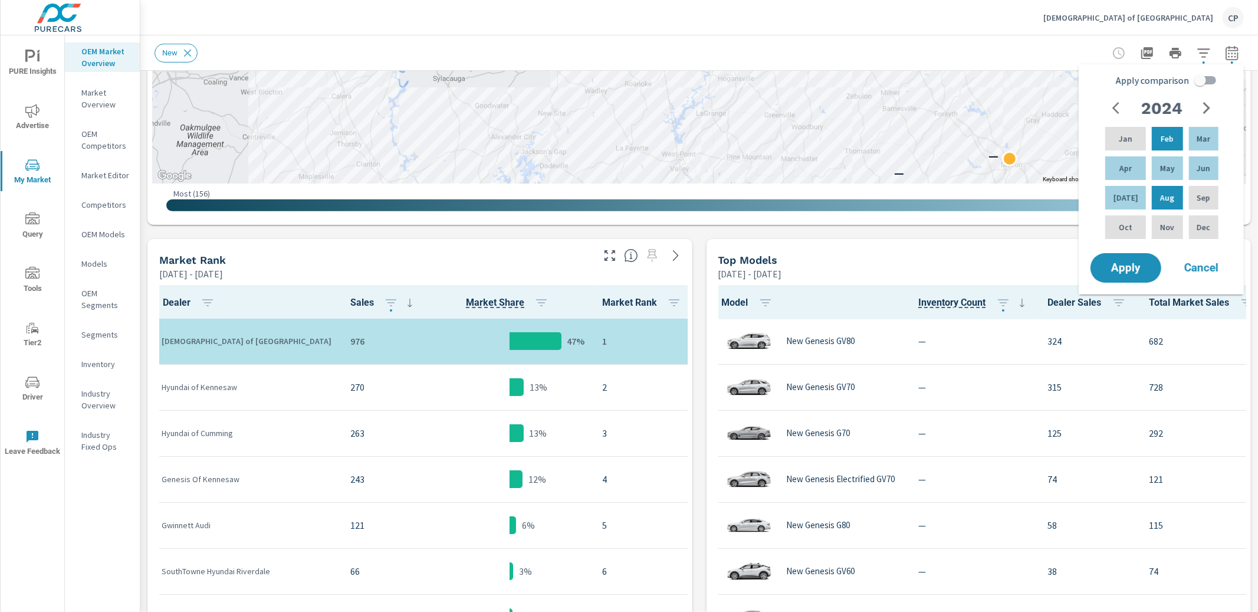
click at [1203, 81] on input "Apply comparison" at bounding box center [1200, 80] width 67 height 22
checkbox input "true"
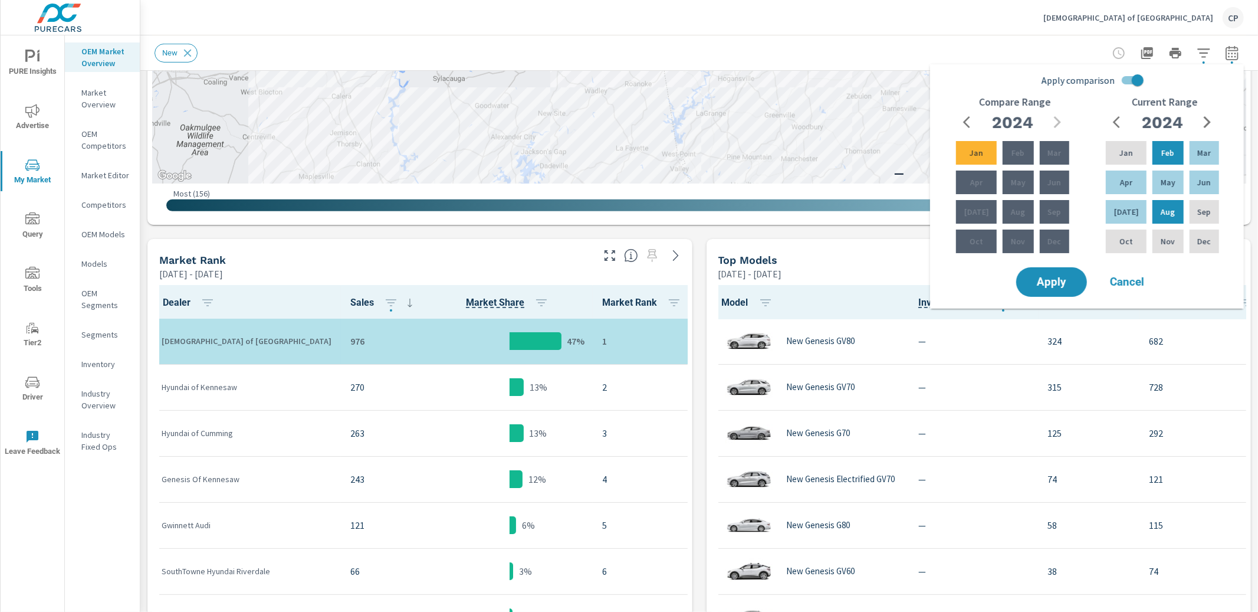
click at [1203, 82] on div "Apply comparison Compare Range [DATE] Feb Mar Apr May Jun [DATE] Aug Sep Oct No…" at bounding box center [1090, 167] width 300 height 196
click at [1054, 277] on span "Apply" at bounding box center [1051, 282] width 48 height 11
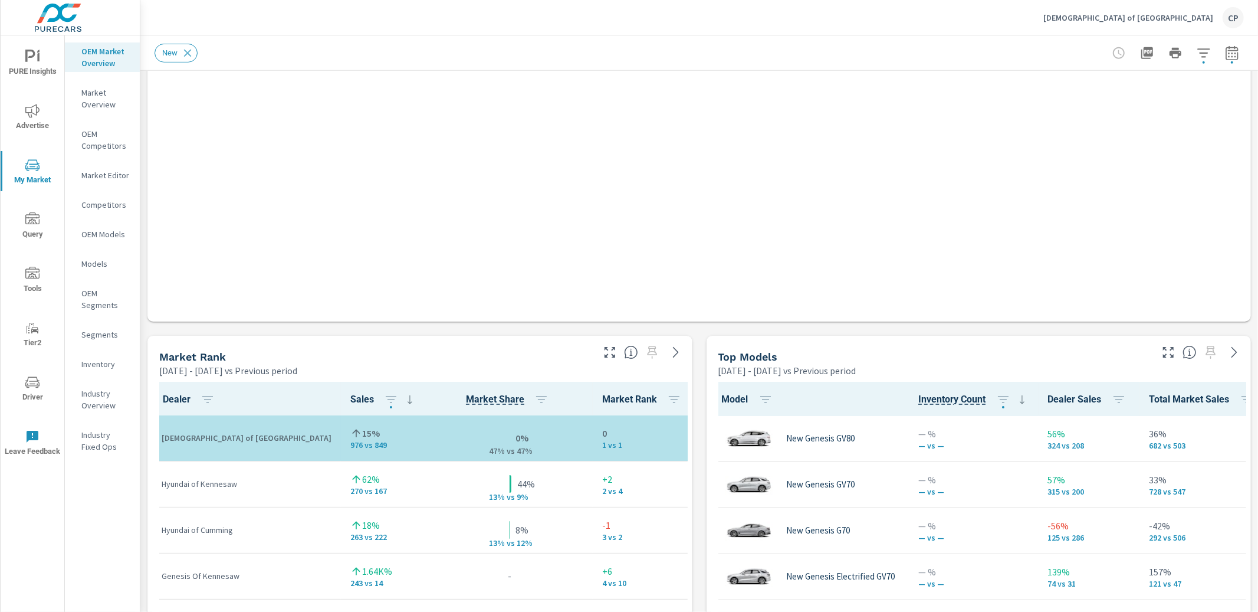
scroll to position [1, 0]
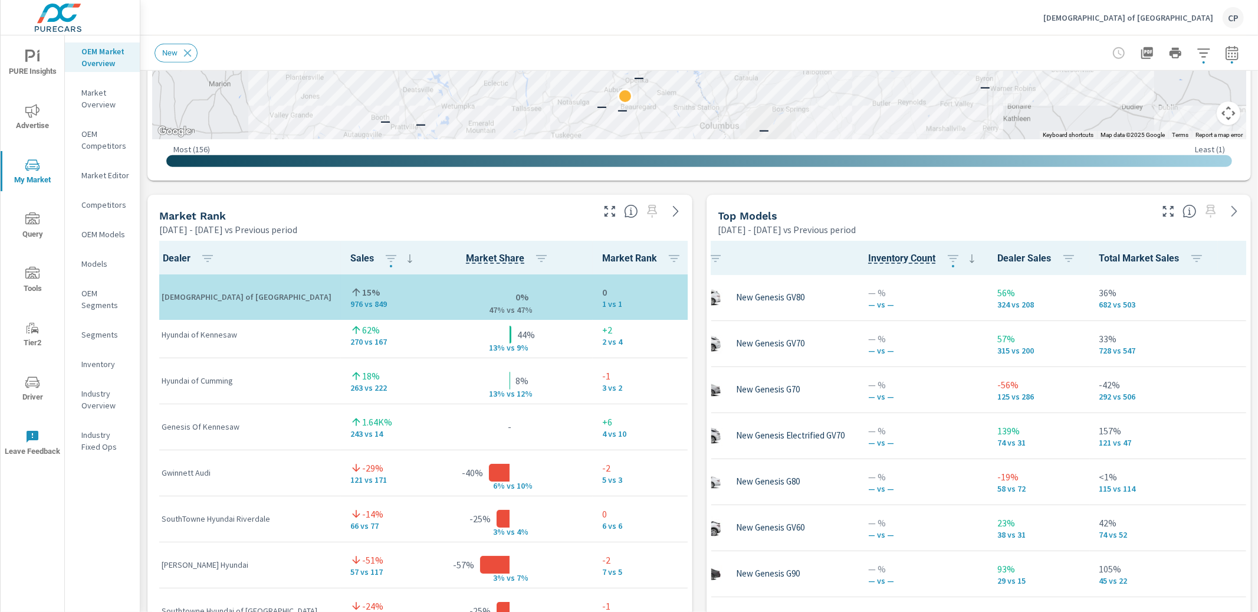
scroll to position [641, 0]
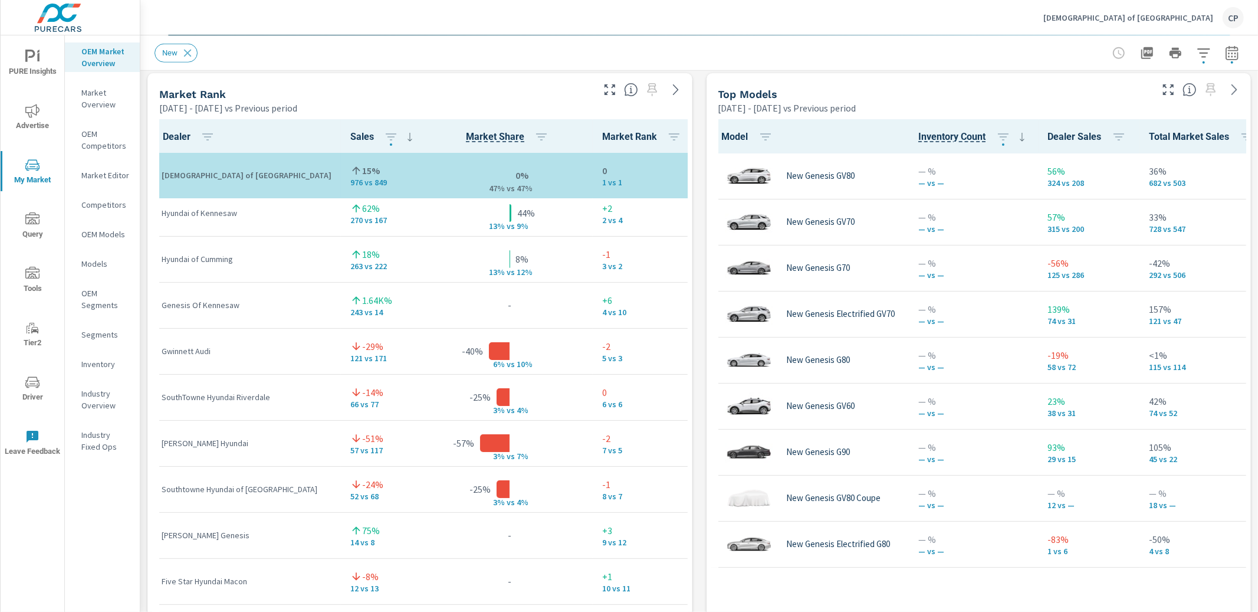
scroll to position [1, 0]
